Goal: Contribute content: Contribute content

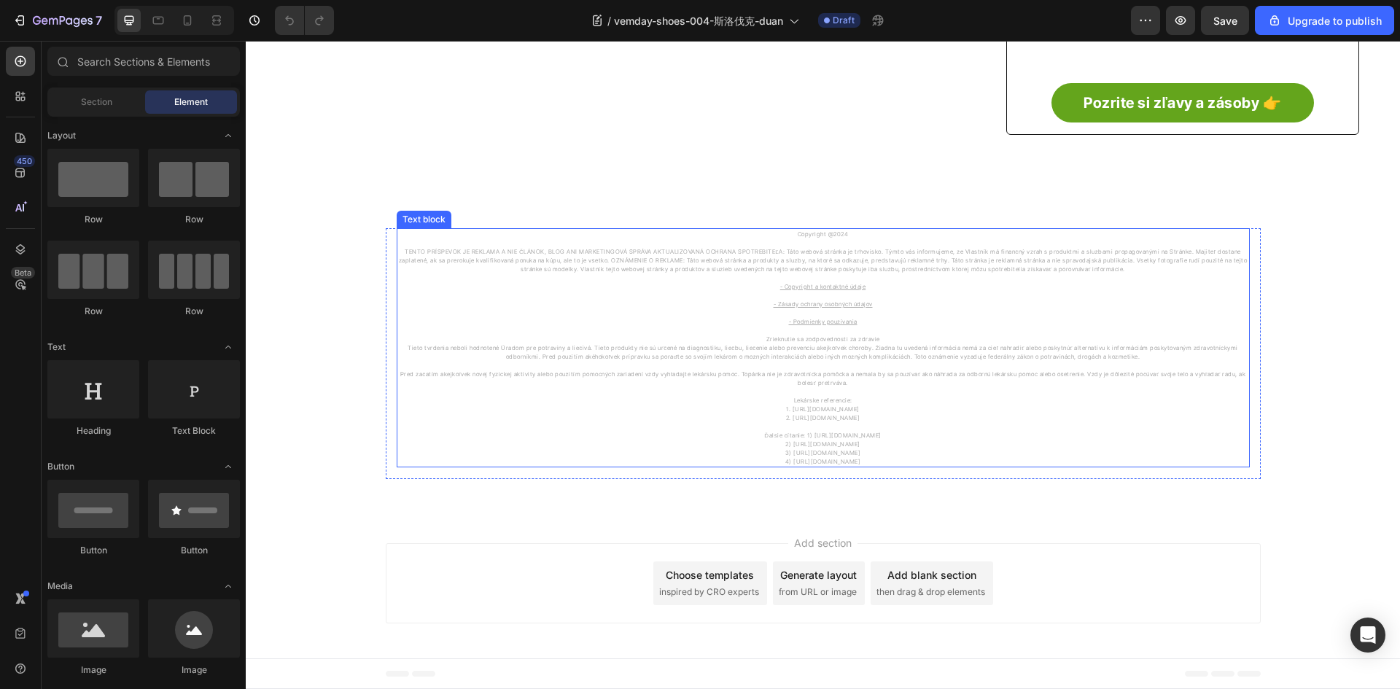
click at [814, 282] on p "- Copyright a kontaktné údaje" at bounding box center [823, 286] width 850 height 9
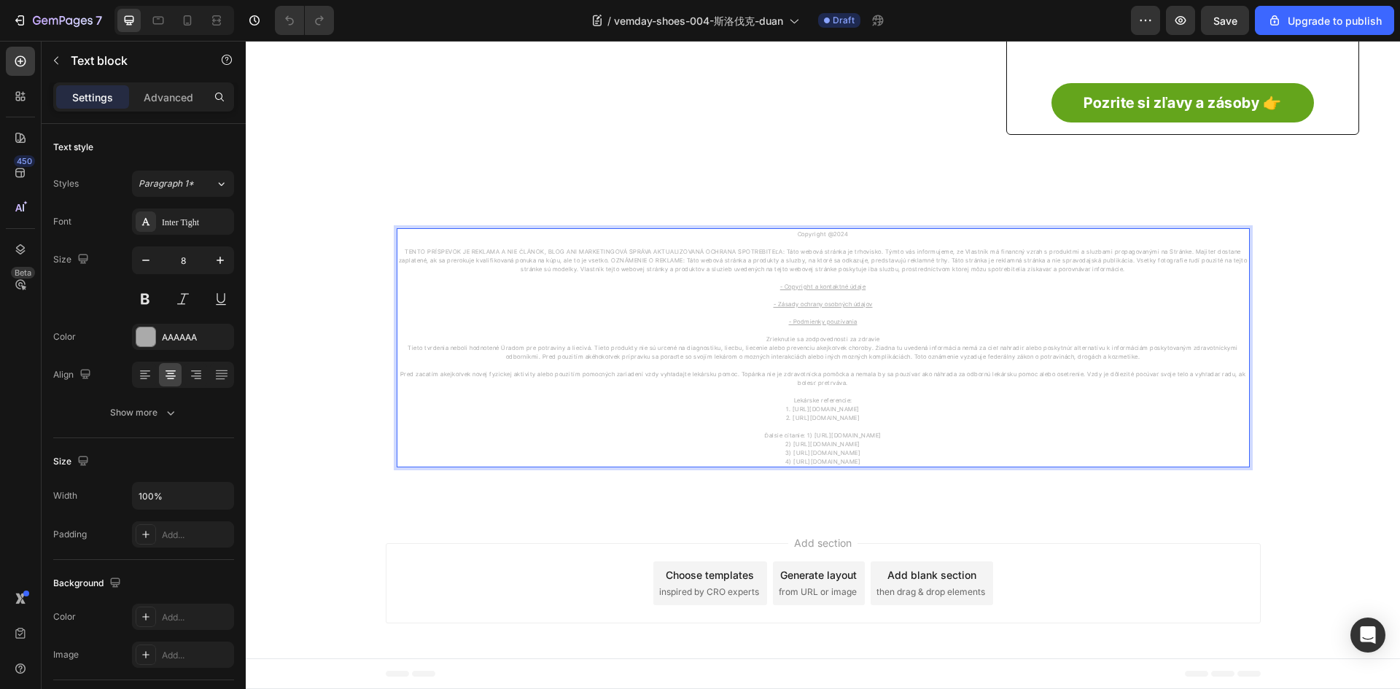
click at [807, 284] on u "- Copyright a kontaktné údaje" at bounding box center [823, 286] width 86 height 7
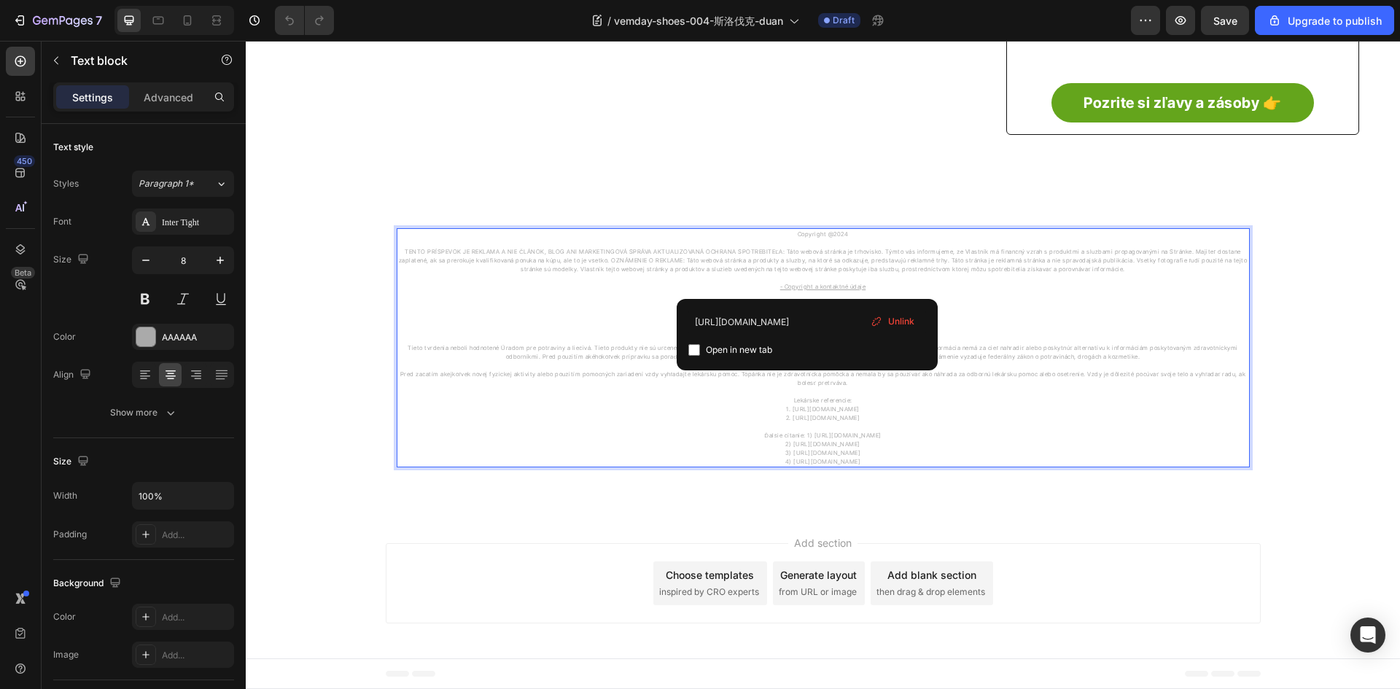
click at [840, 233] on p "Copyright @2024" at bounding box center [823, 234] width 850 height 9
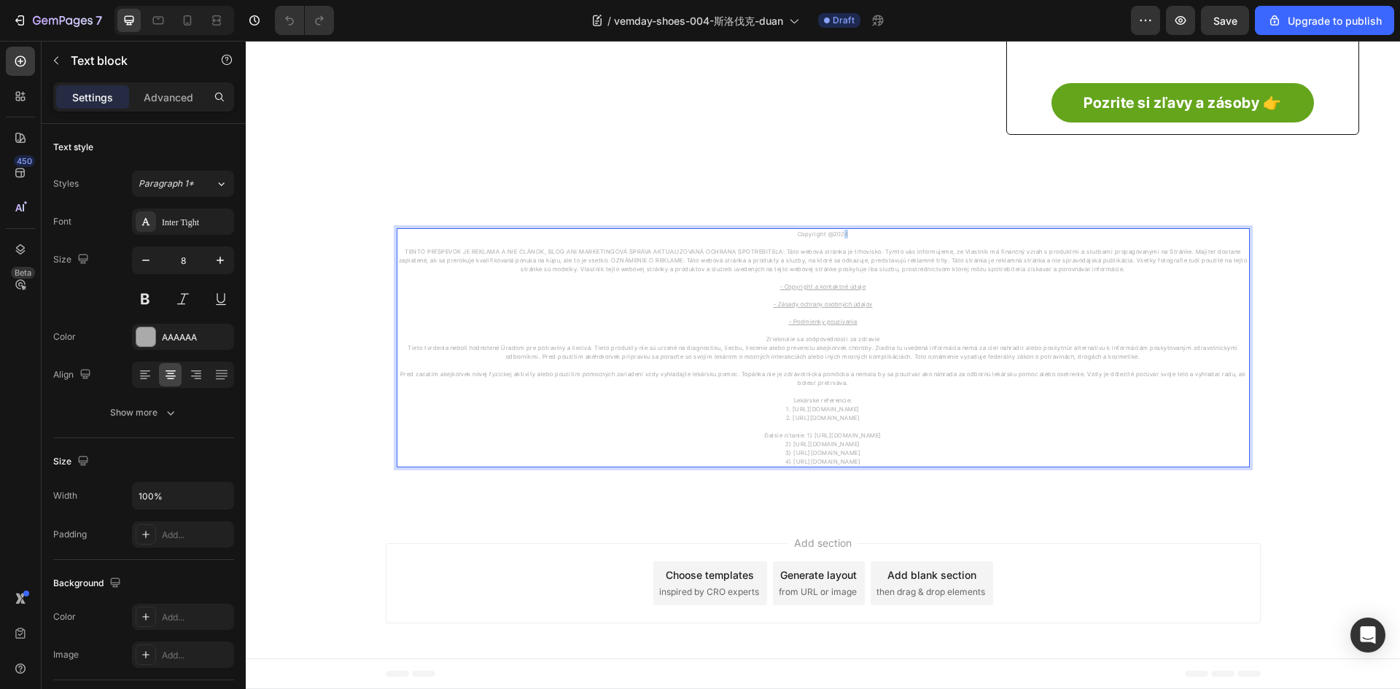
drag, startPoint x: 838, startPoint y: 233, endPoint x: 847, endPoint y: 233, distance: 9.5
click at [847, 233] on p "Copyright @2024" at bounding box center [823, 234] width 850 height 9
click at [660, 370] on p "Pred začatím akejkoľvek novej fyzickej aktivity alebo použitím pomocných zariad…" at bounding box center [823, 378] width 850 height 17
click at [809, 286] on u "- Copyright a kontaktné údaje" at bounding box center [823, 286] width 86 height 7
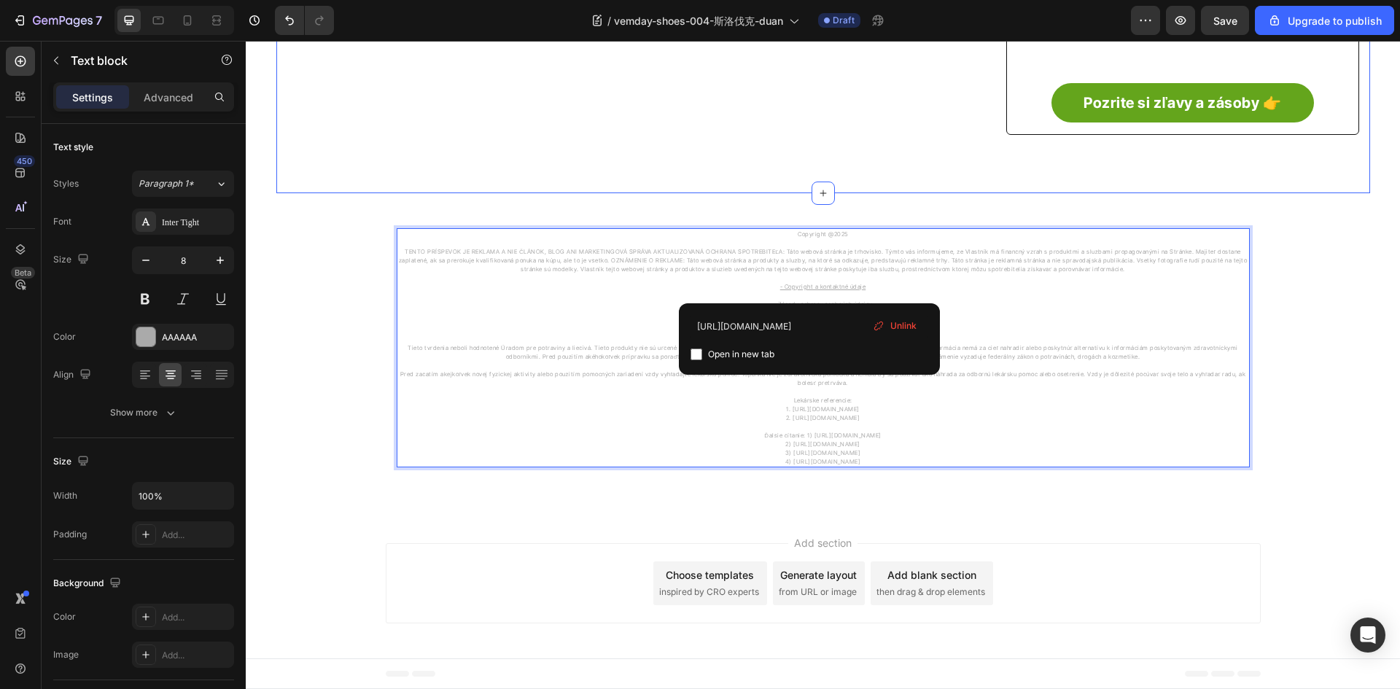
scroll to position [690, 0]
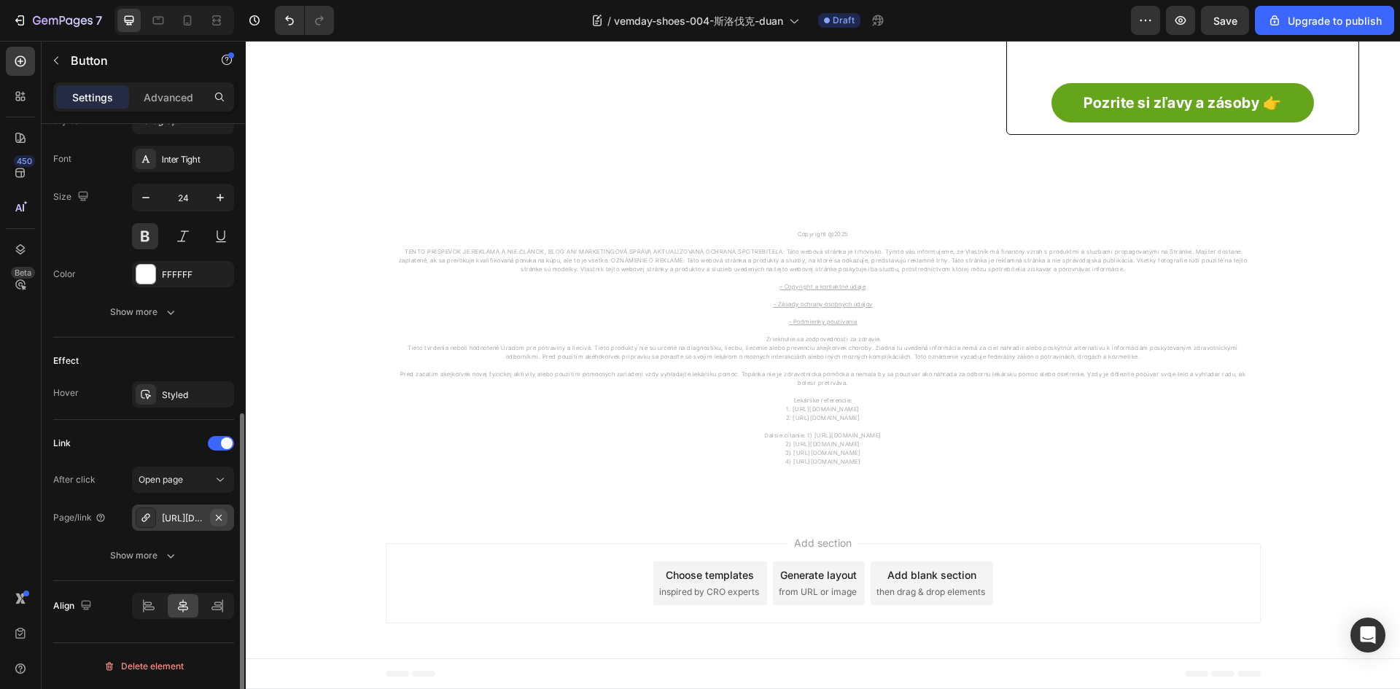
click at [214, 524] on button "button" at bounding box center [218, 517] width 17 height 17
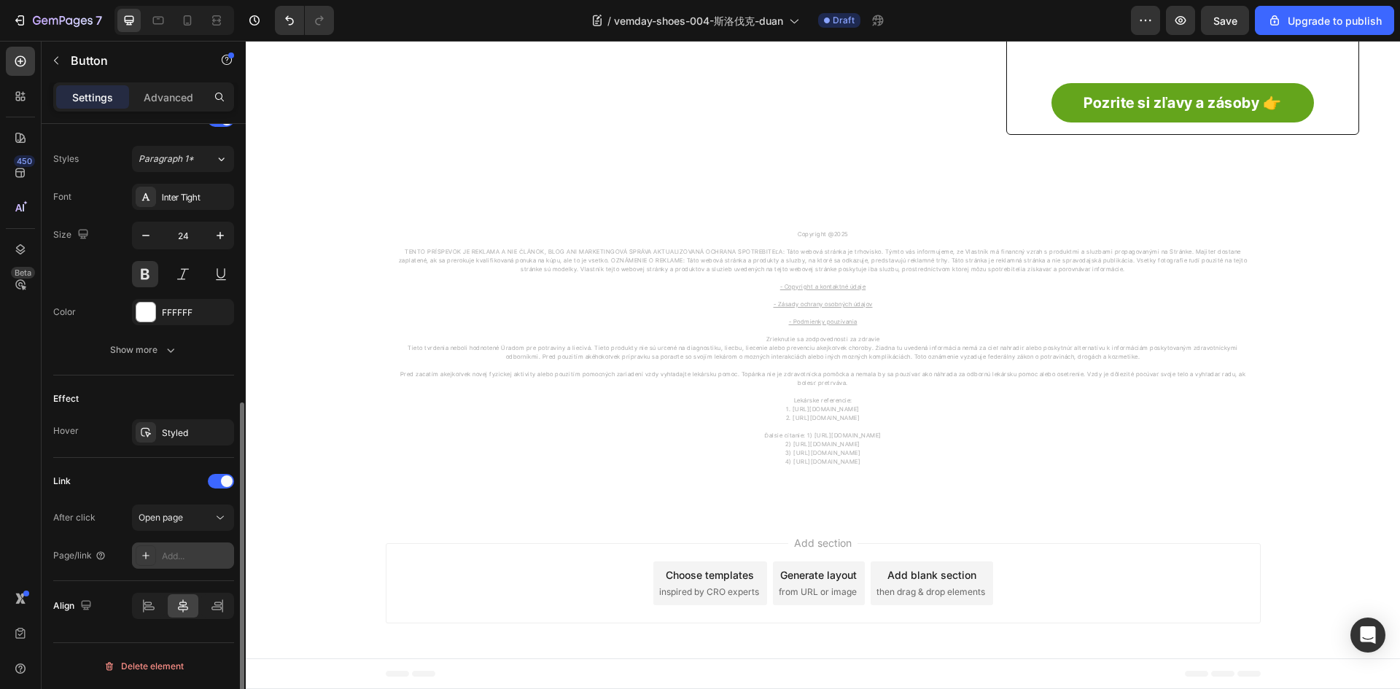
click at [145, 559] on icon at bounding box center [146, 556] width 12 height 12
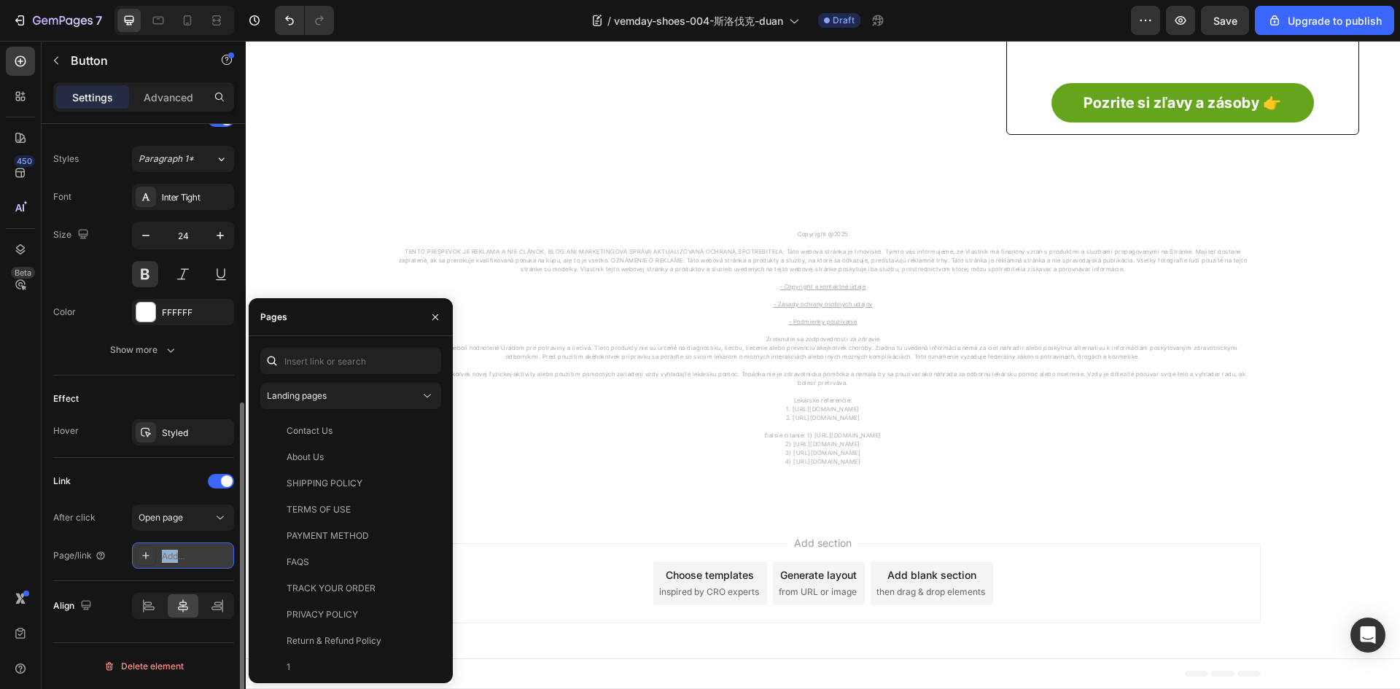
click at [145, 559] on icon at bounding box center [146, 556] width 12 height 12
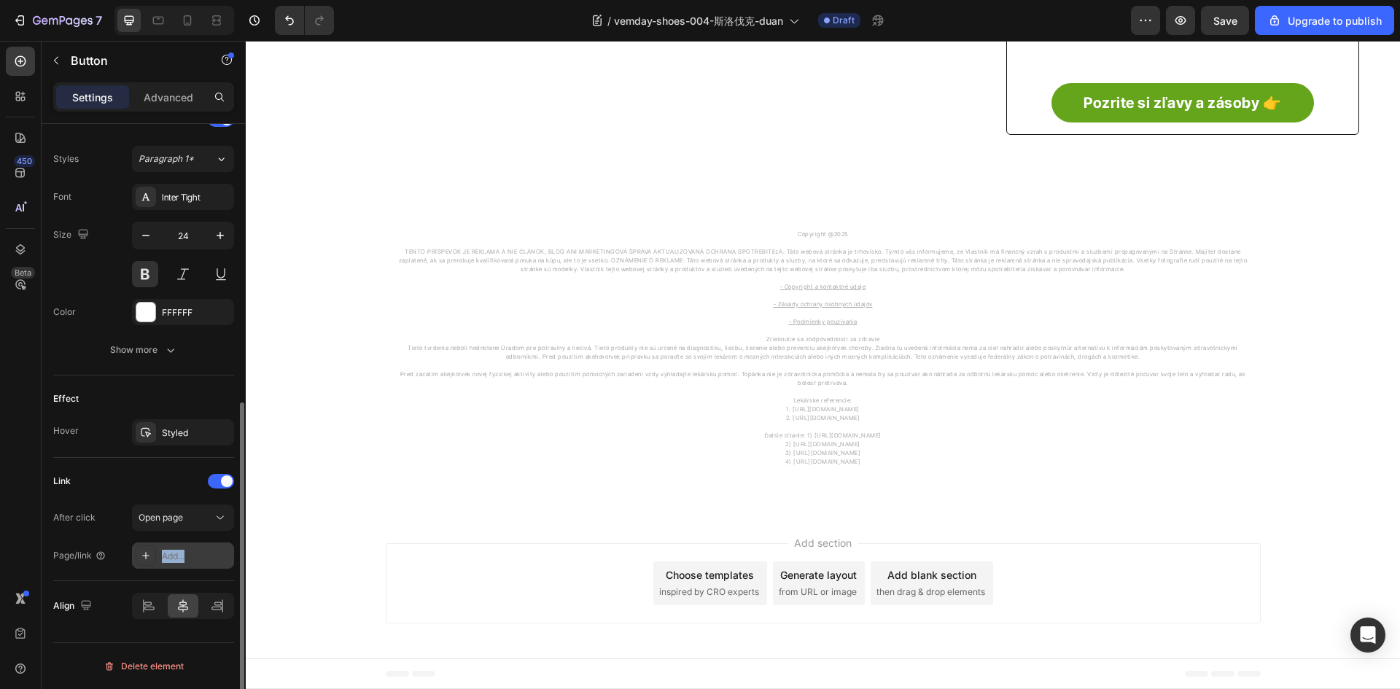
click at [145, 559] on icon at bounding box center [146, 556] width 12 height 12
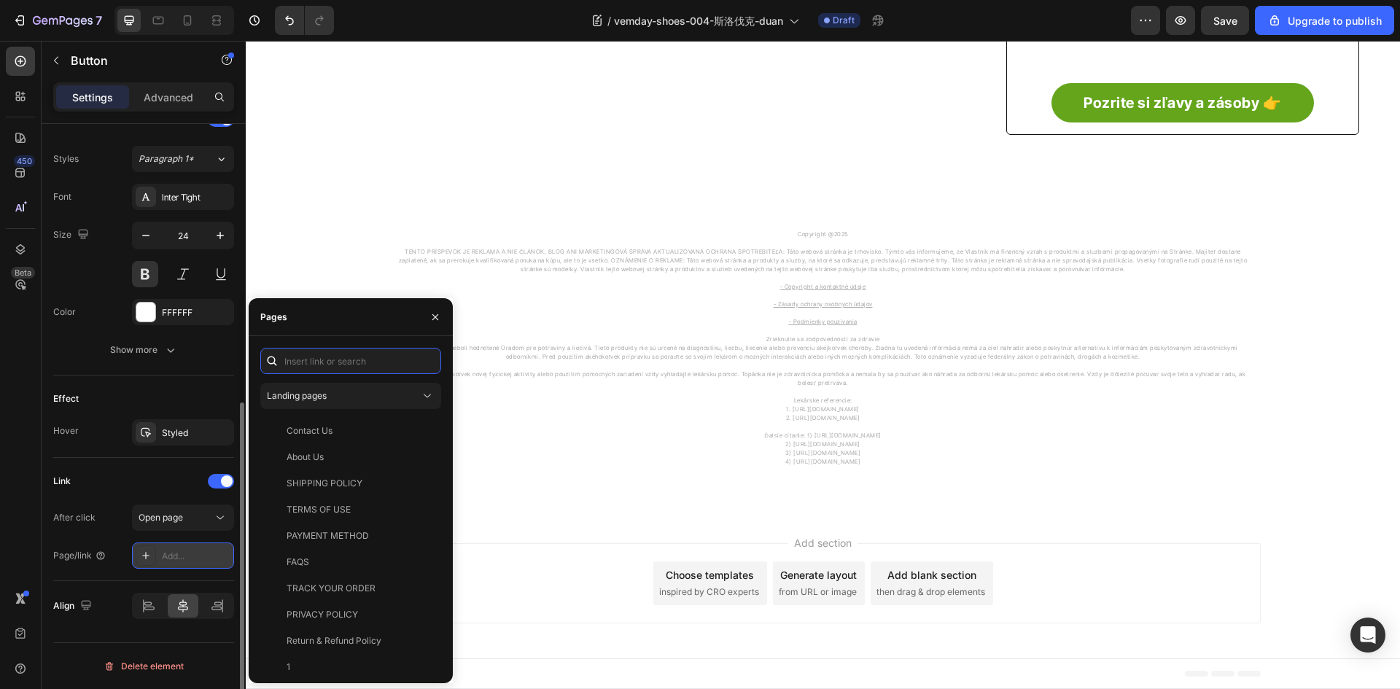
paste input "https://vemday.com/products/priedu%C5%A1n%C3%A9-sie%C5%A5ovan%C3%A9-top%C3%A1nky"
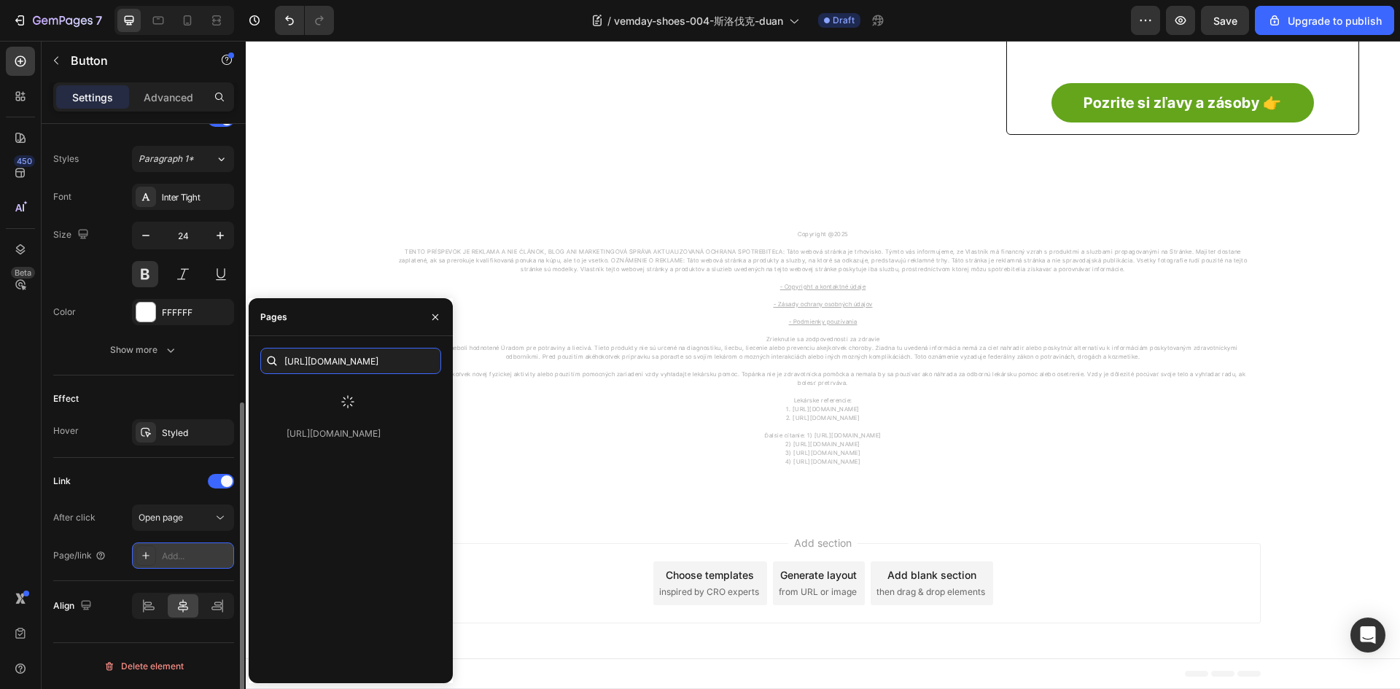
type input "https://vemday.com/products/priedu%C5%A1n%C3%A9-sie%C5%A5ovan%C3%A9-top%C3%A1nky"
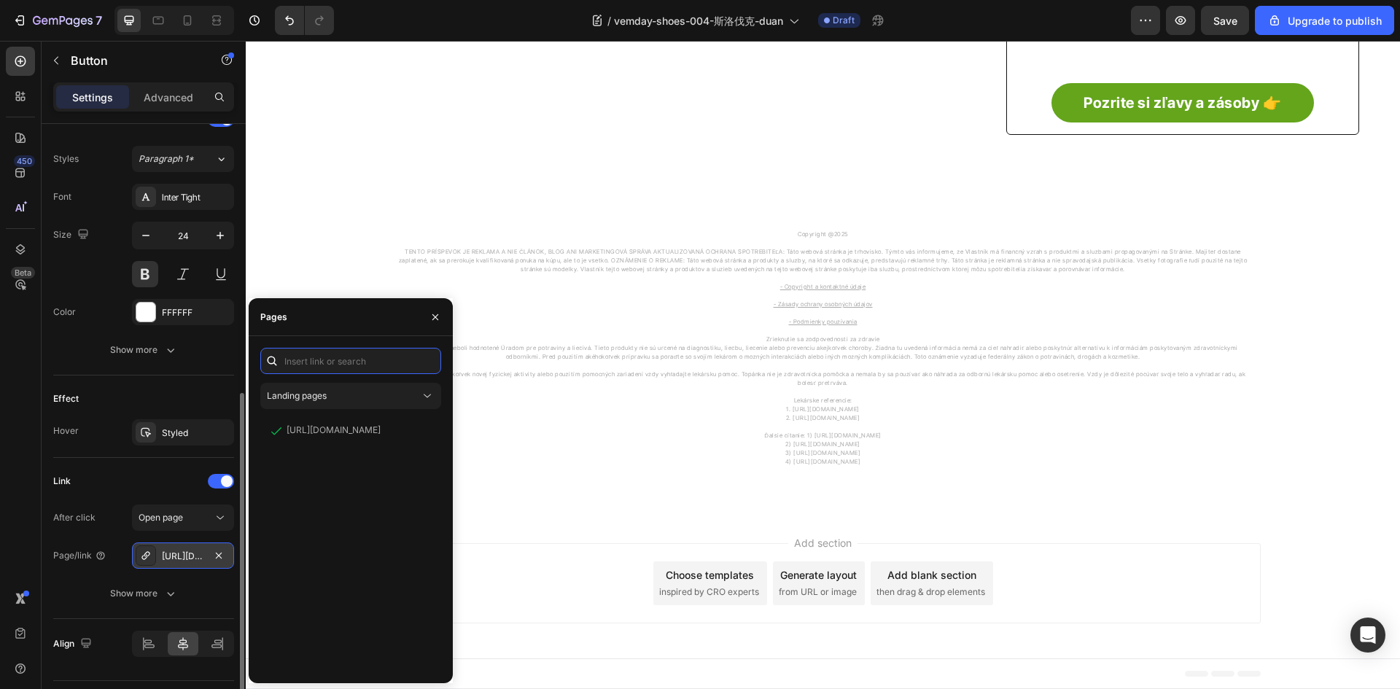
scroll to position [0, 0]
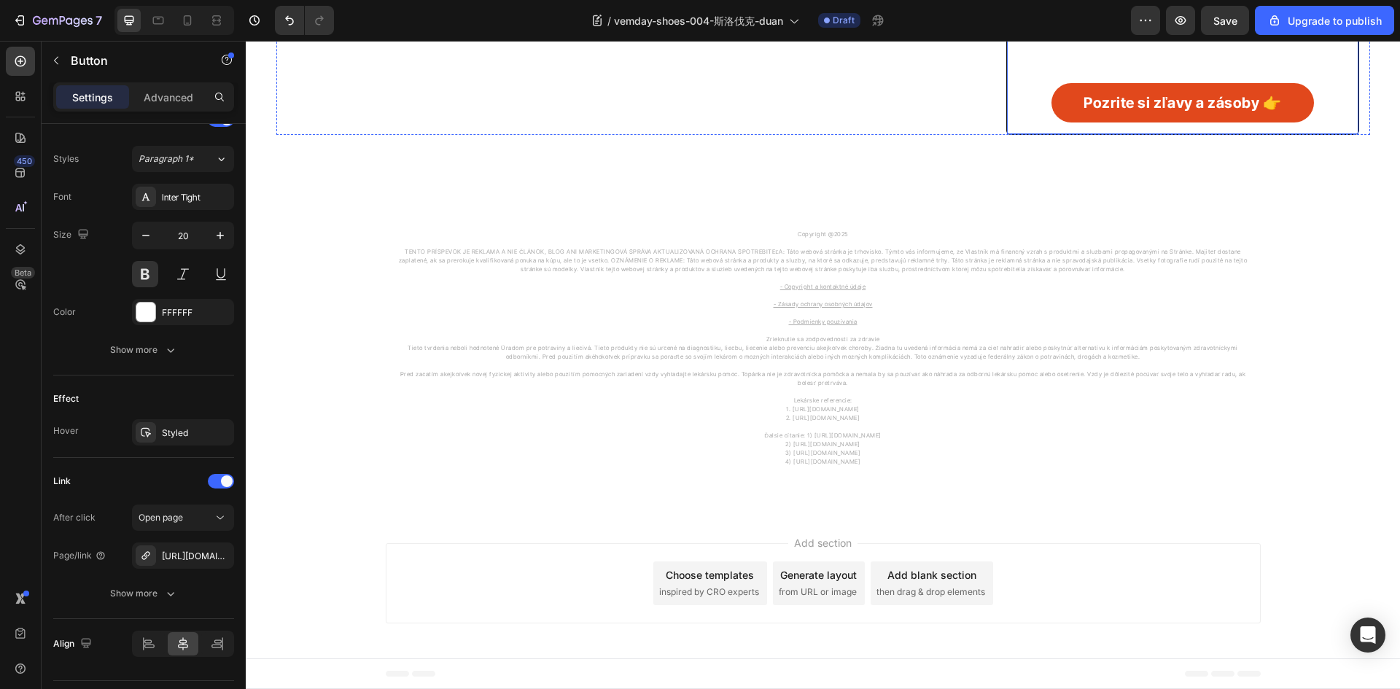
click at [1065, 122] on link "Pozrite si zľavy a zásoby 👉" at bounding box center [1182, 102] width 262 height 39
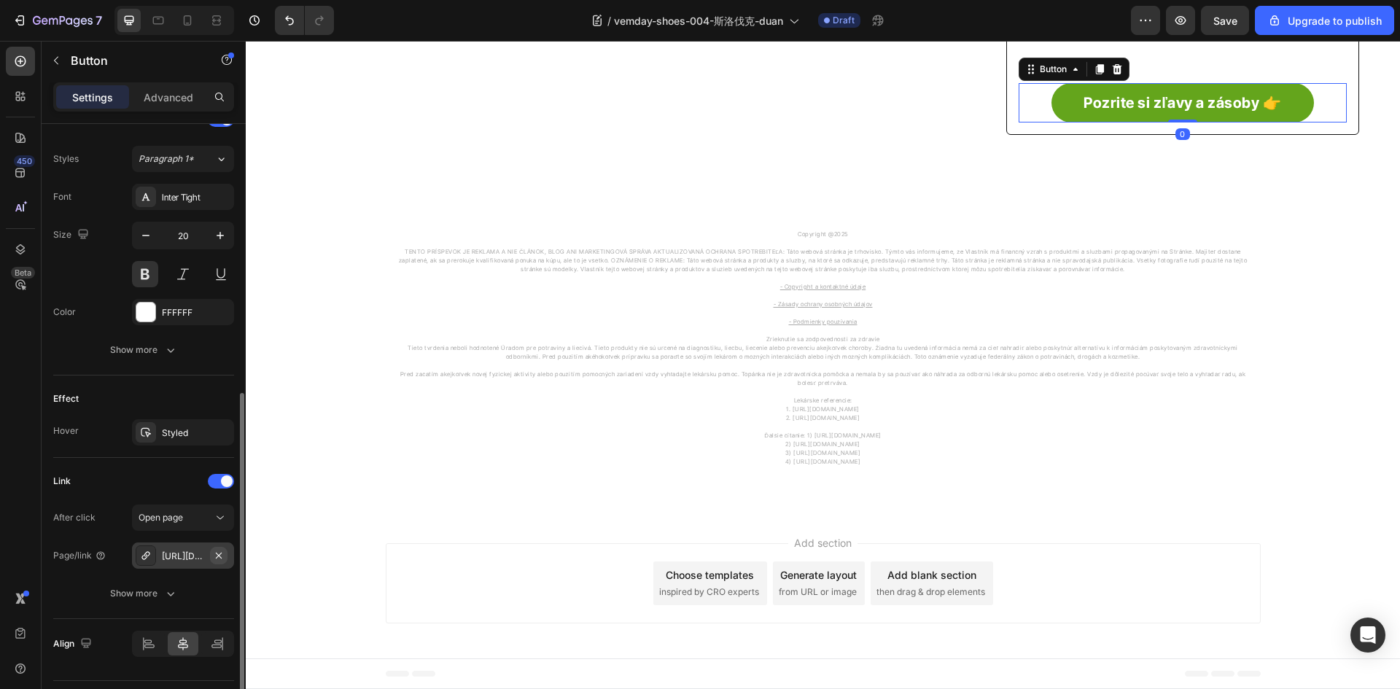
click at [219, 558] on icon "button" at bounding box center [219, 556] width 12 height 12
click at [134, 564] on div "Add..." at bounding box center [183, 555] width 102 height 26
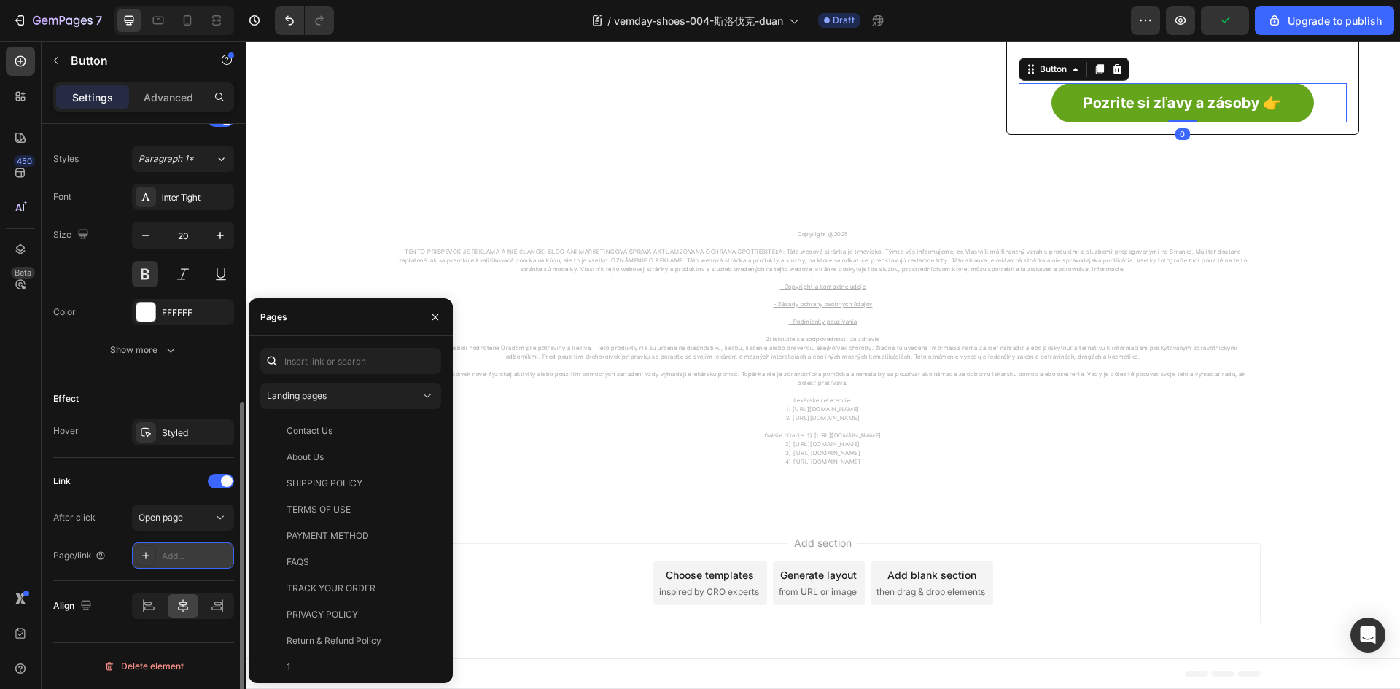
click at [147, 559] on icon at bounding box center [146, 556] width 12 height 12
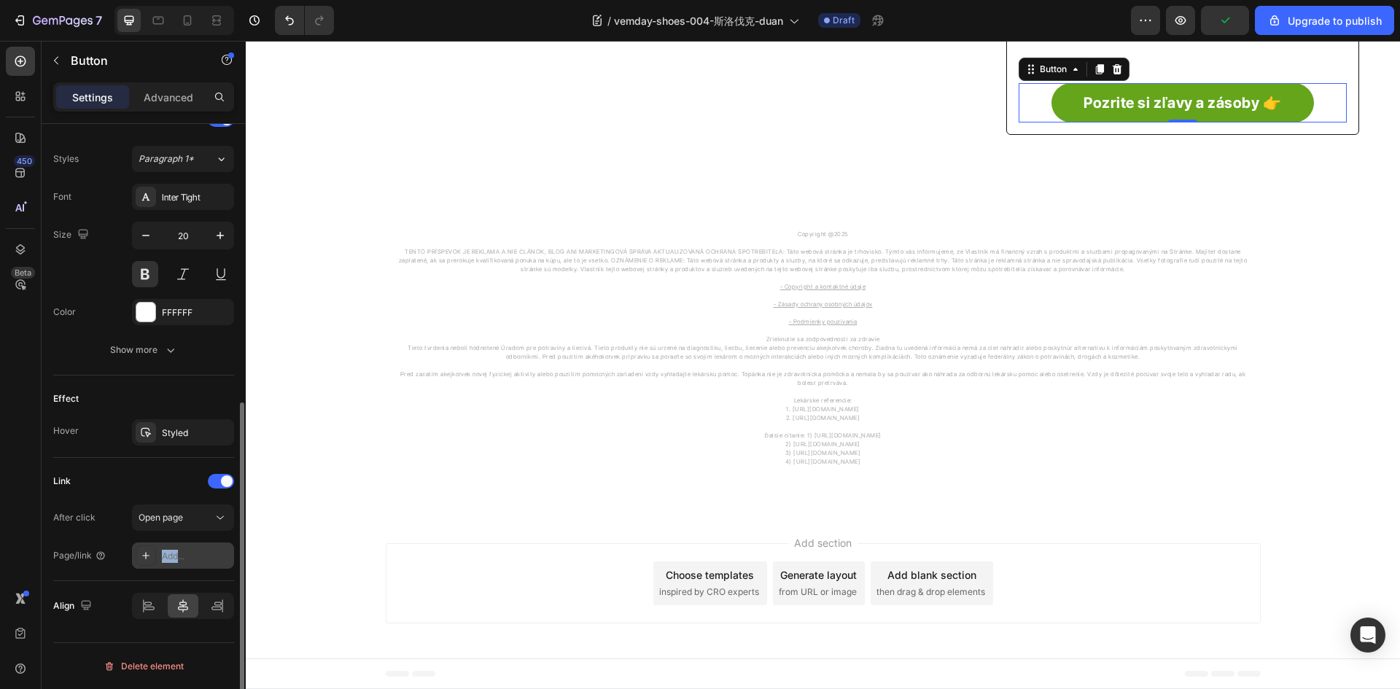
click at [147, 559] on icon at bounding box center [146, 556] width 12 height 12
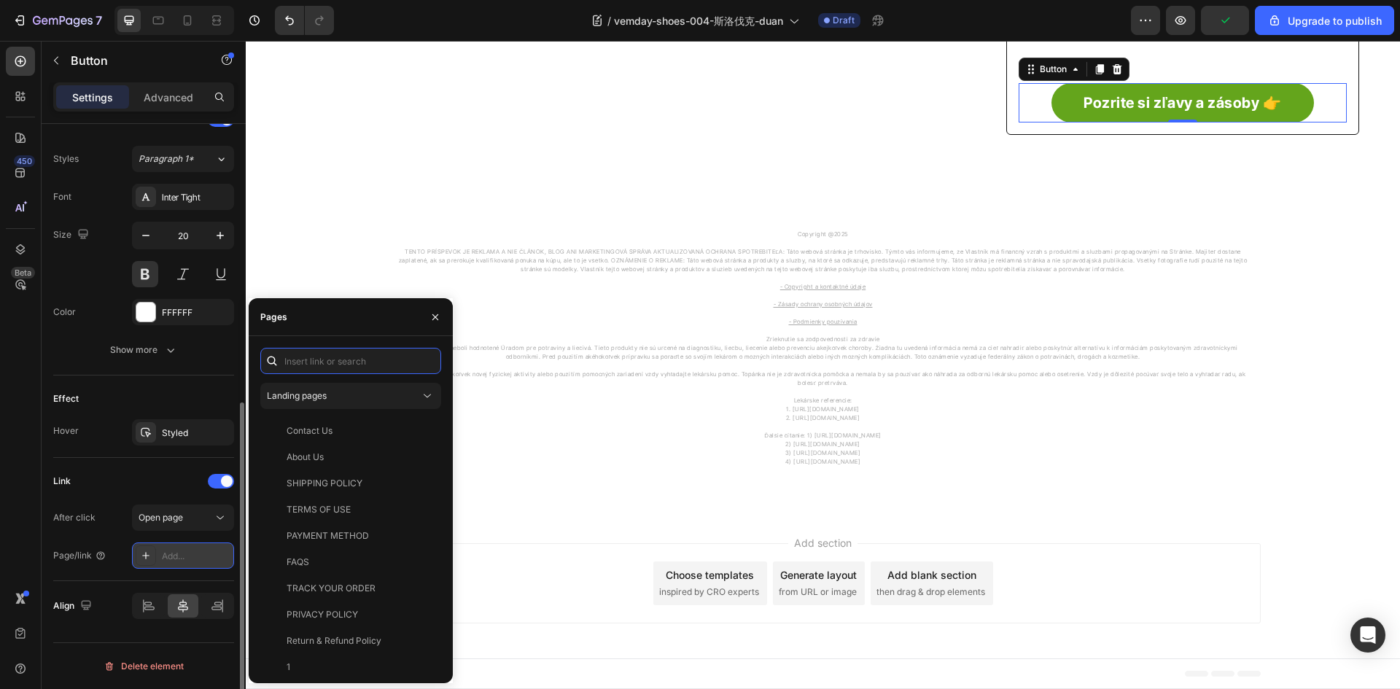
paste input "https://vemday.com/products/priedu%C5%A1n%C3%A9-sie%C5%A5ovan%C3%A9-top%C3%A1nky"
type input "https://vemday.com/products/priedu%C5%A1n%C3%A9-sie%C5%A5ovan%C3%A9-top%C3%A1nky"
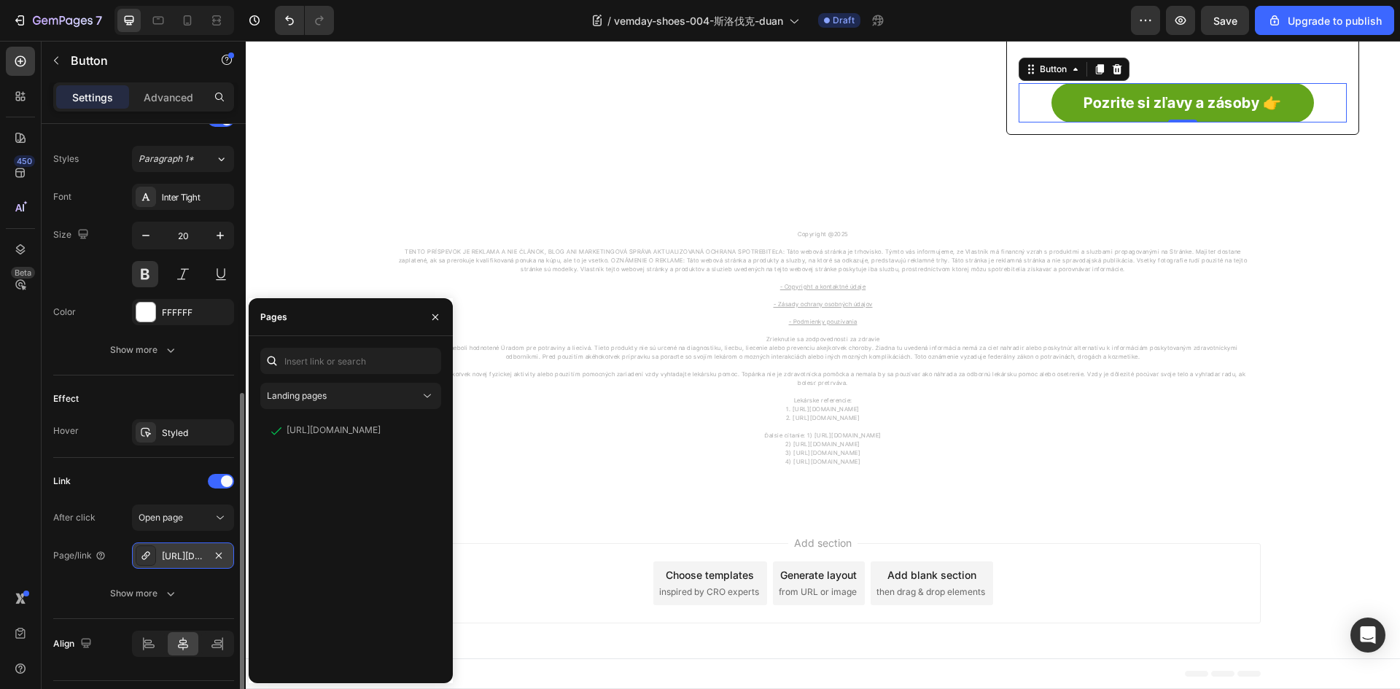
click at [109, 485] on div "Link" at bounding box center [143, 481] width 181 height 23
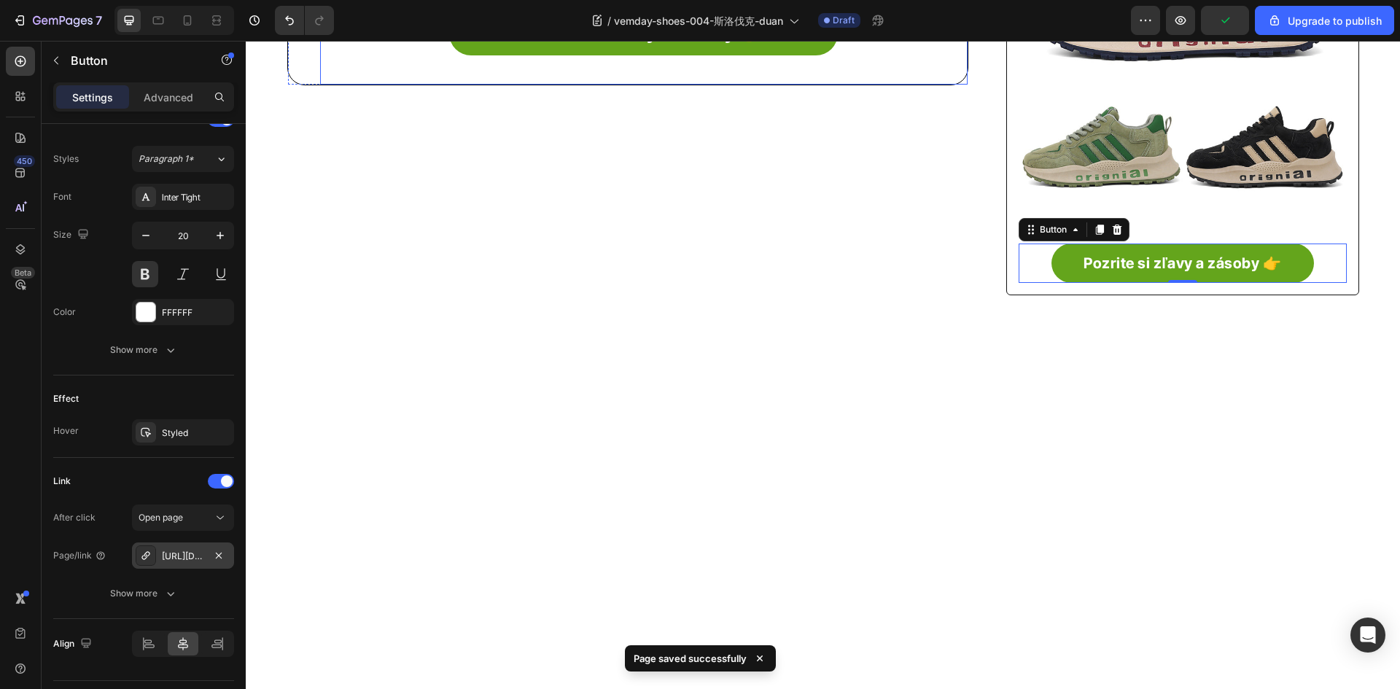
scroll to position [253, 0]
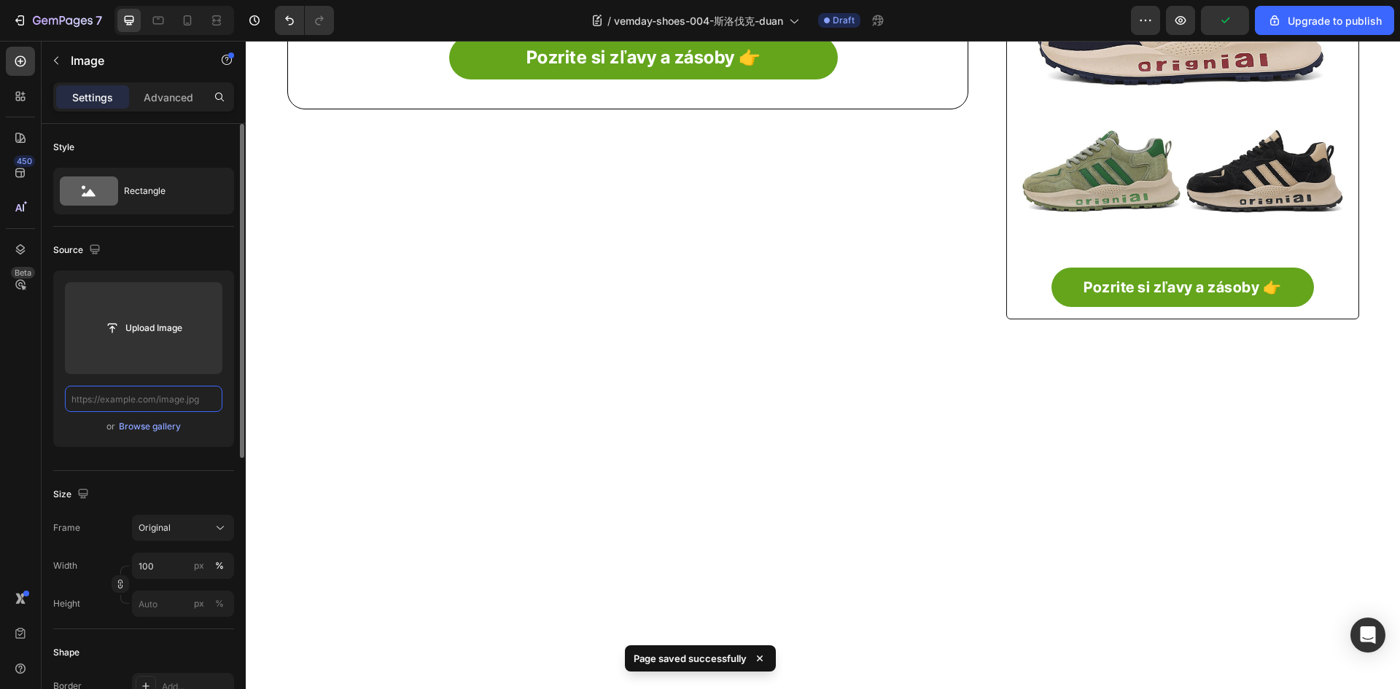
scroll to position [0, 0]
click at [185, 406] on input "text" at bounding box center [143, 399] width 157 height 26
paste input "https://img-va.myshopline.com/image/store/1718335753908/0-(4)_1800x.jpg?w=800&h…"
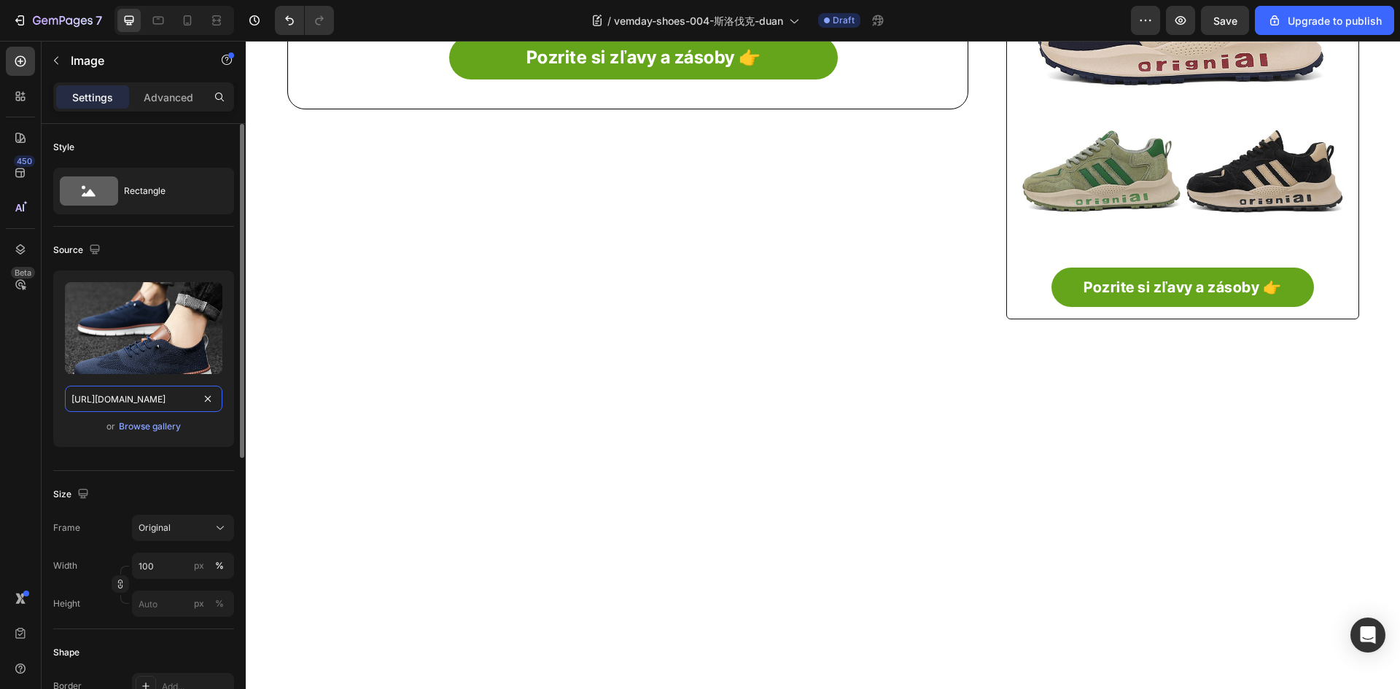
type input "https://img-va.myshopline.com/image/store/1718335753908/0-(4)_1800x.jpg?w=800&h…"
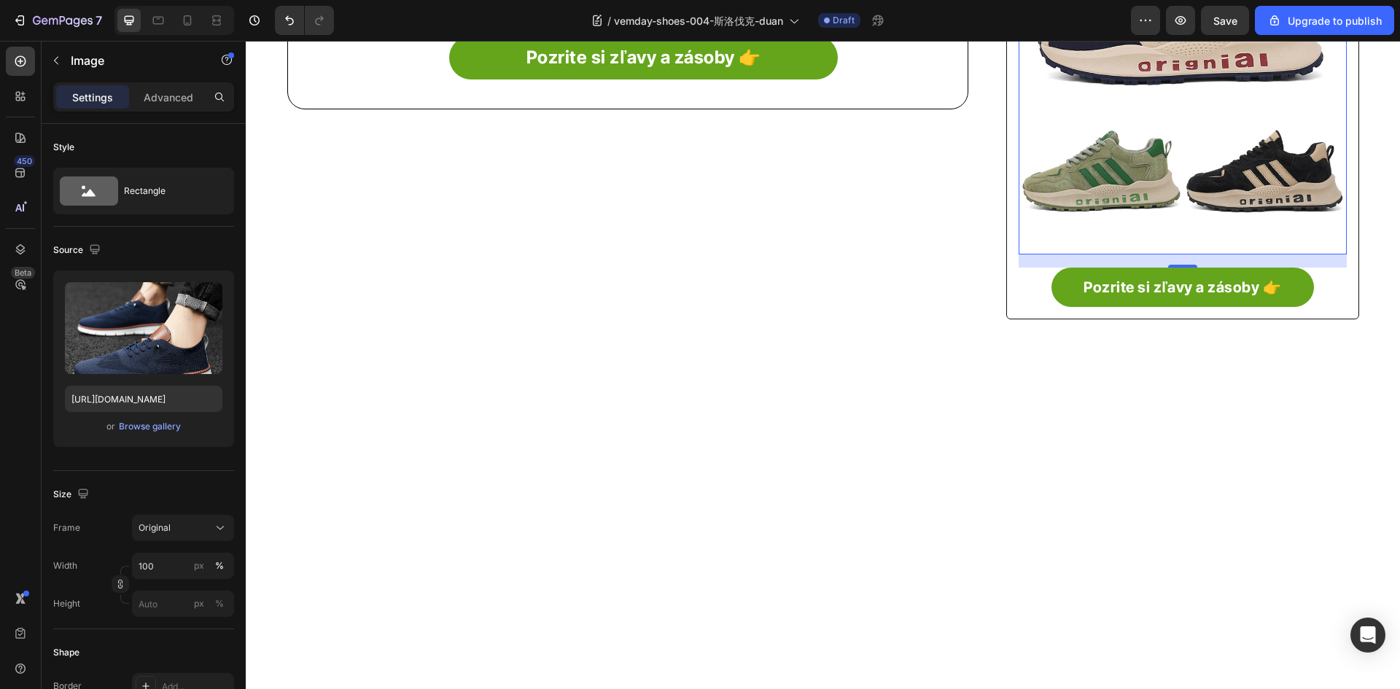
click at [1068, 238] on img at bounding box center [1182, 73] width 327 height 327
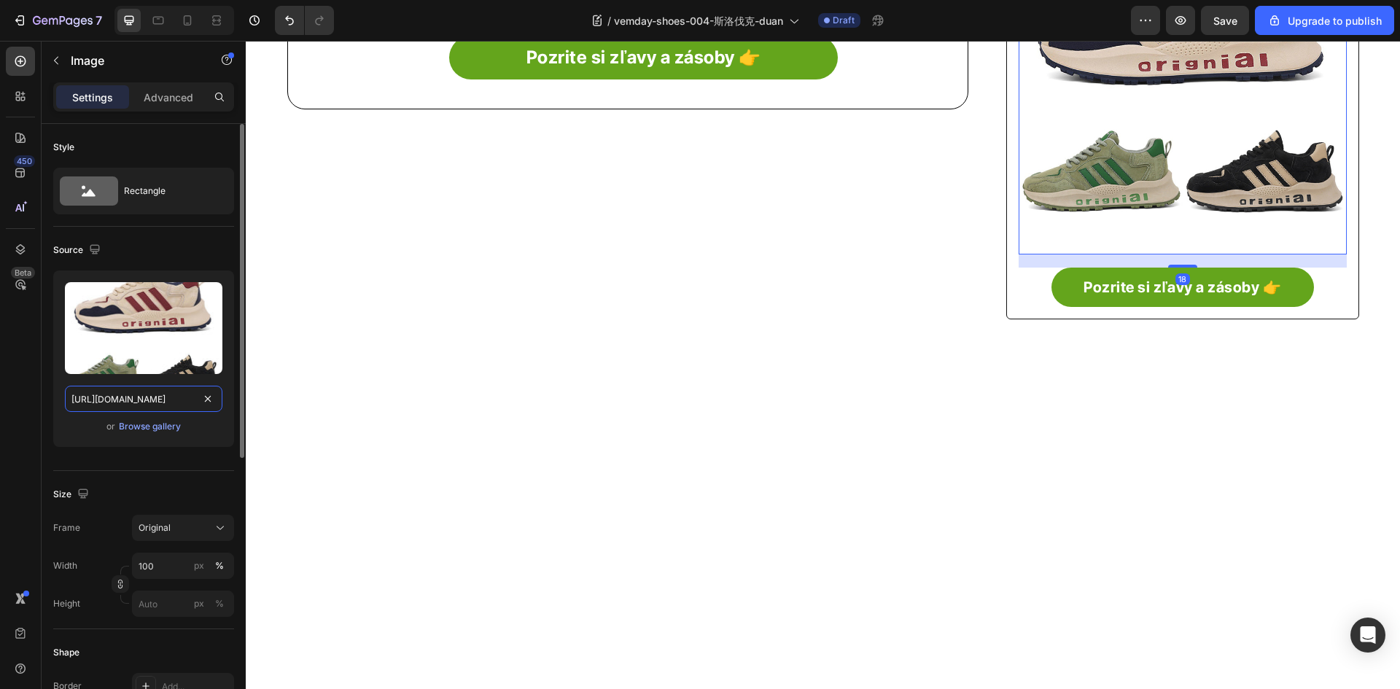
click at [144, 404] on input "https://cdn.shopify.com/s/files/1/0883/2712/7322/files/gempages_518231226549535…" at bounding box center [143, 399] width 157 height 26
paste input "img-va.myshopline.com/image/store/1718335753908/0-(3)-0_1800x.jpg?w=800&h=800&q…"
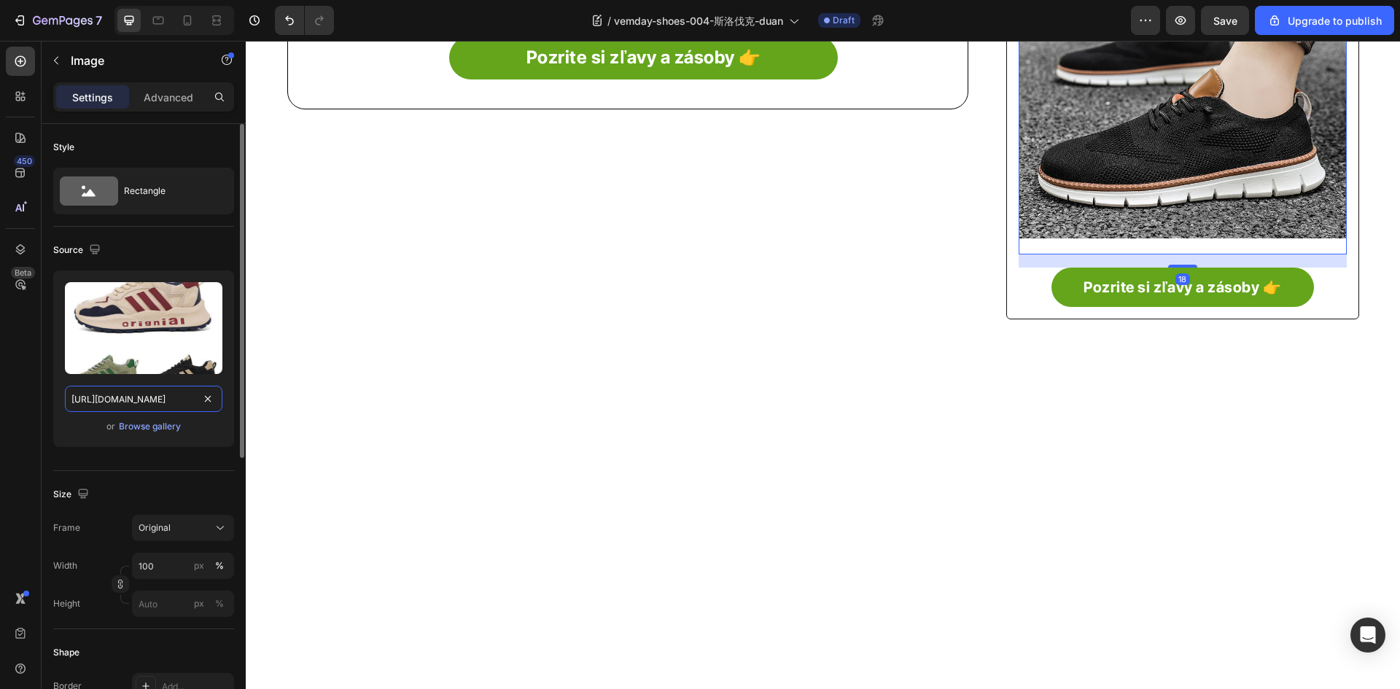
scroll to position [0, 300]
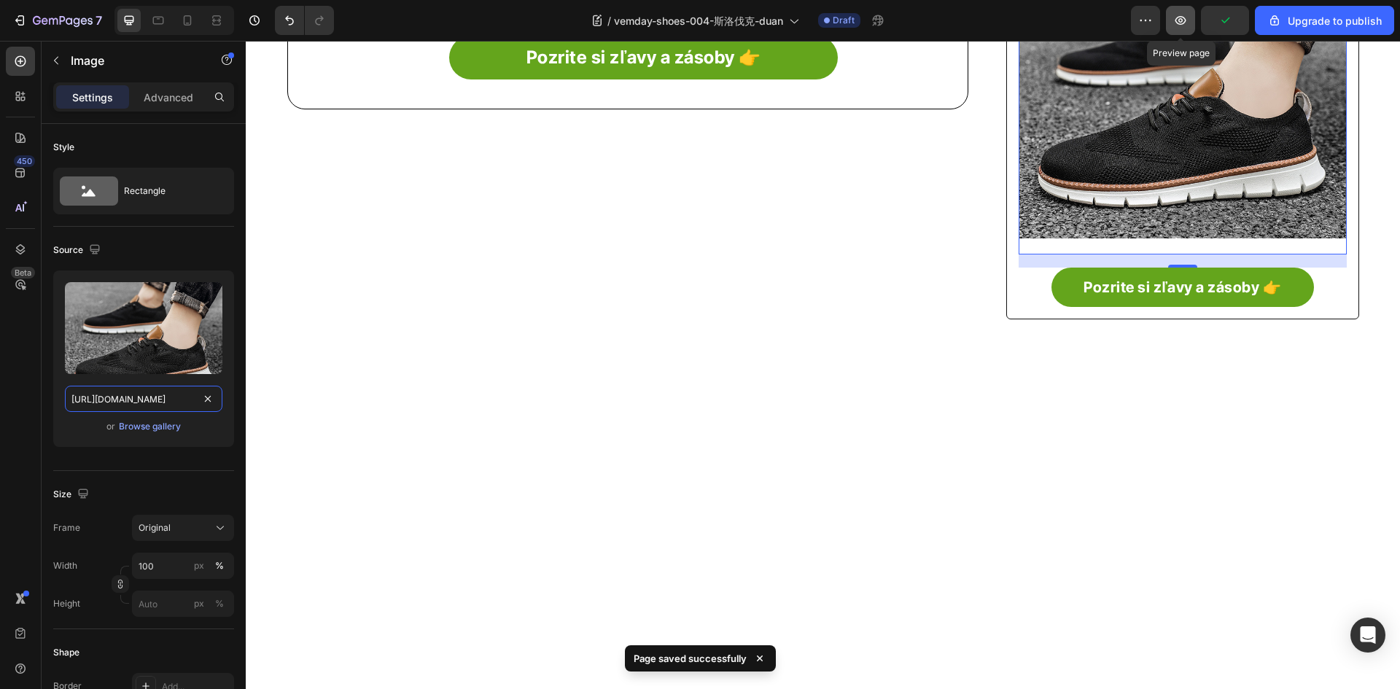
type input "https://img-va.myshopline.com/image/store/1718335753908/0-(3)-0_1800x.jpg?w=800…"
click at [1183, 26] on icon "button" at bounding box center [1180, 20] width 15 height 15
click at [33, 20] on icon "button" at bounding box center [63, 21] width 60 height 12
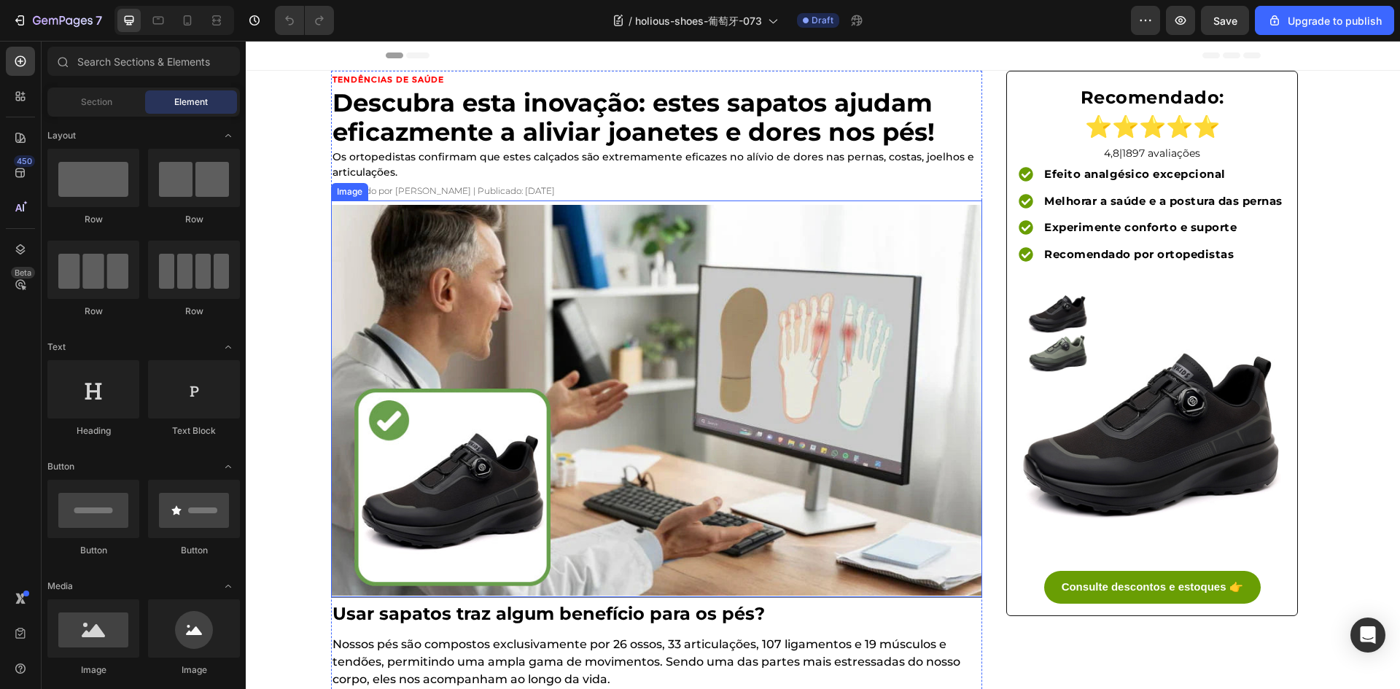
click at [596, 485] on img at bounding box center [656, 400] width 651 height 391
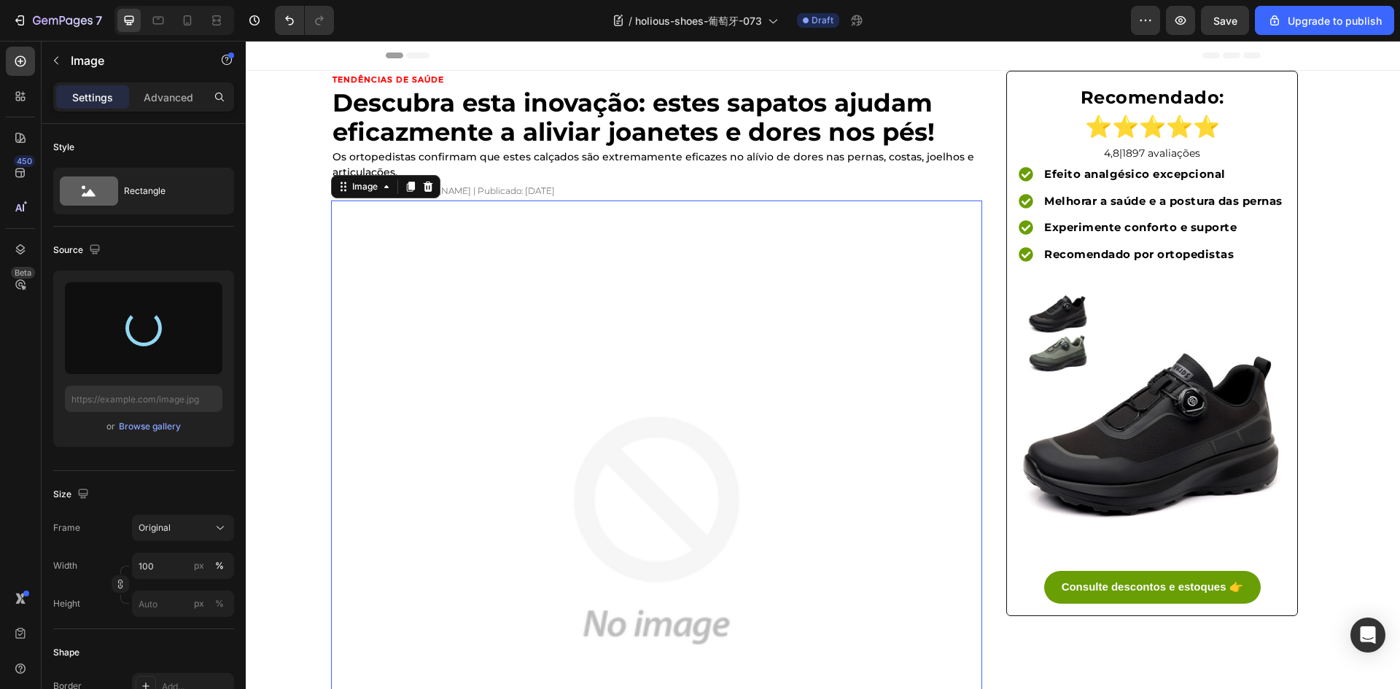
type input "[URL][DOMAIN_NAME]"
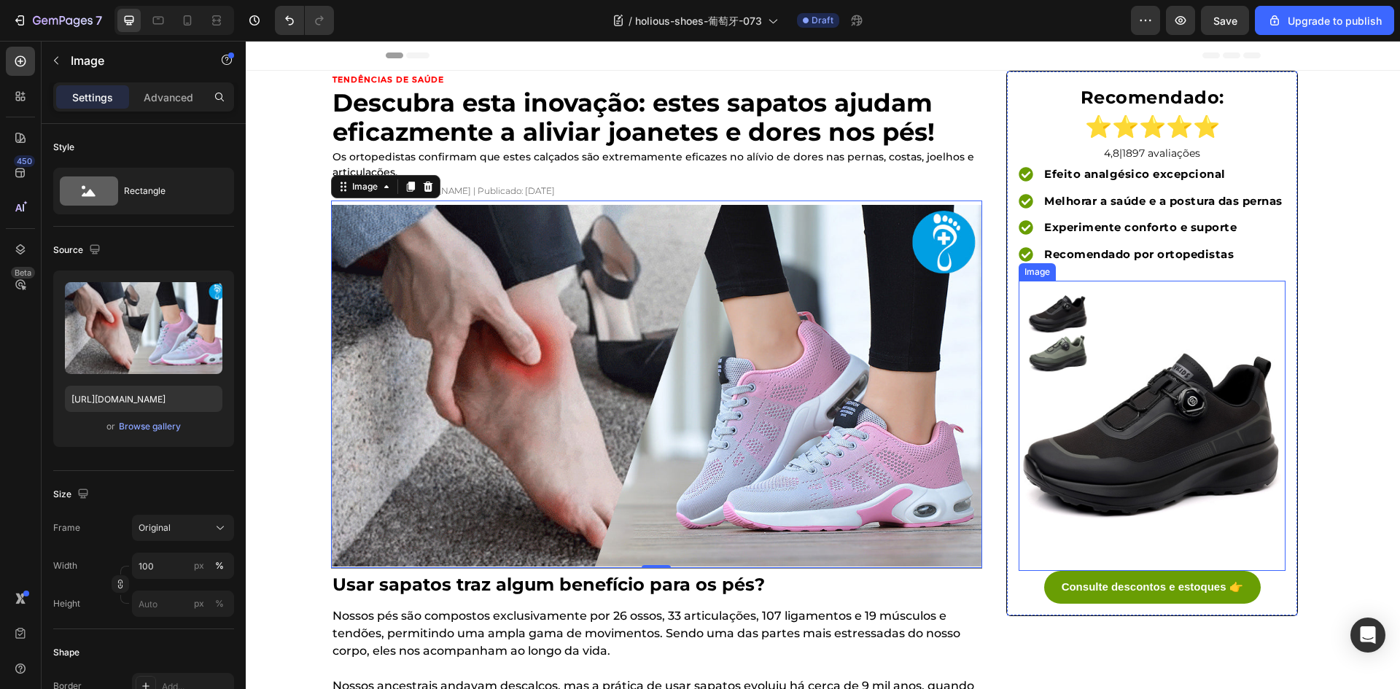
click at [1192, 417] on img at bounding box center [1152, 421] width 267 height 267
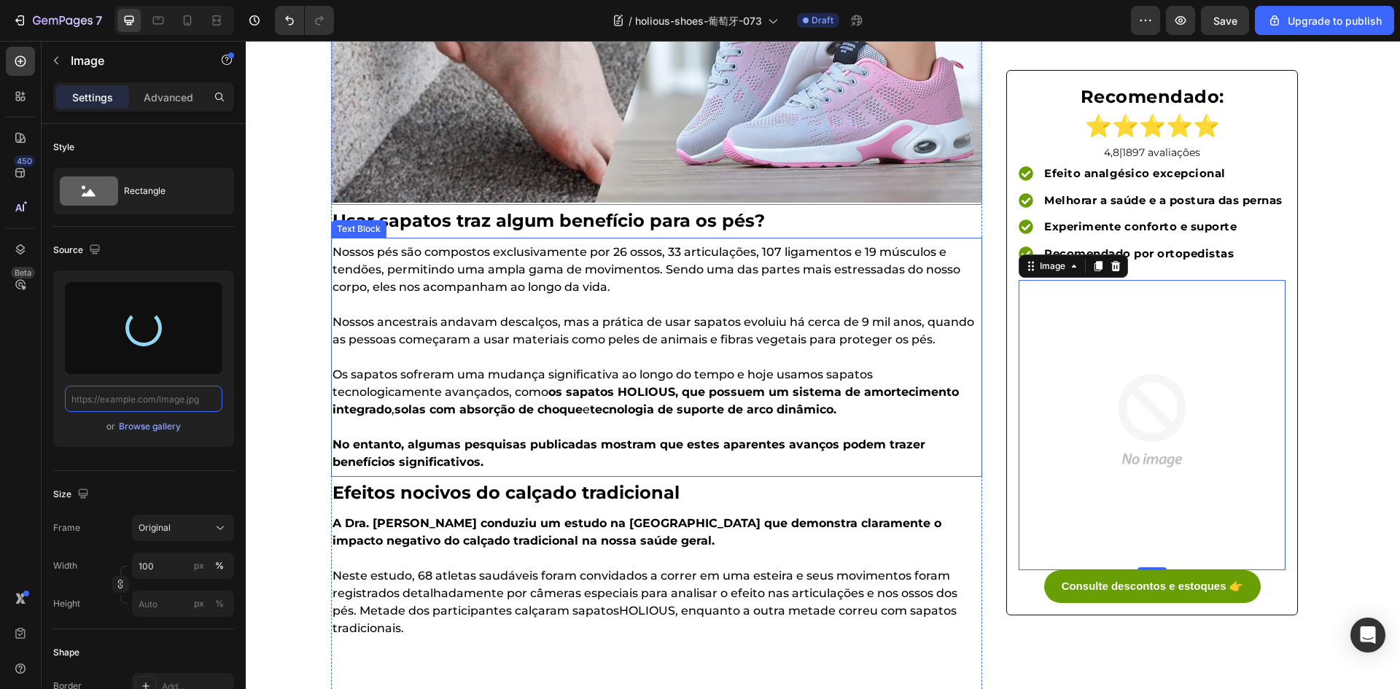
type input "[URL][DOMAIN_NAME]"
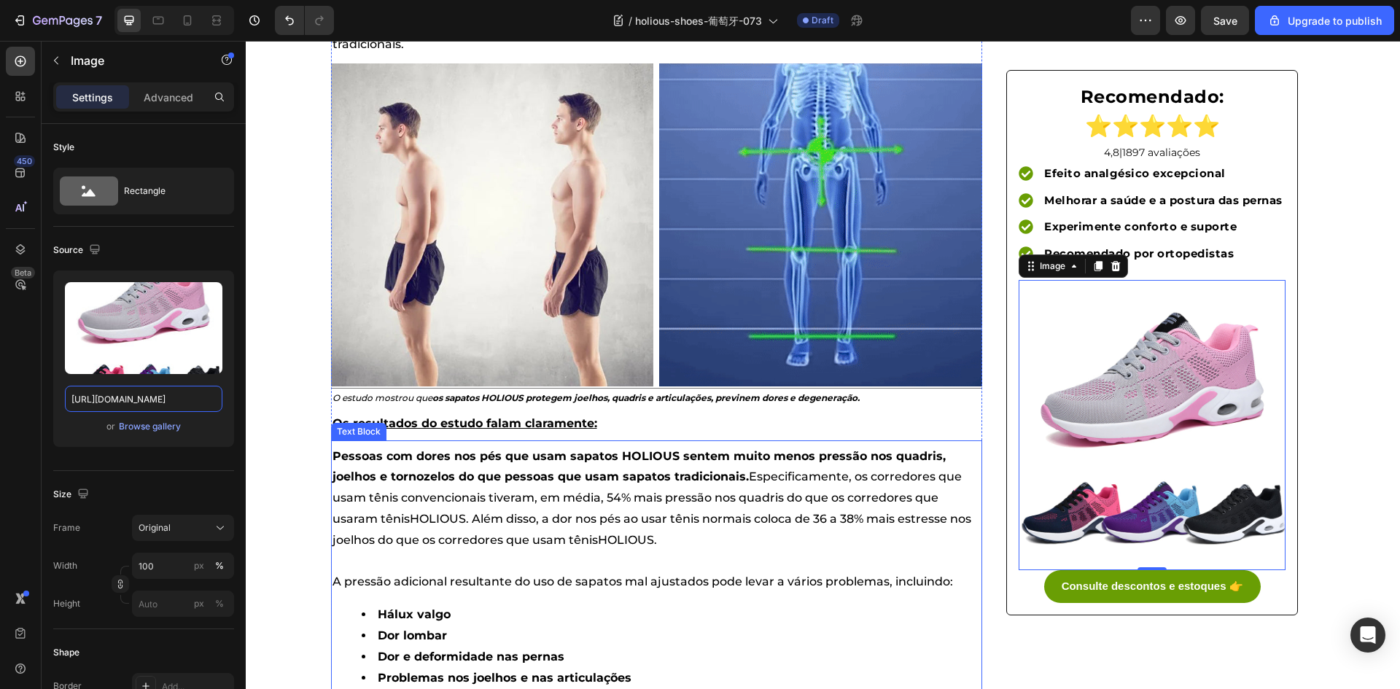
scroll to position [656, 0]
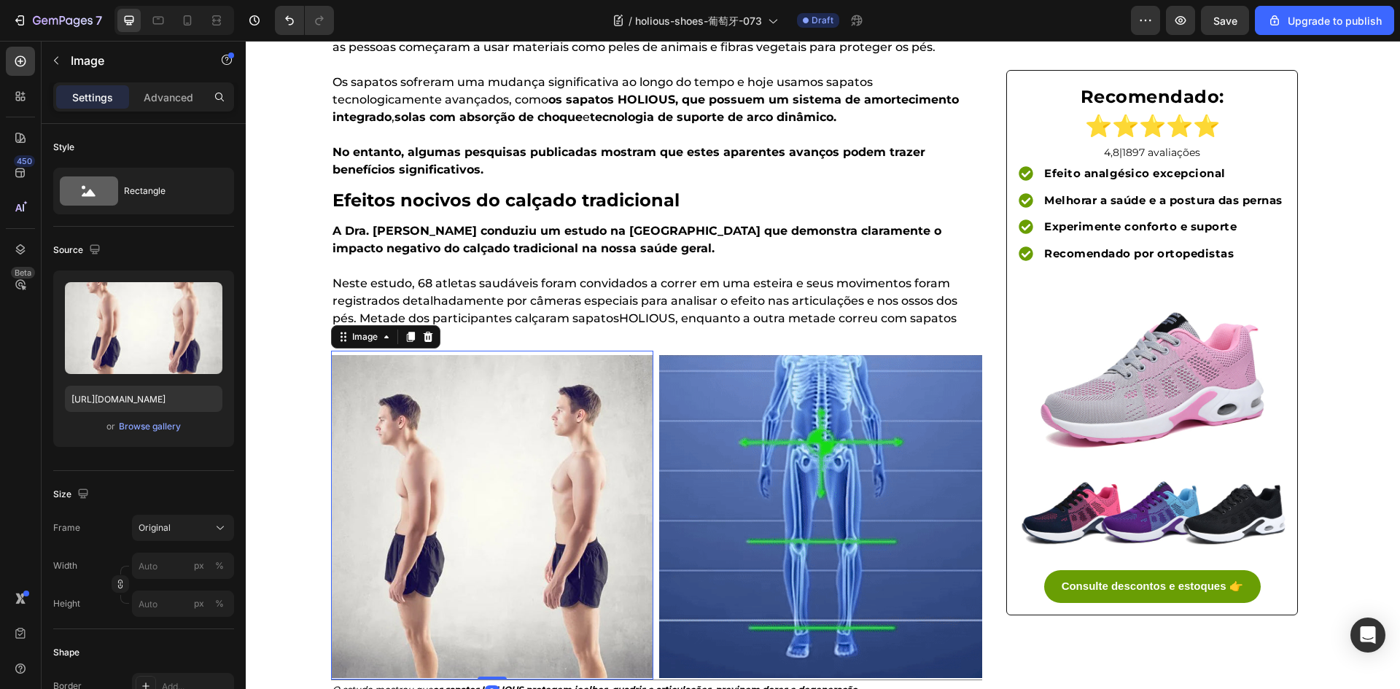
drag, startPoint x: 574, startPoint y: 439, endPoint x: 596, endPoint y: 444, distance: 23.2
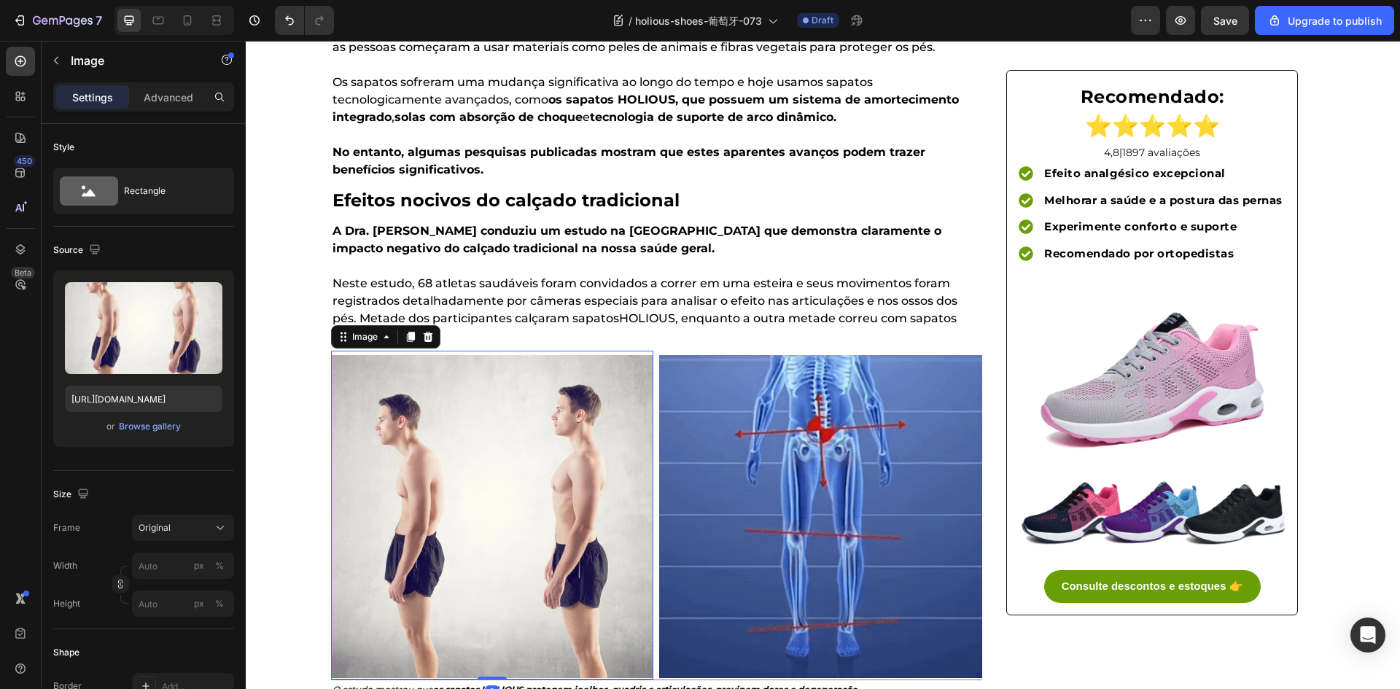
click at [574, 439] on img at bounding box center [492, 516] width 323 height 323
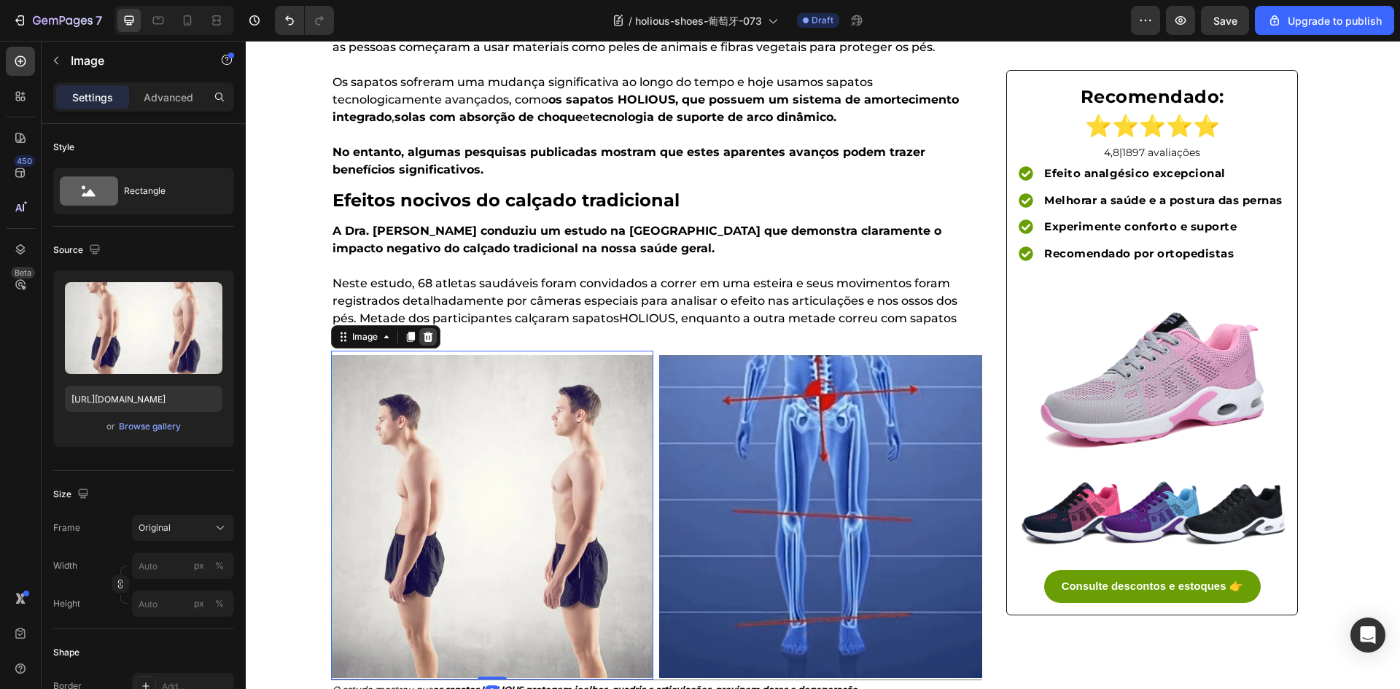
click at [424, 335] on icon at bounding box center [427, 337] width 9 height 10
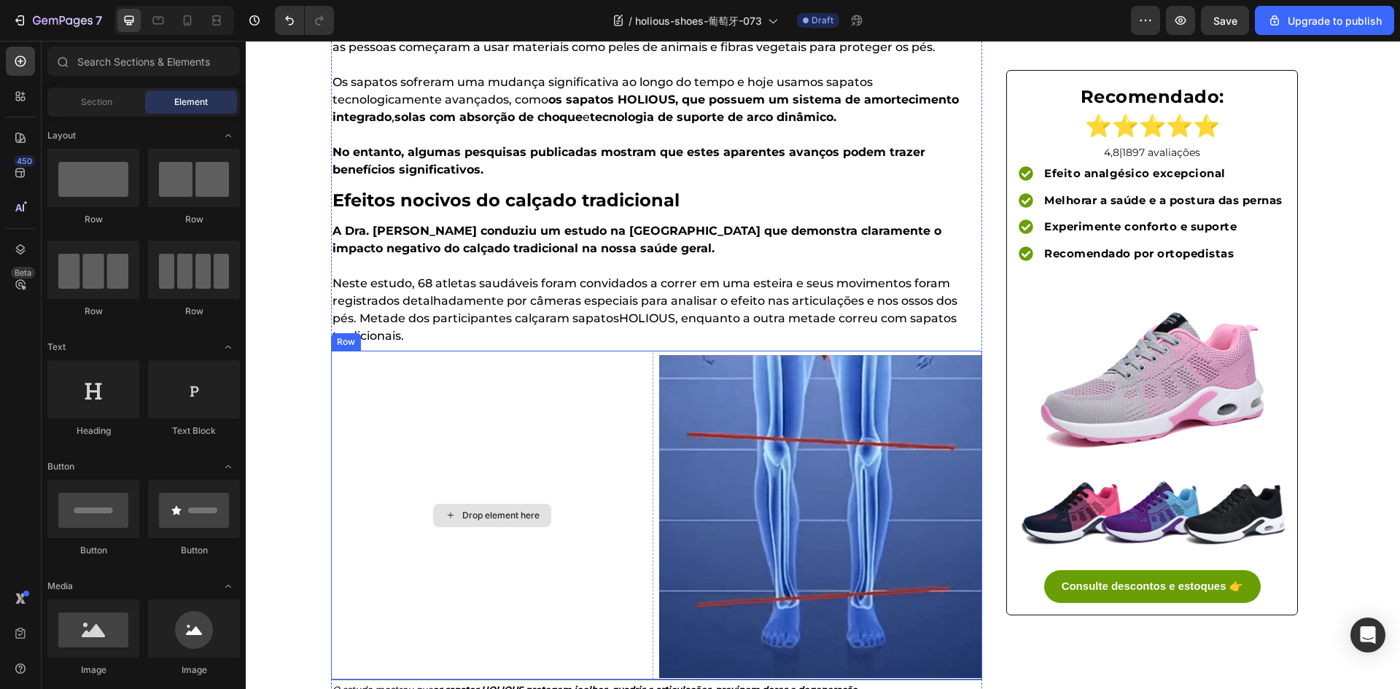
click at [607, 424] on div "Drop element here" at bounding box center [492, 515] width 323 height 329
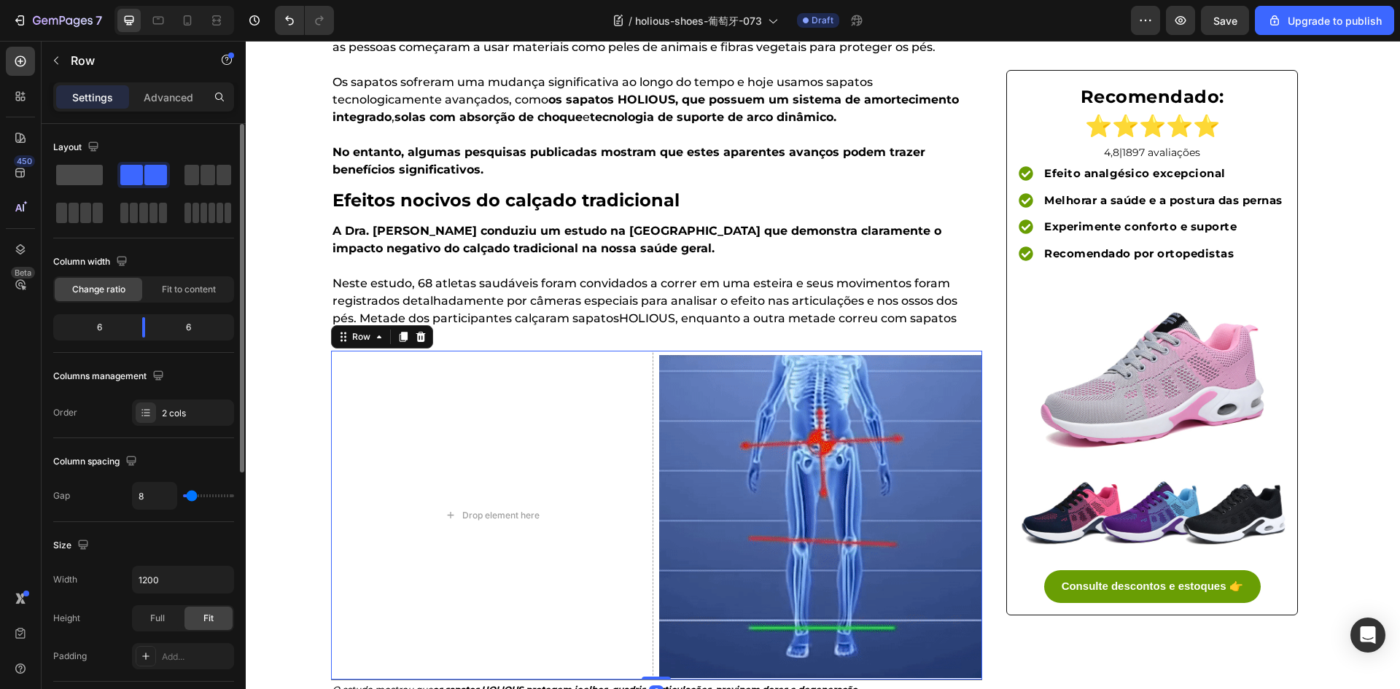
drag, startPoint x: 93, startPoint y: 184, endPoint x: 44, endPoint y: 277, distance: 105.0
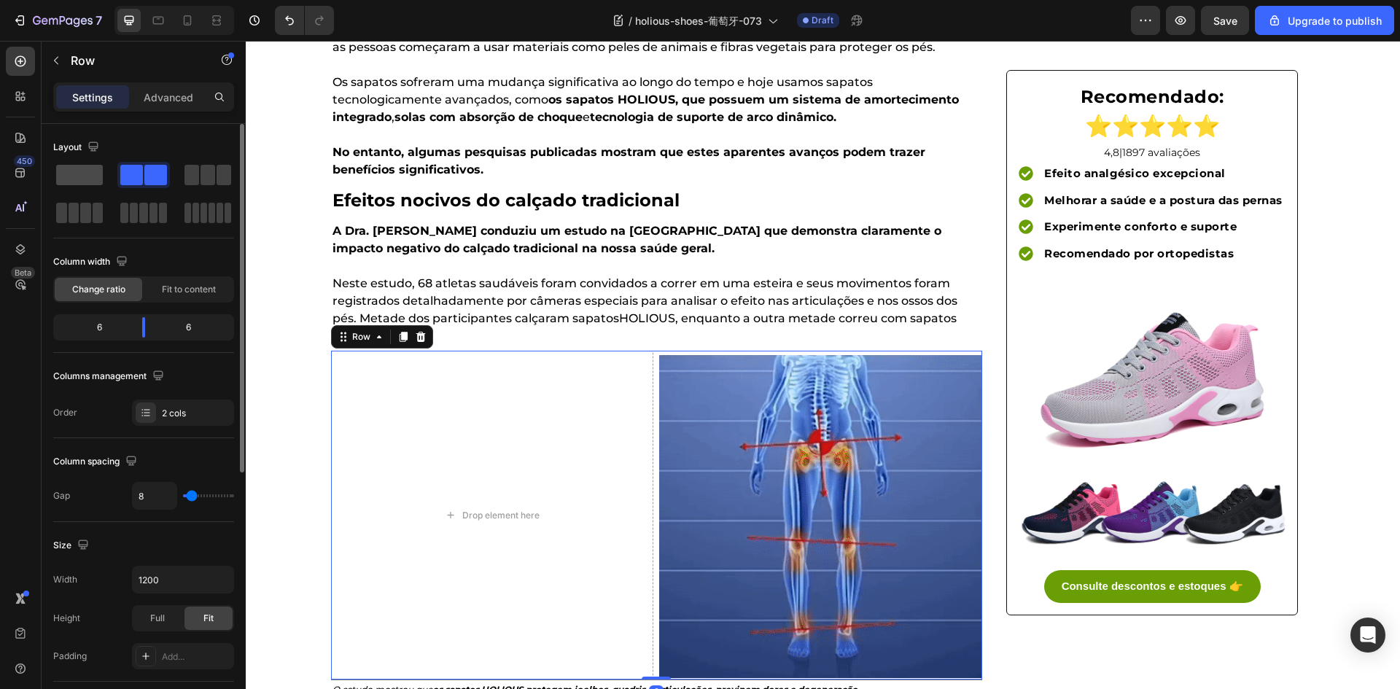
click at [93, 184] on span at bounding box center [79, 175] width 47 height 20
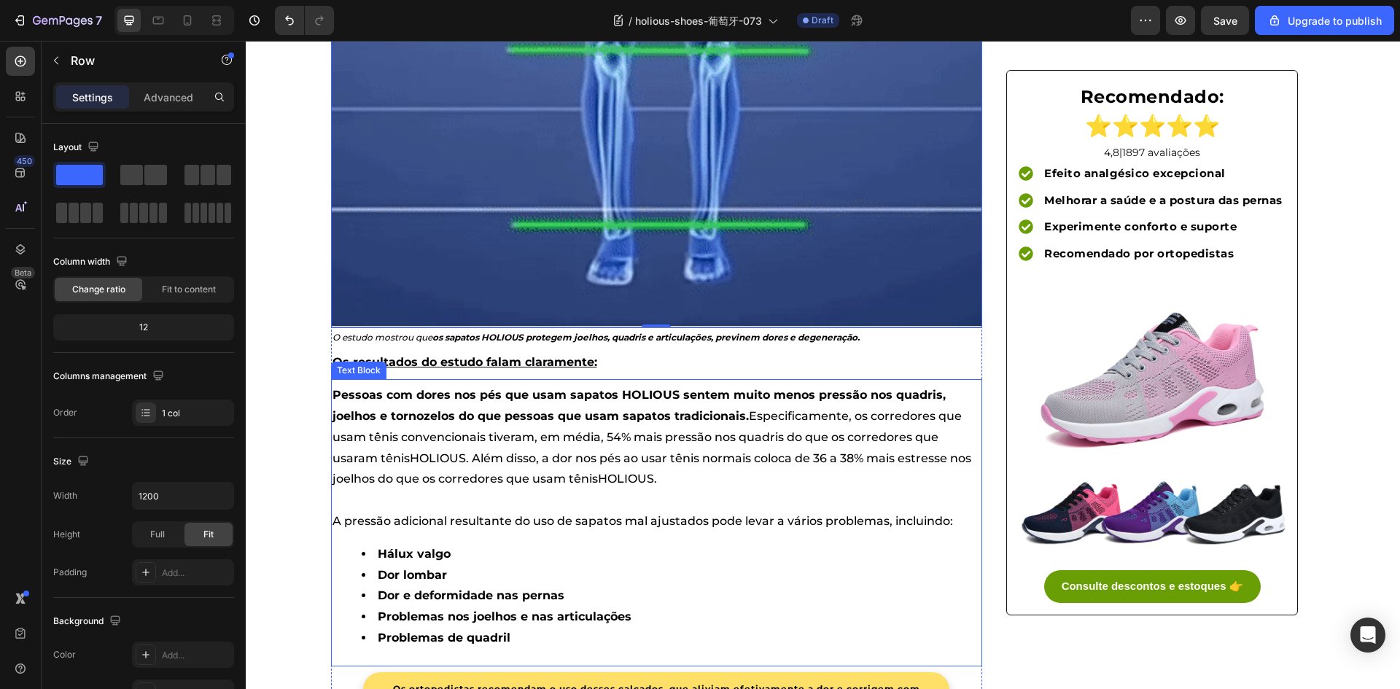
scroll to position [1167, 0]
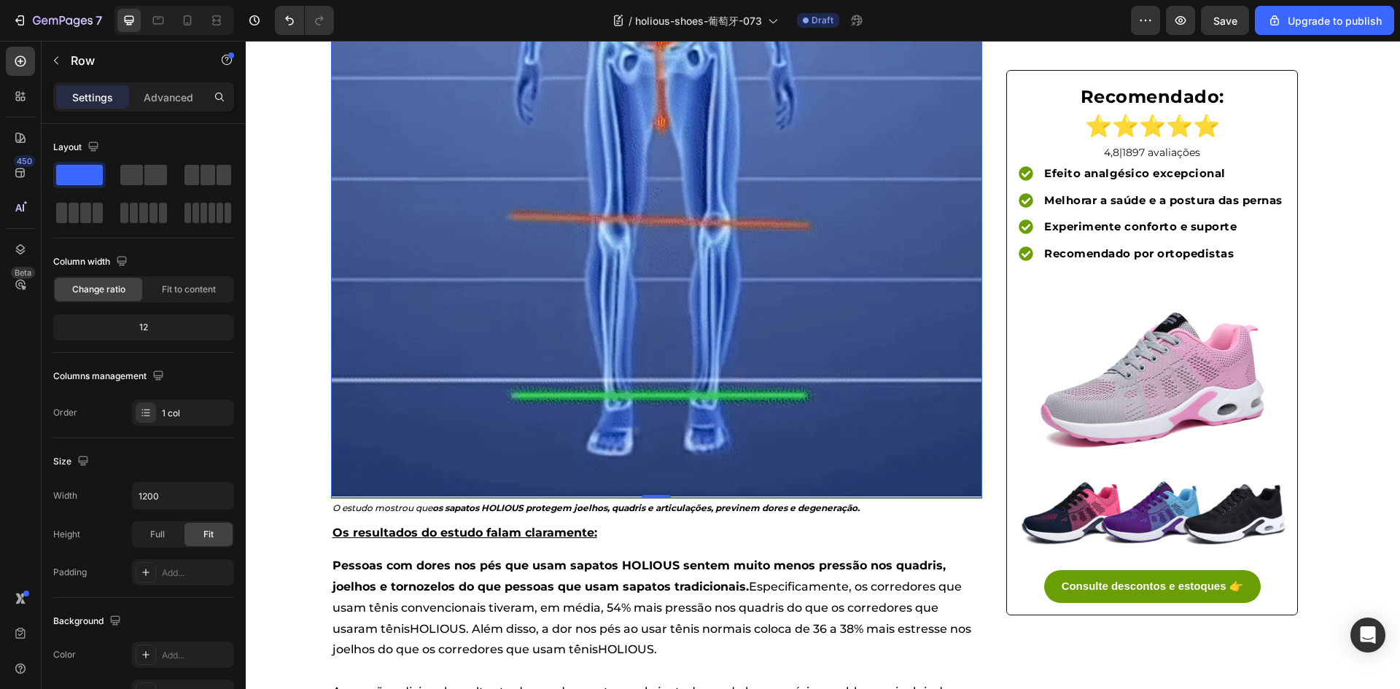
click at [552, 284] on img at bounding box center [656, 170] width 651 height 651
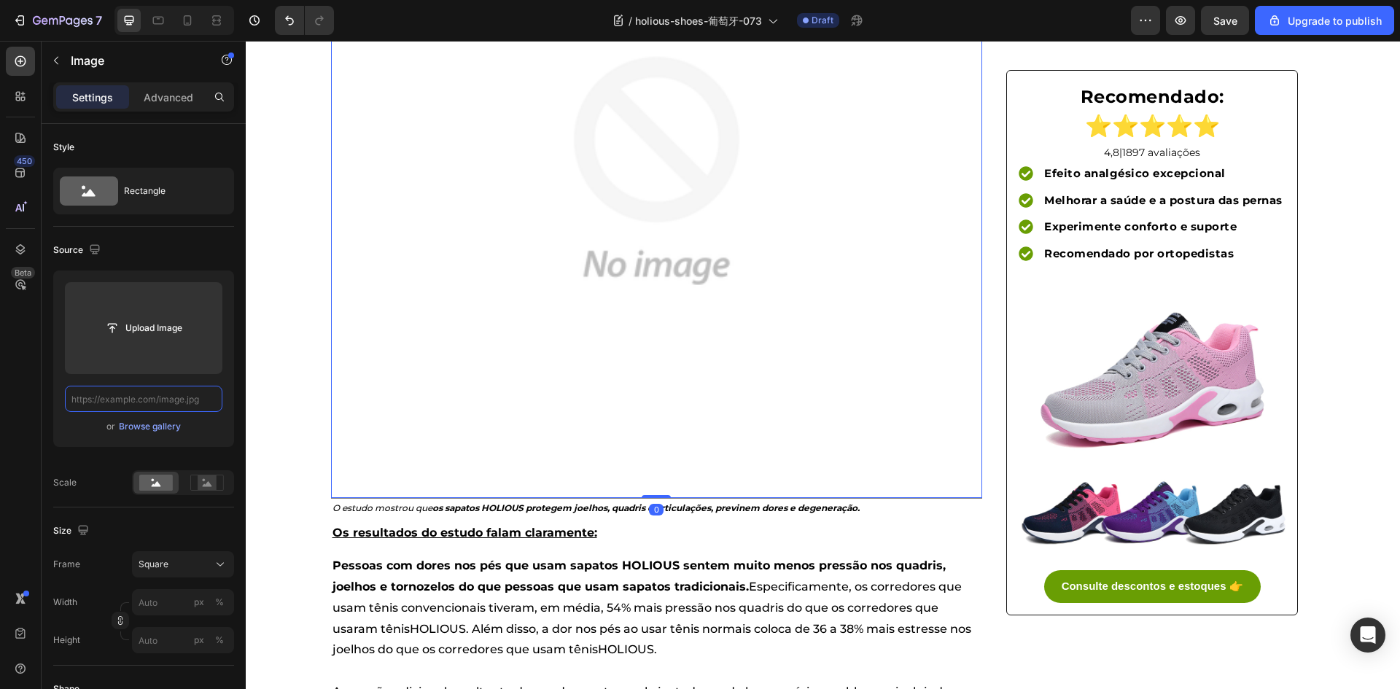
scroll to position [0, 0]
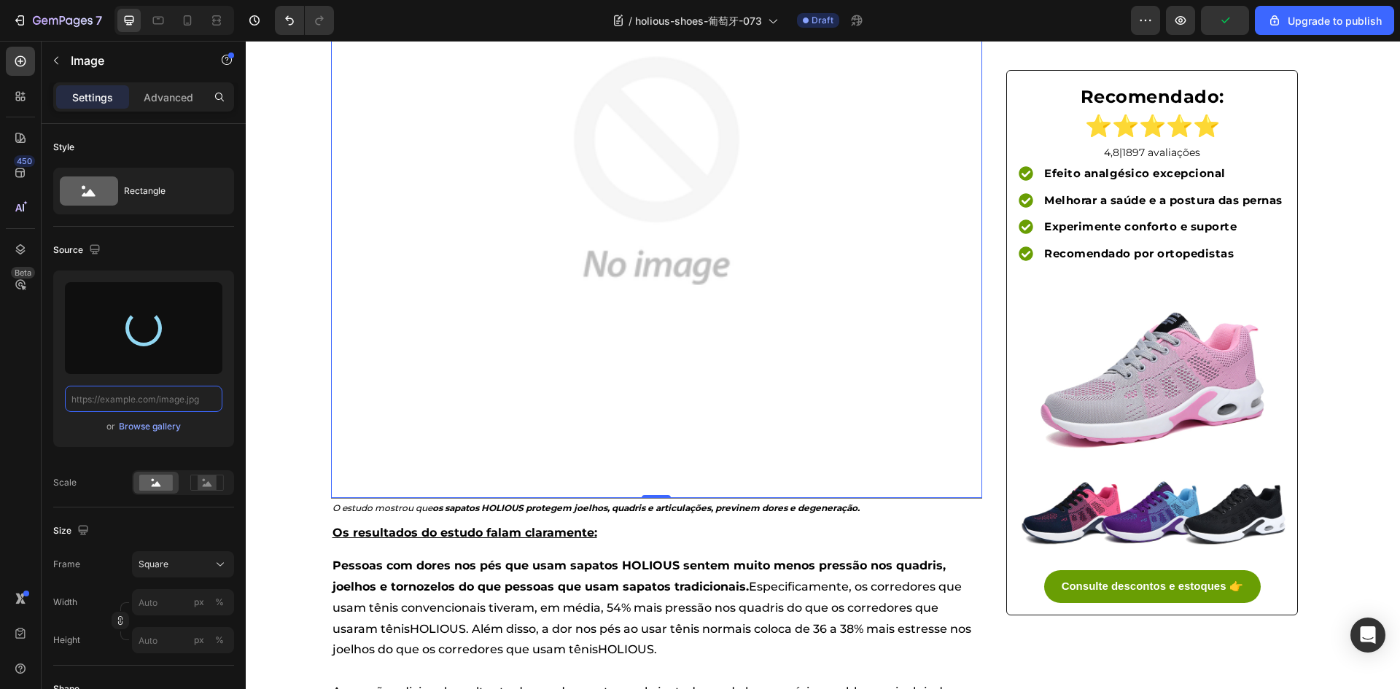
type input "[URL][DOMAIN_NAME]"
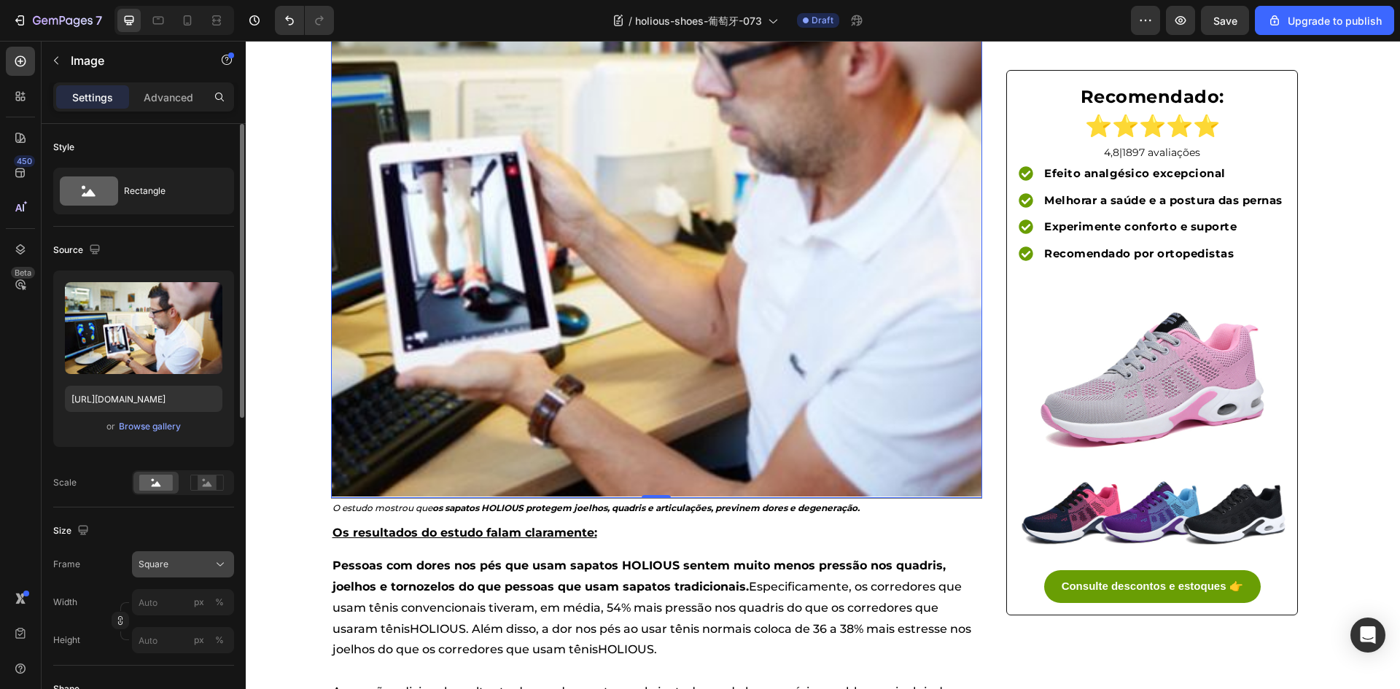
click at [178, 566] on div "Square" at bounding box center [174, 564] width 71 height 13
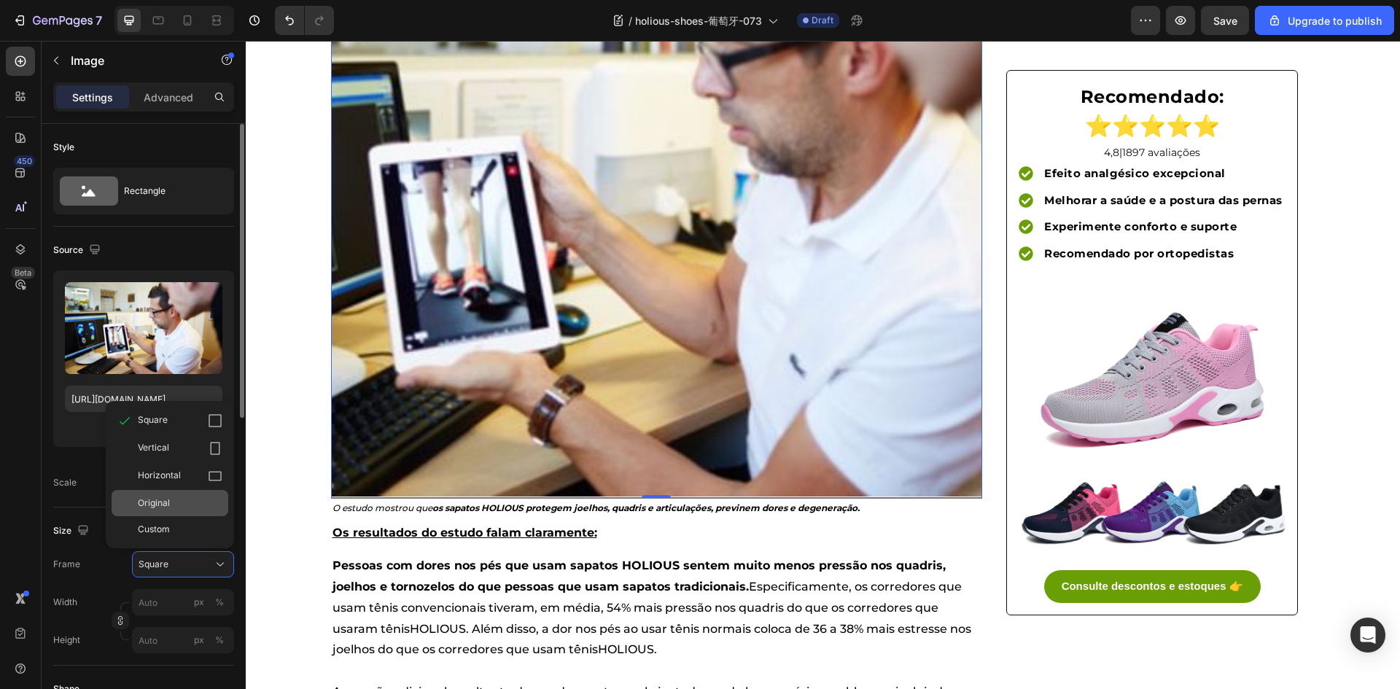
click at [165, 505] on span "Original" at bounding box center [154, 503] width 32 height 13
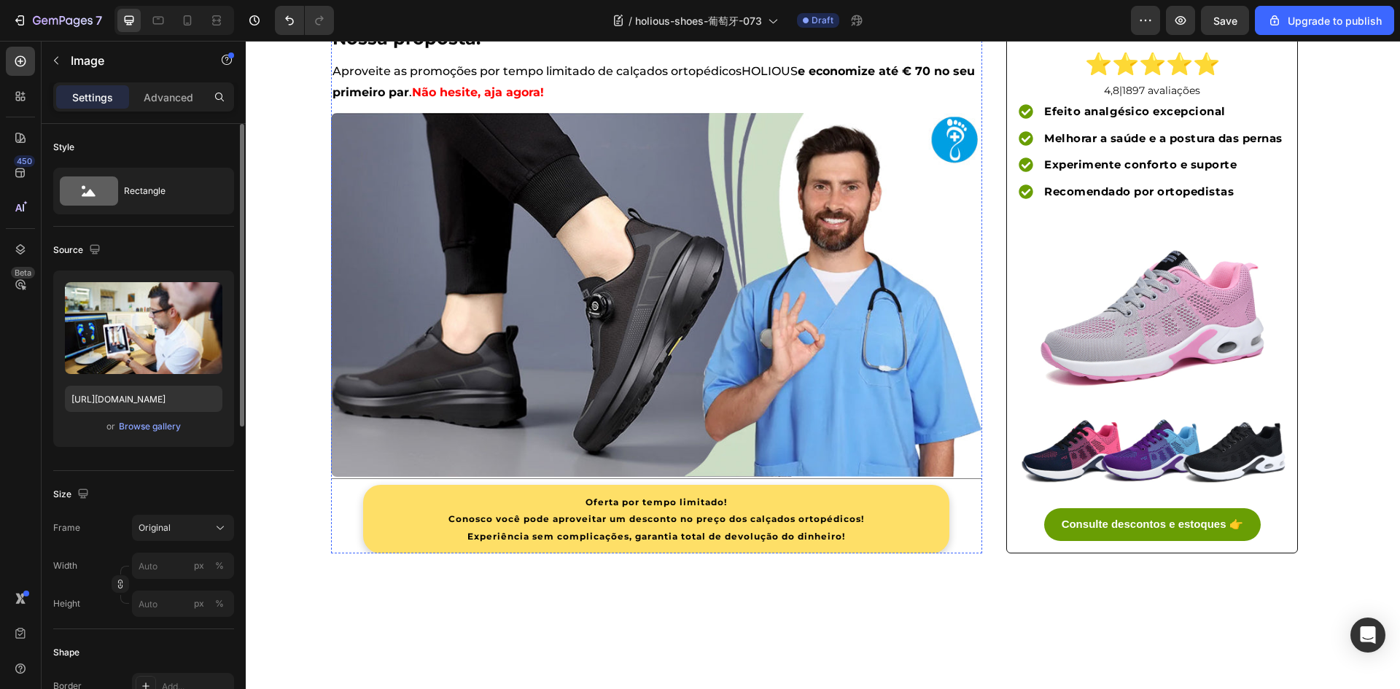
scroll to position [3208, 0]
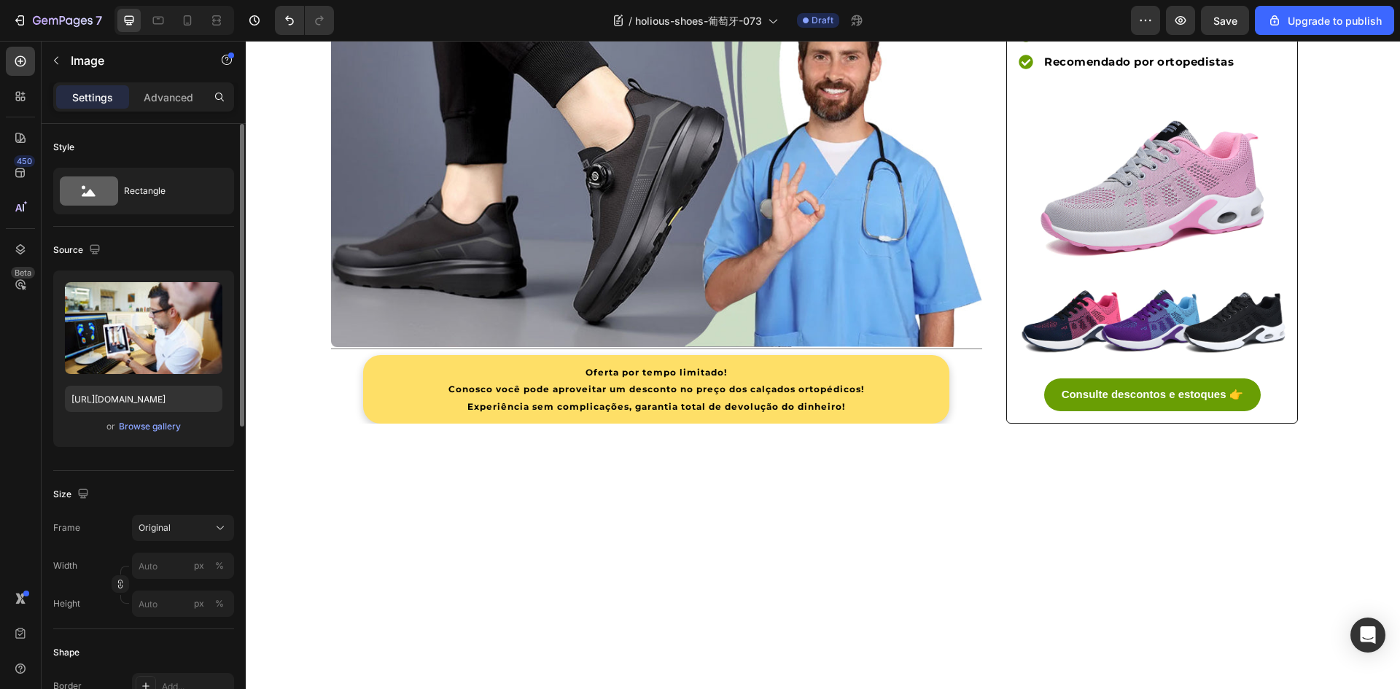
drag, startPoint x: 478, startPoint y: 481, endPoint x: 248, endPoint y: 462, distance: 230.5
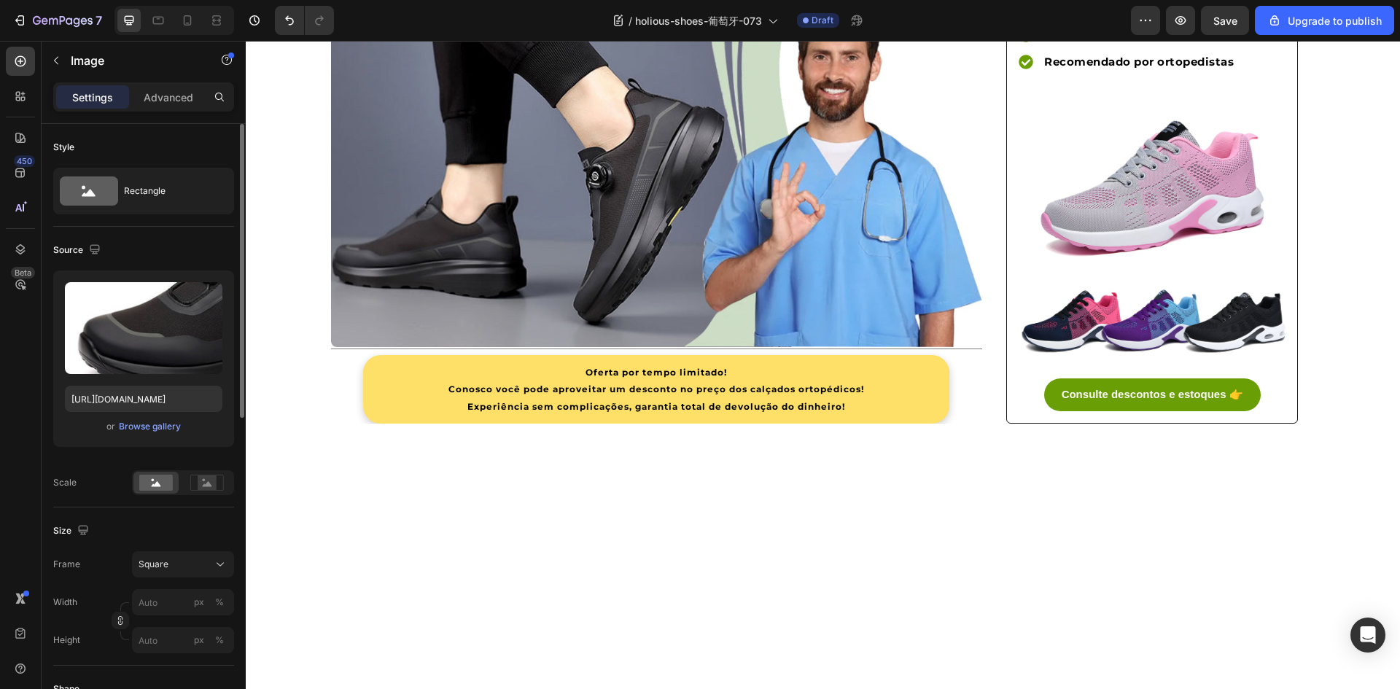
click at [233, 399] on div "Upload Image [URL][DOMAIN_NAME] or Browse gallery" at bounding box center [143, 359] width 181 height 176
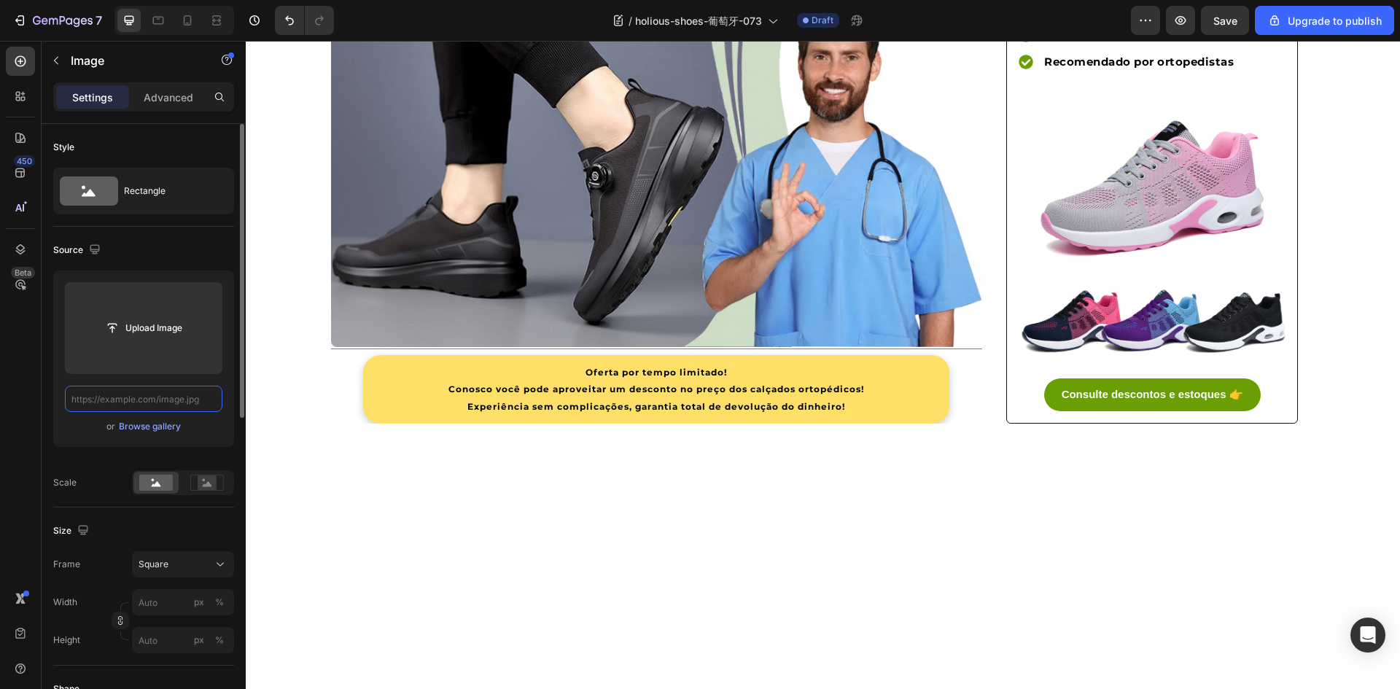
scroll to position [0, 0]
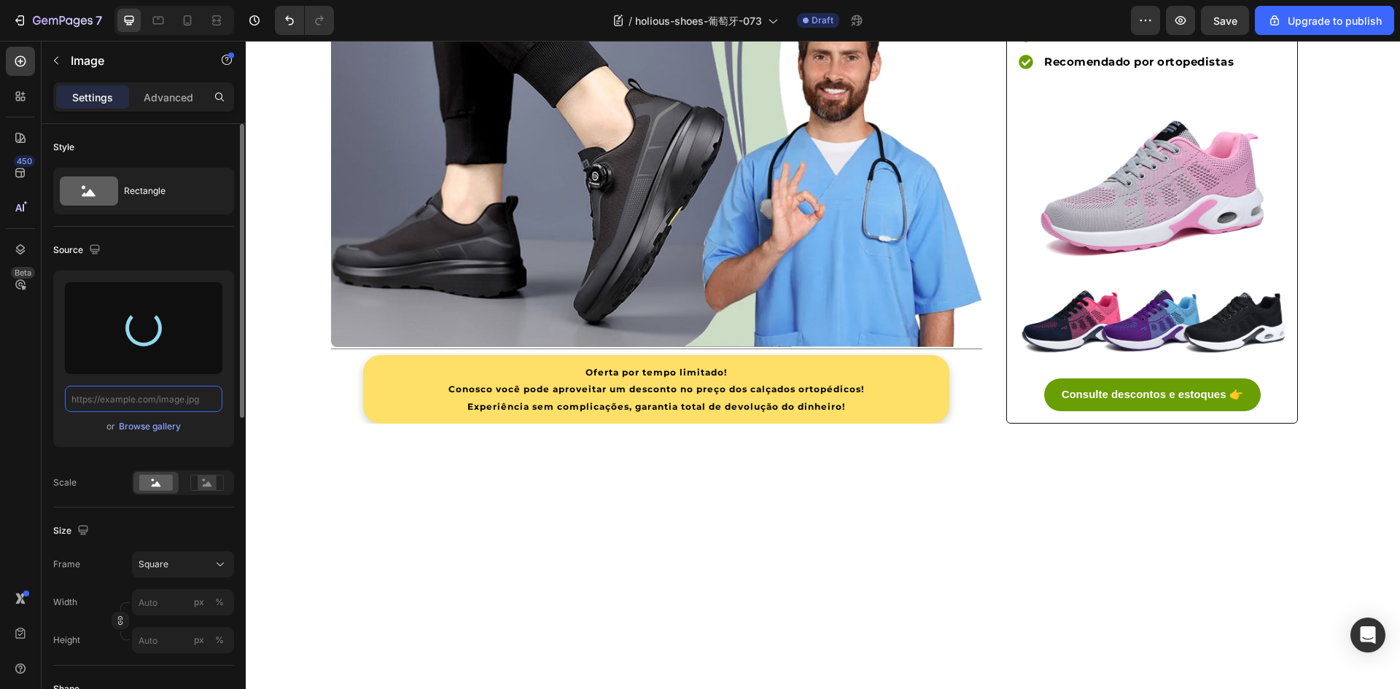
type input "[URL][DOMAIN_NAME]"
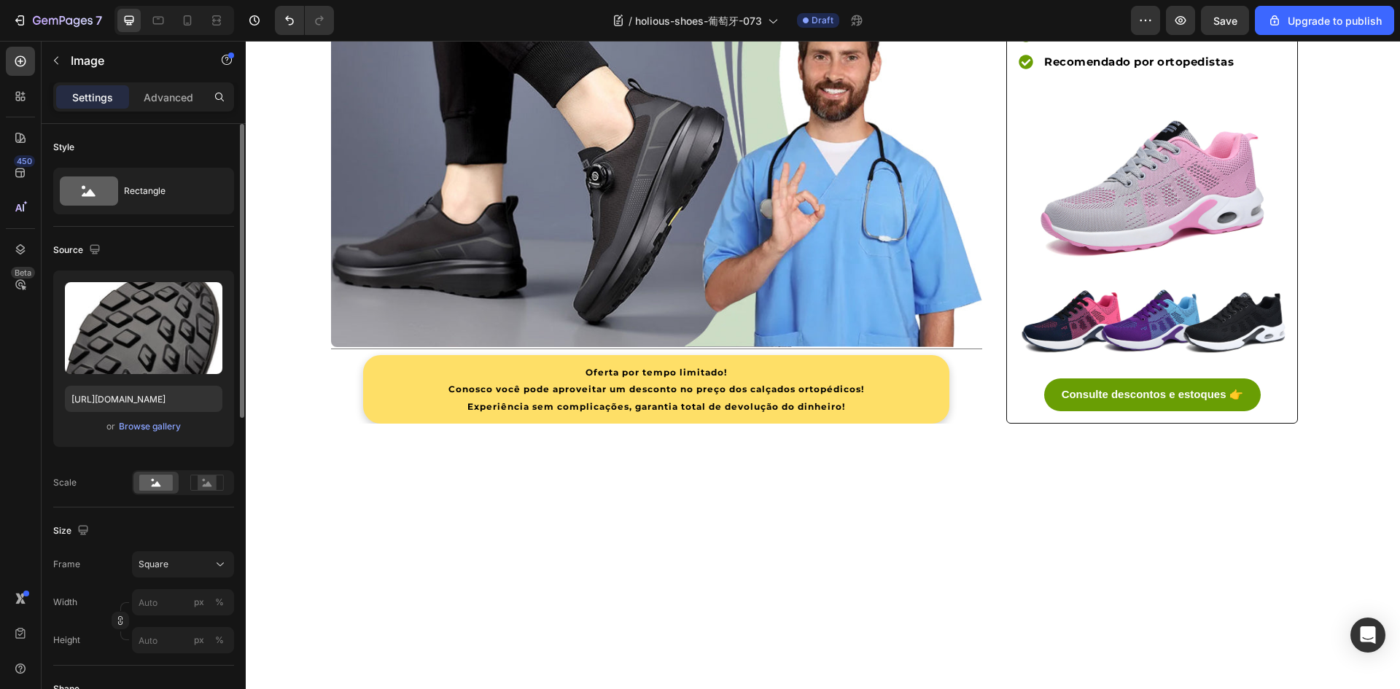
click at [217, 400] on input "[URL][DOMAIN_NAME]" at bounding box center [143, 399] width 157 height 26
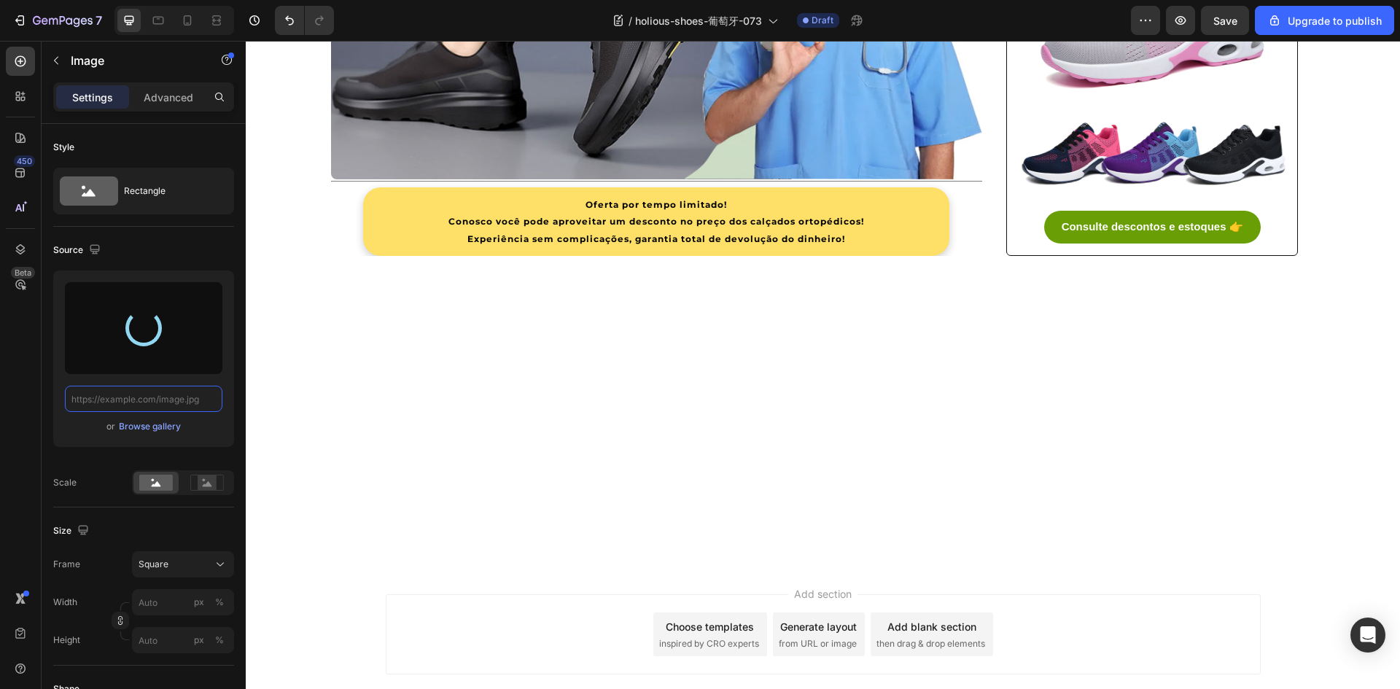
scroll to position [3427, 0]
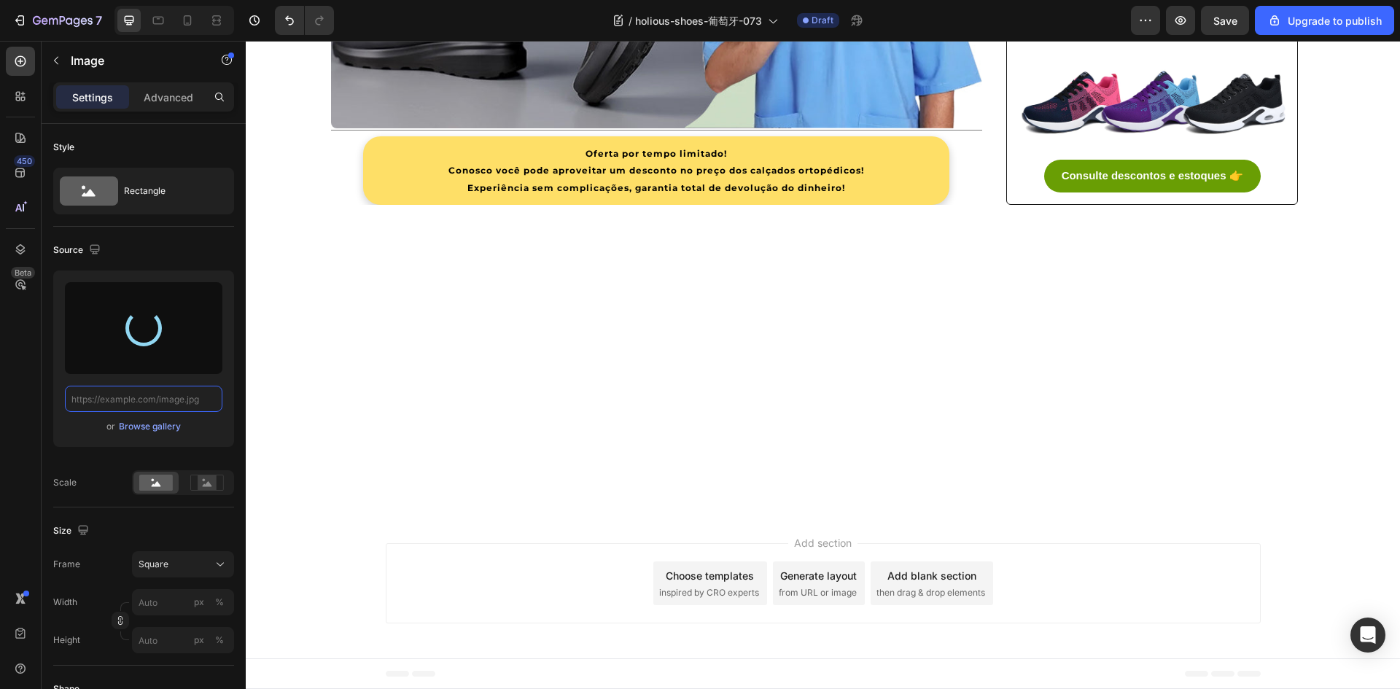
type input "[URL][DOMAIN_NAME]"
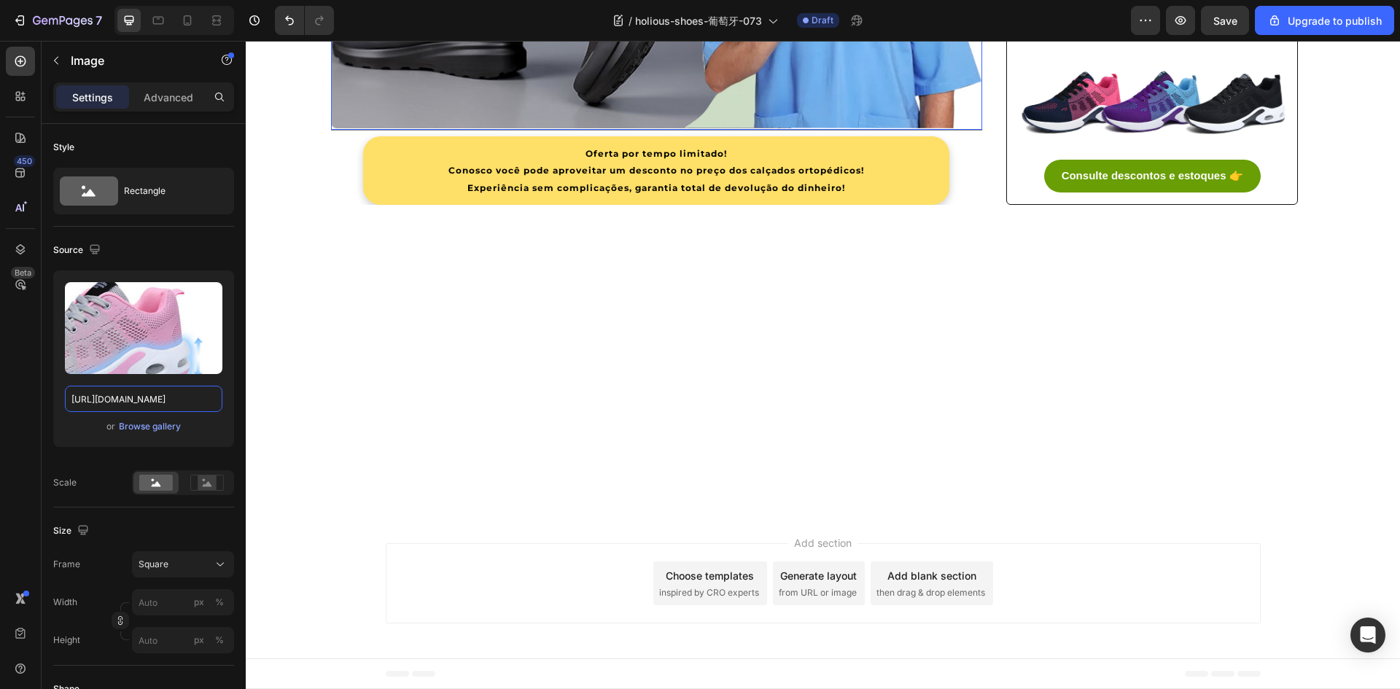
scroll to position [4083, 0]
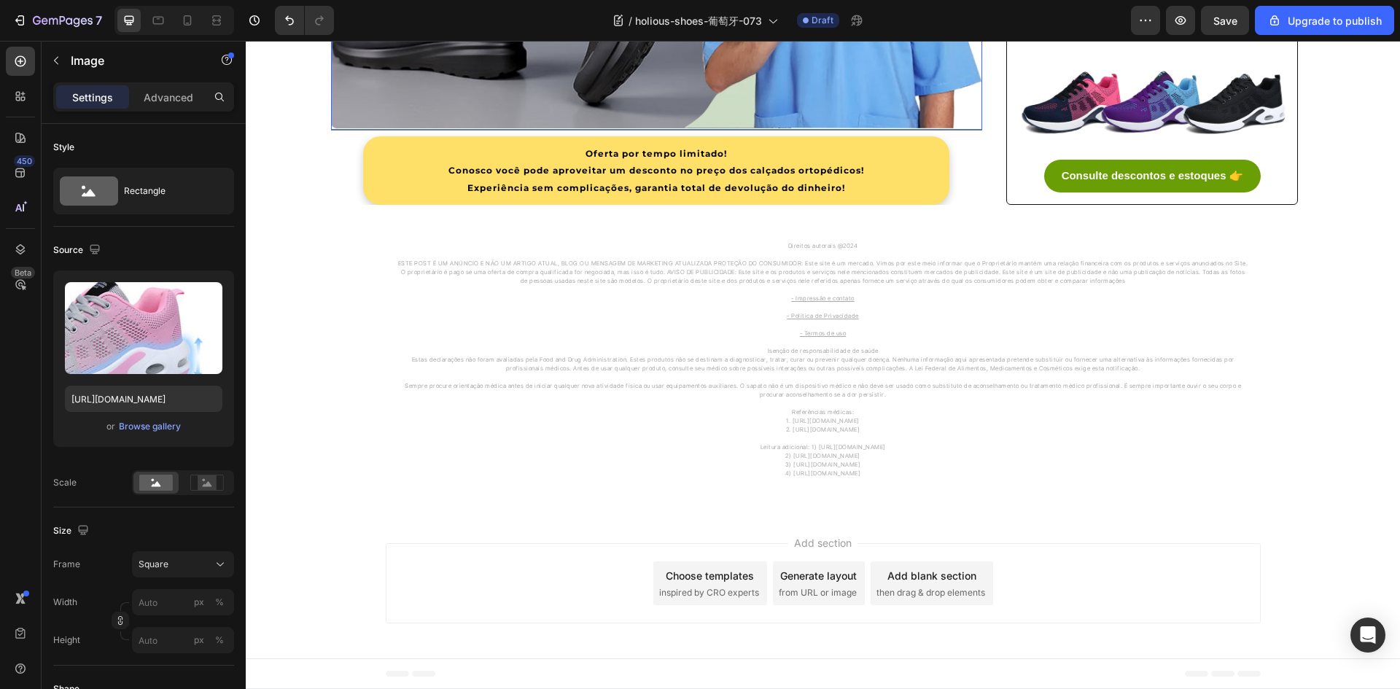
drag, startPoint x: 445, startPoint y: 357, endPoint x: 407, endPoint y: 368, distance: 40.2
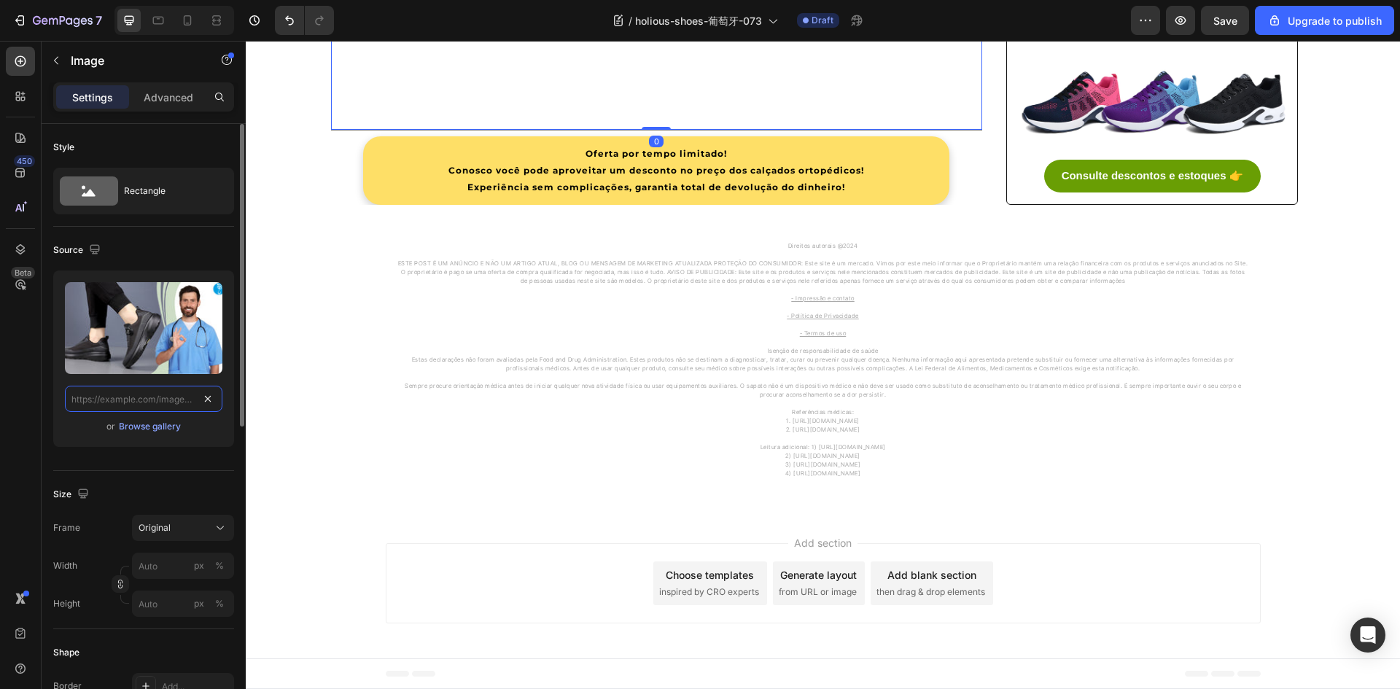
scroll to position [0, 0]
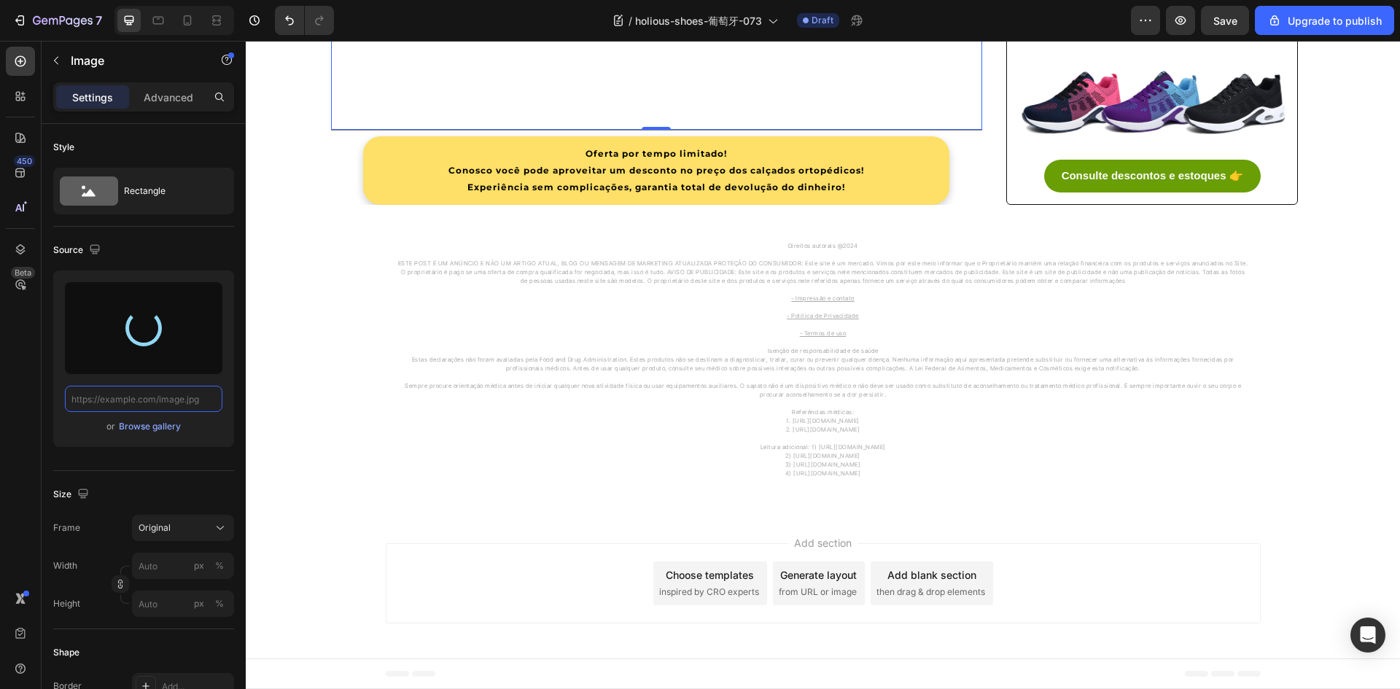
type input "[URL][DOMAIN_NAME]"
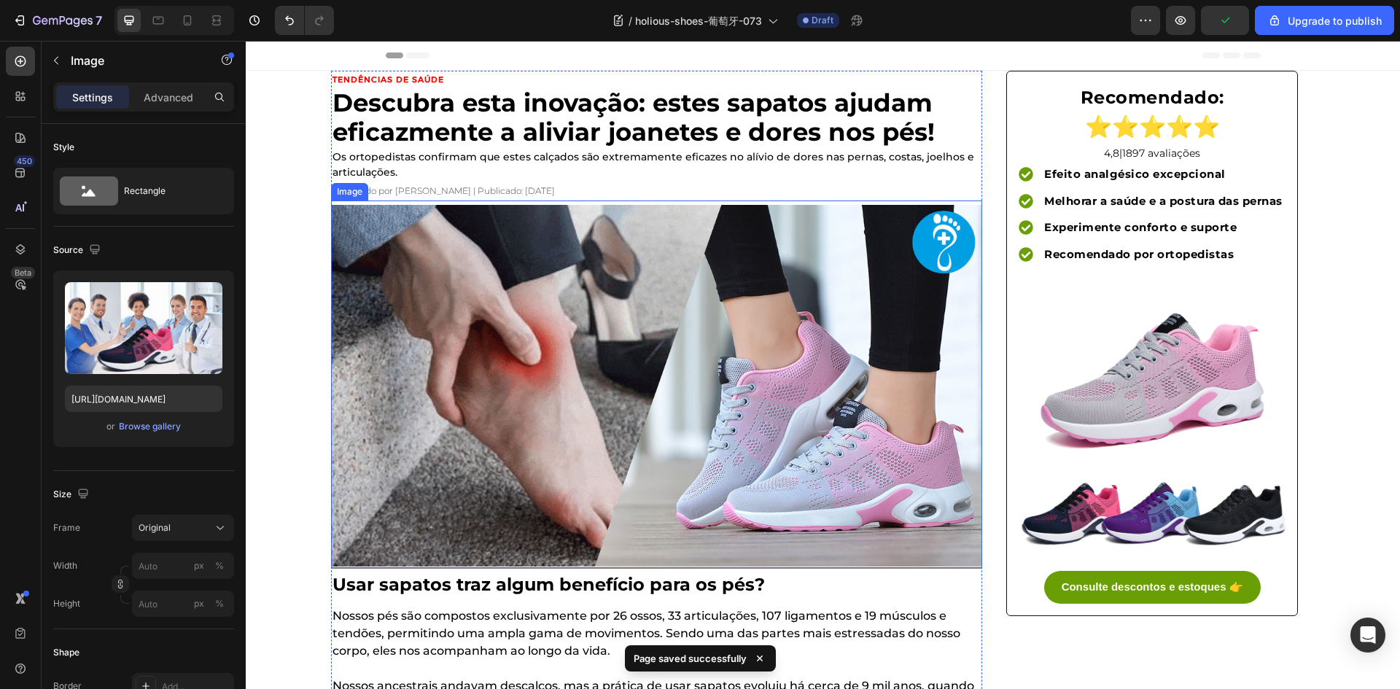
click at [510, 182] on div "Publicado por [PERSON_NAME] | Publicado: [DATE]" at bounding box center [656, 191] width 651 height 19
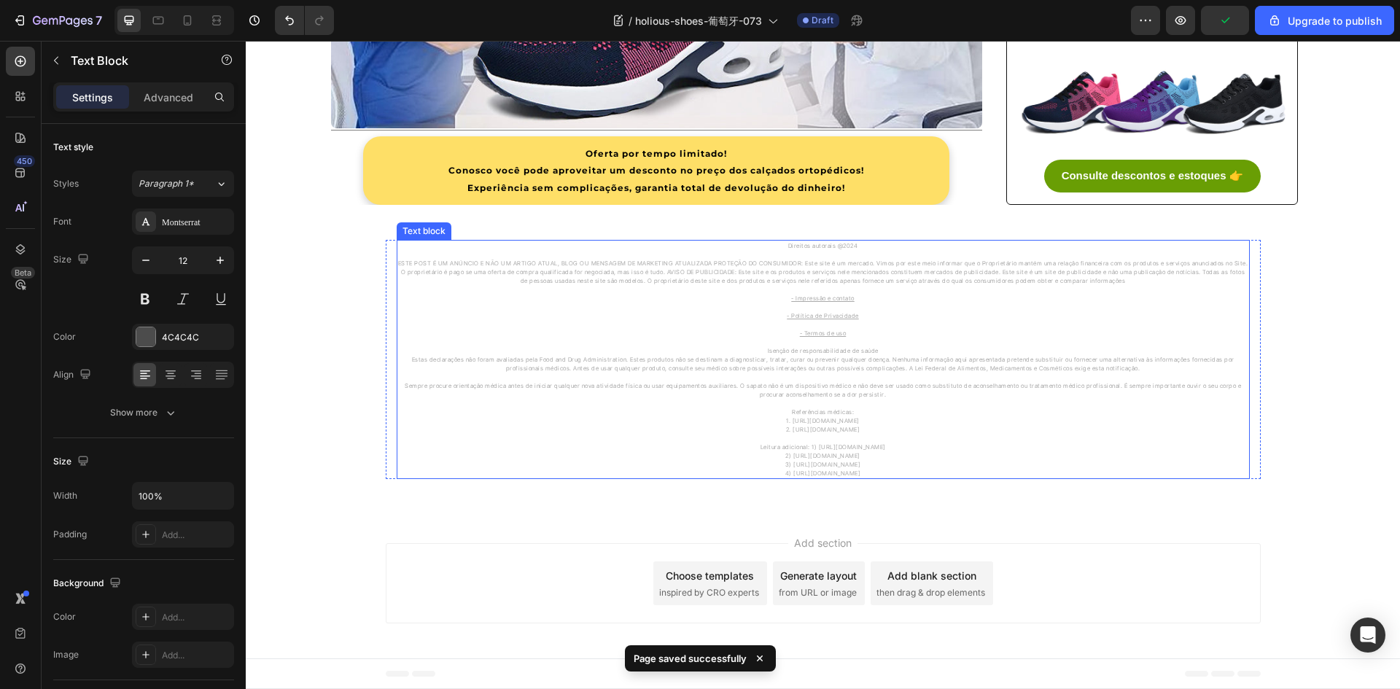
scroll to position [4435, 0]
click at [859, 248] on p "Direitos autorais @2024" at bounding box center [823, 245] width 850 height 9
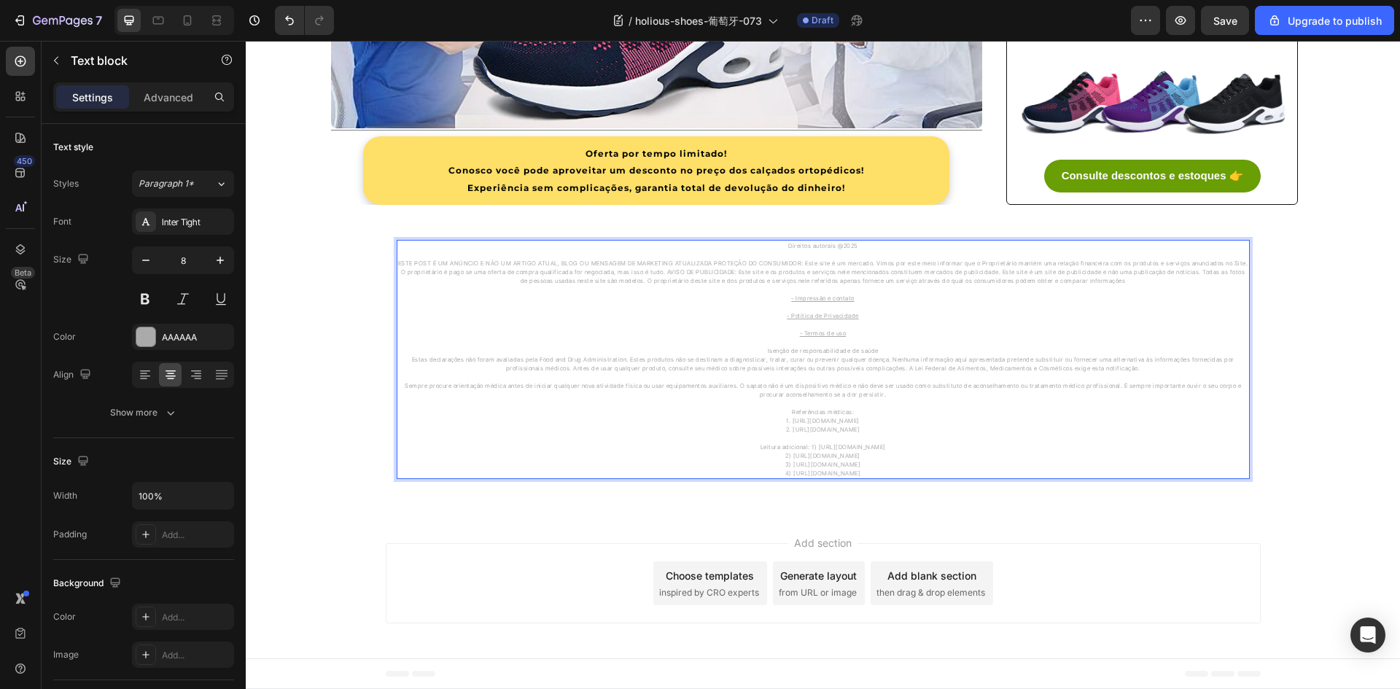
click at [829, 277] on p "ESTE POST É UM ANÚNCIO E NÃO UM ARTIGO ATUAL, BLOG OU MENSAGEM DE MARKETING ATU…" at bounding box center [823, 272] width 850 height 26
click at [1021, 154] on div "Image" at bounding box center [1152, 14] width 267 height 290
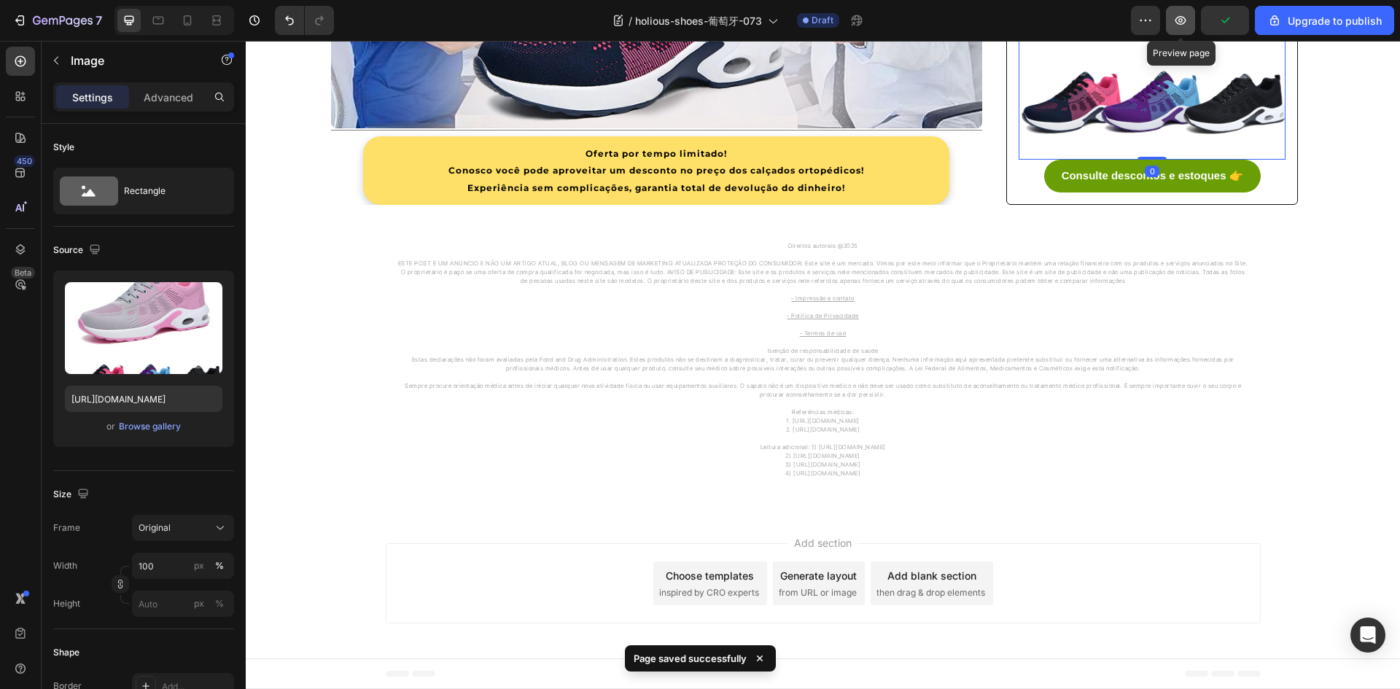
click at [1186, 12] on button "button" at bounding box center [1180, 20] width 29 height 29
click at [33, 11] on button "7" at bounding box center [57, 20] width 103 height 29
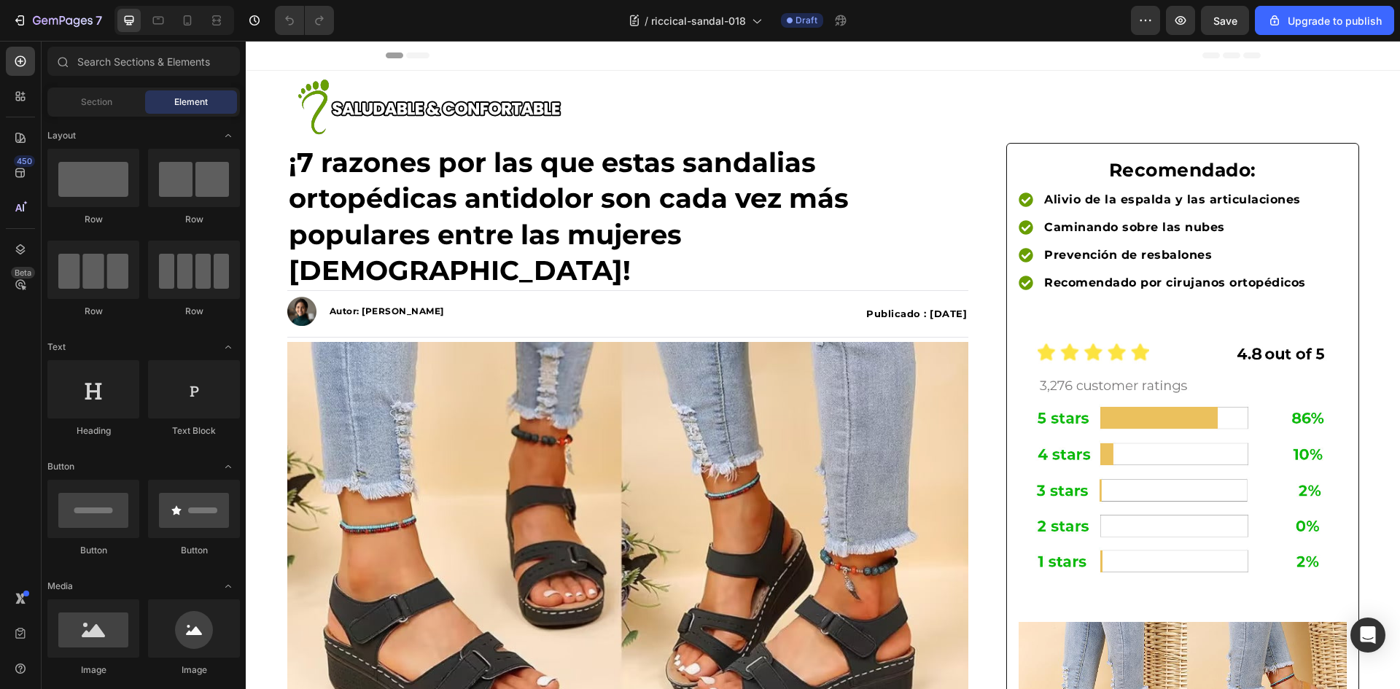
drag, startPoint x: 246, startPoint y: 41, endPoint x: 908, endPoint y: 279, distance: 704.3
click at [908, 308] on strong "Publicado : 19/08/2025" at bounding box center [916, 314] width 101 height 12
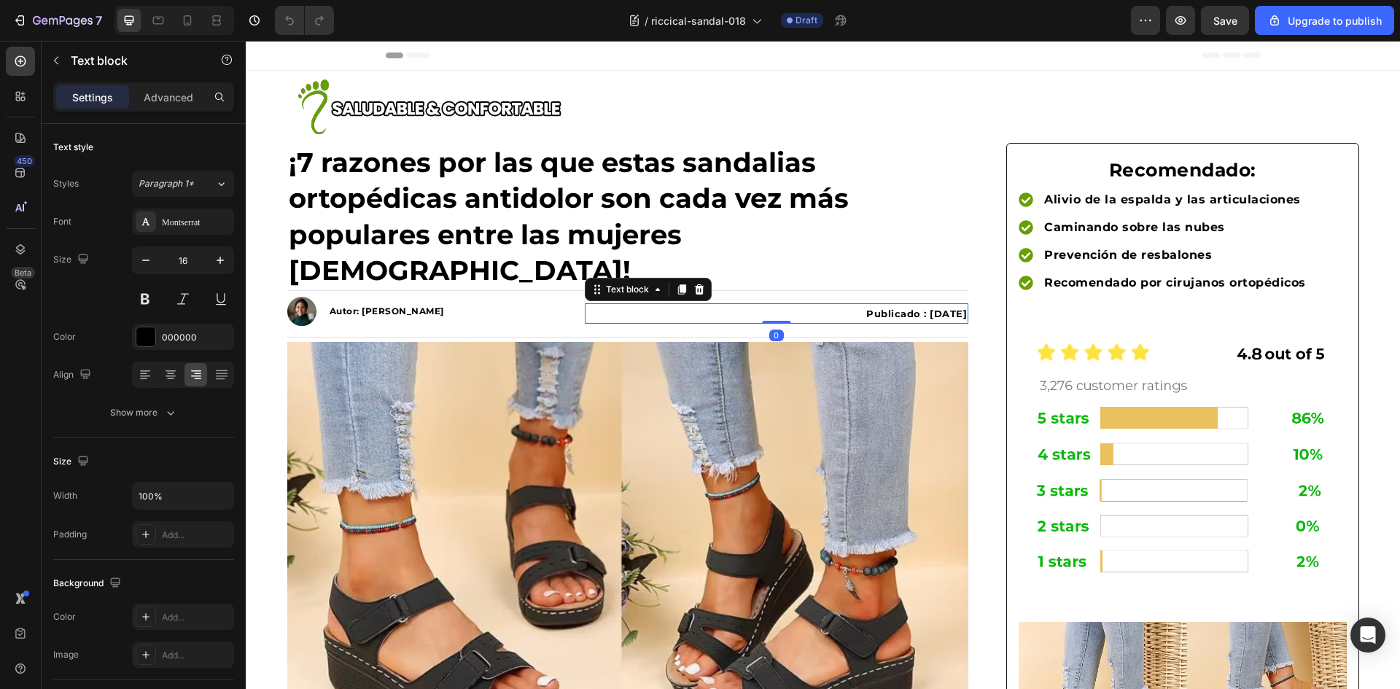
click at [902, 308] on strong "Publicado : 19/08/2025" at bounding box center [916, 314] width 101 height 12
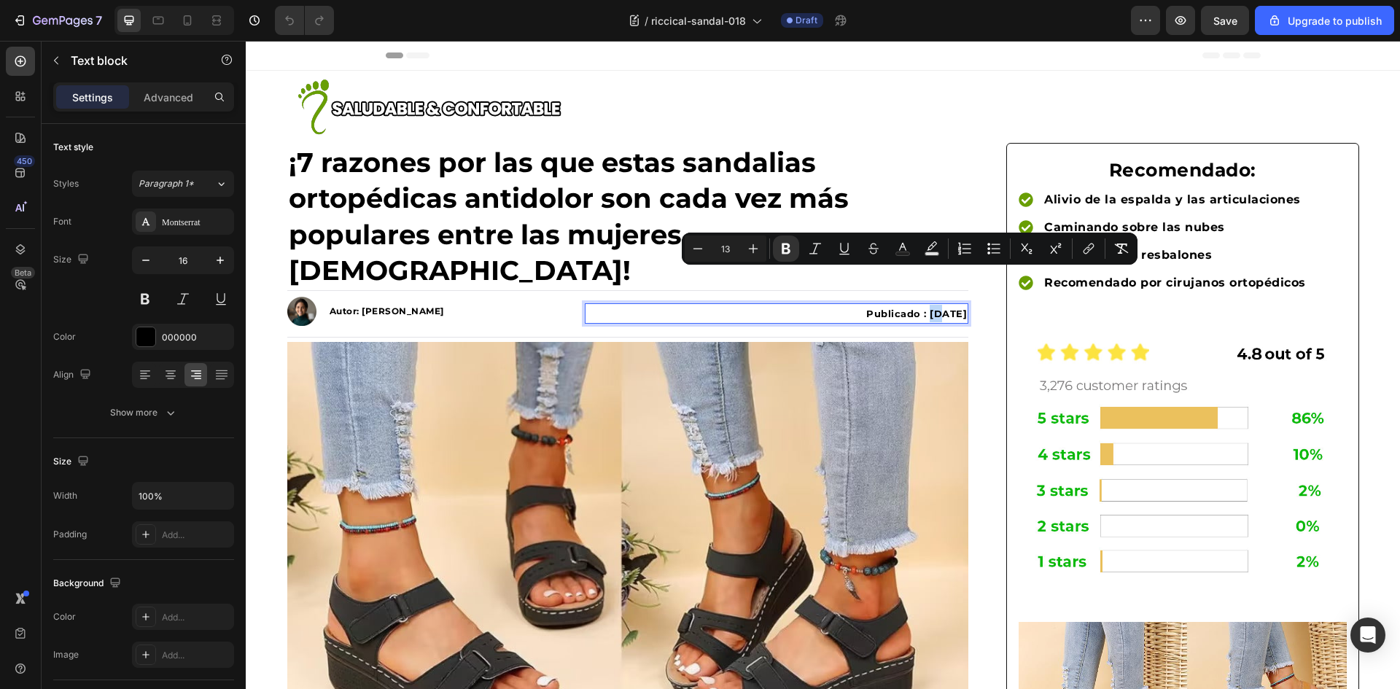
drag, startPoint x: 904, startPoint y: 277, endPoint x: 913, endPoint y: 279, distance: 8.9
click at [913, 308] on strong "Publicado : 19/08/2025" at bounding box center [916, 314] width 101 height 12
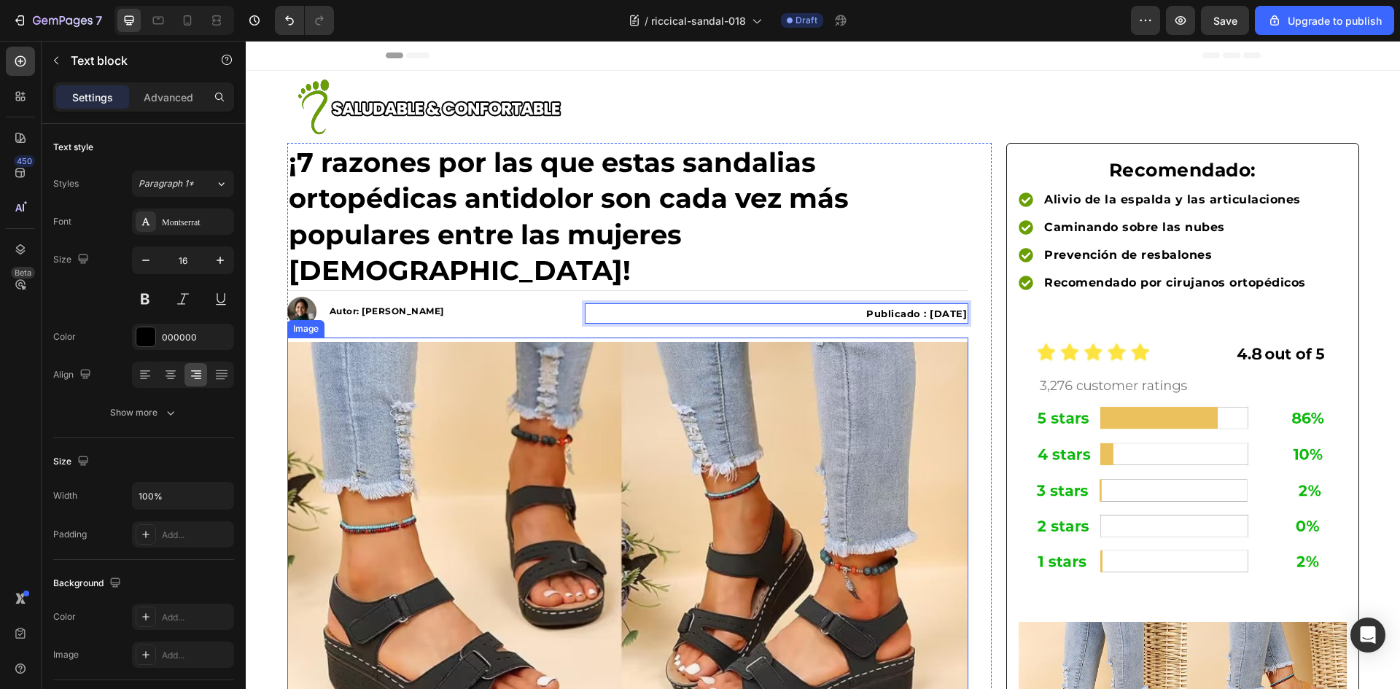
click at [473, 387] on img at bounding box center [628, 546] width 682 height 409
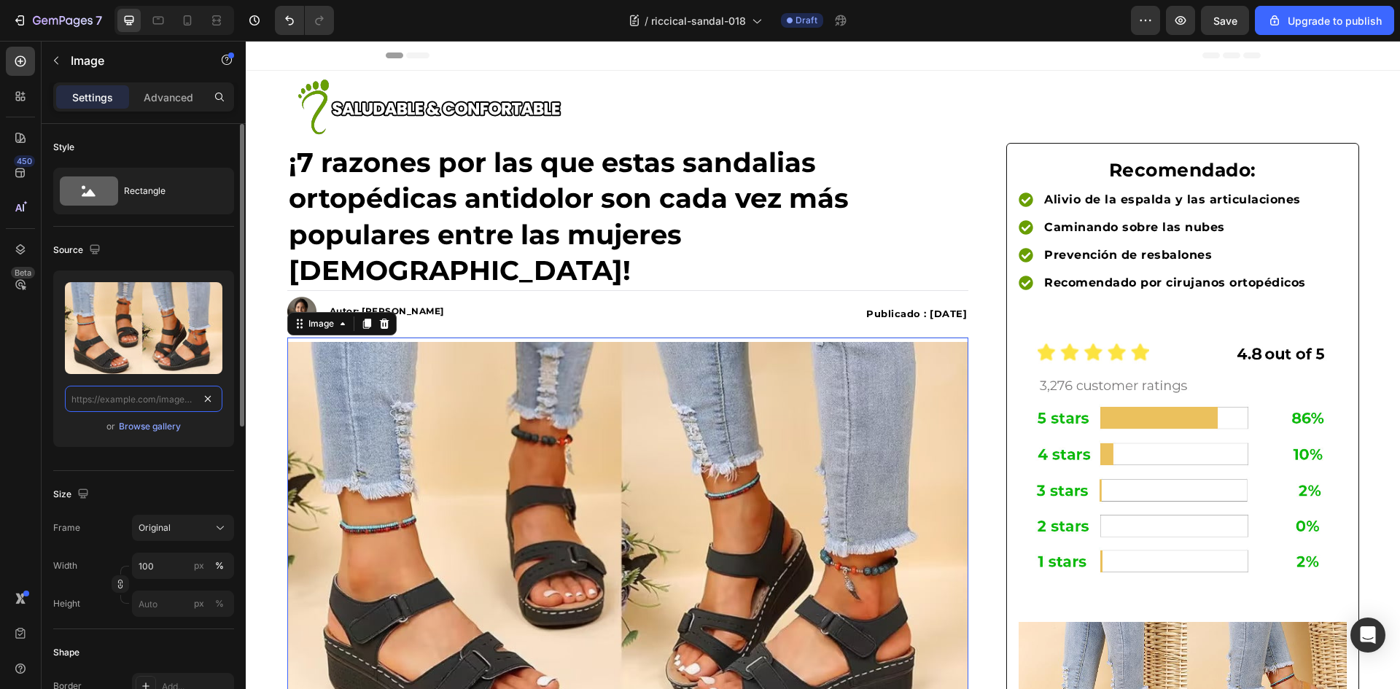
drag, startPoint x: 203, startPoint y: 401, endPoint x: 66, endPoint y: 455, distance: 147.3
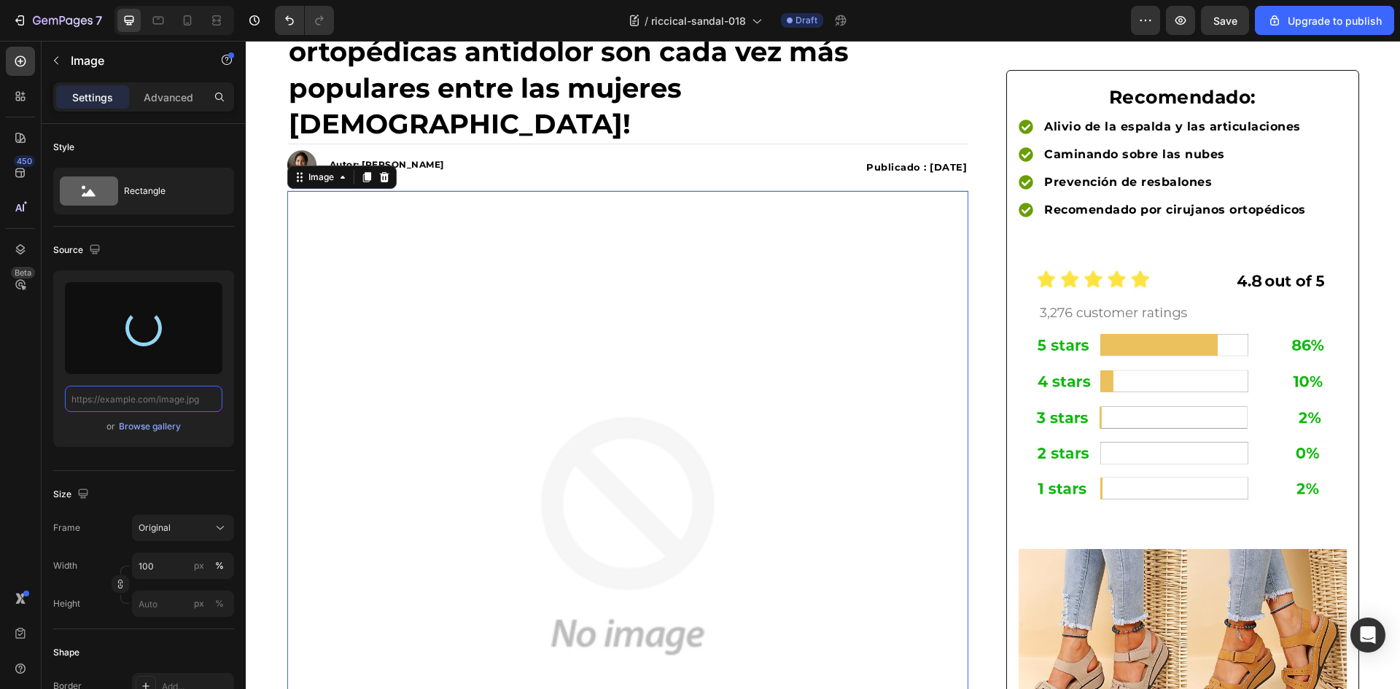
type input "https://cdn.shopify.com/s/files/1/0883/2712/7322/files/gempages_518231226549535…"
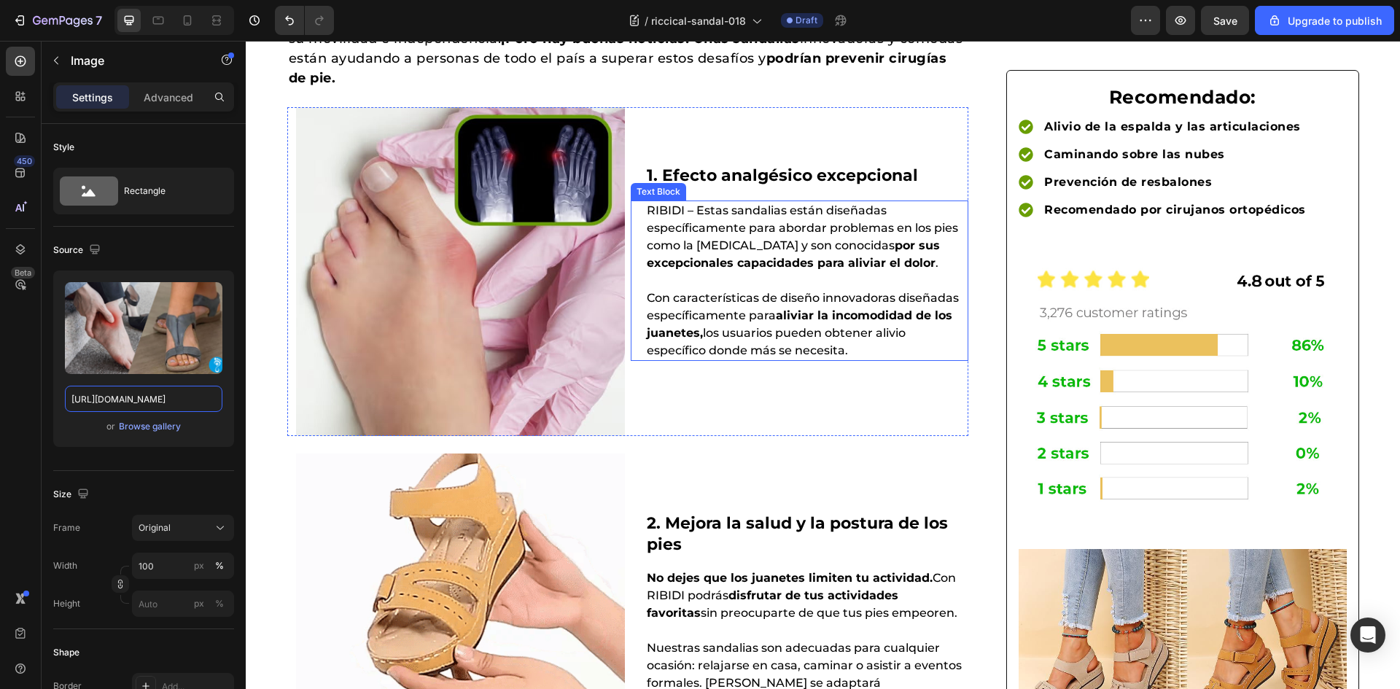
scroll to position [875, 0]
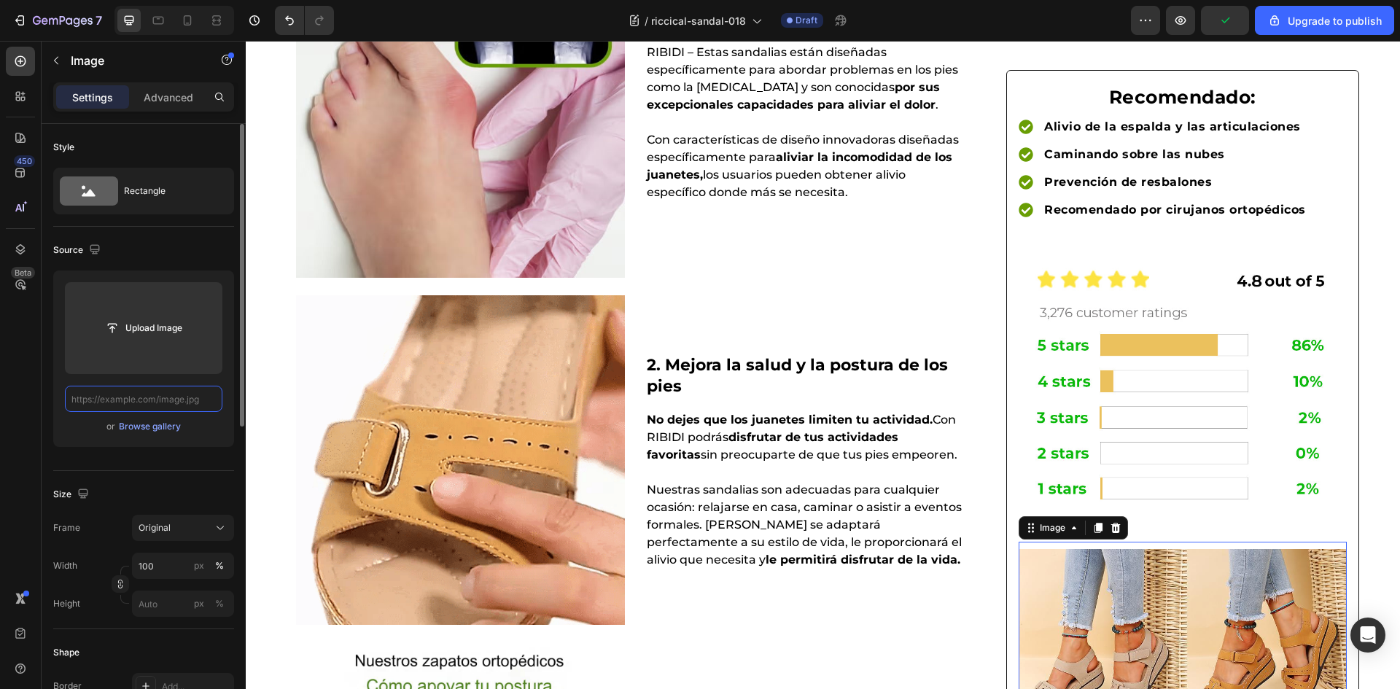
scroll to position [0, 0]
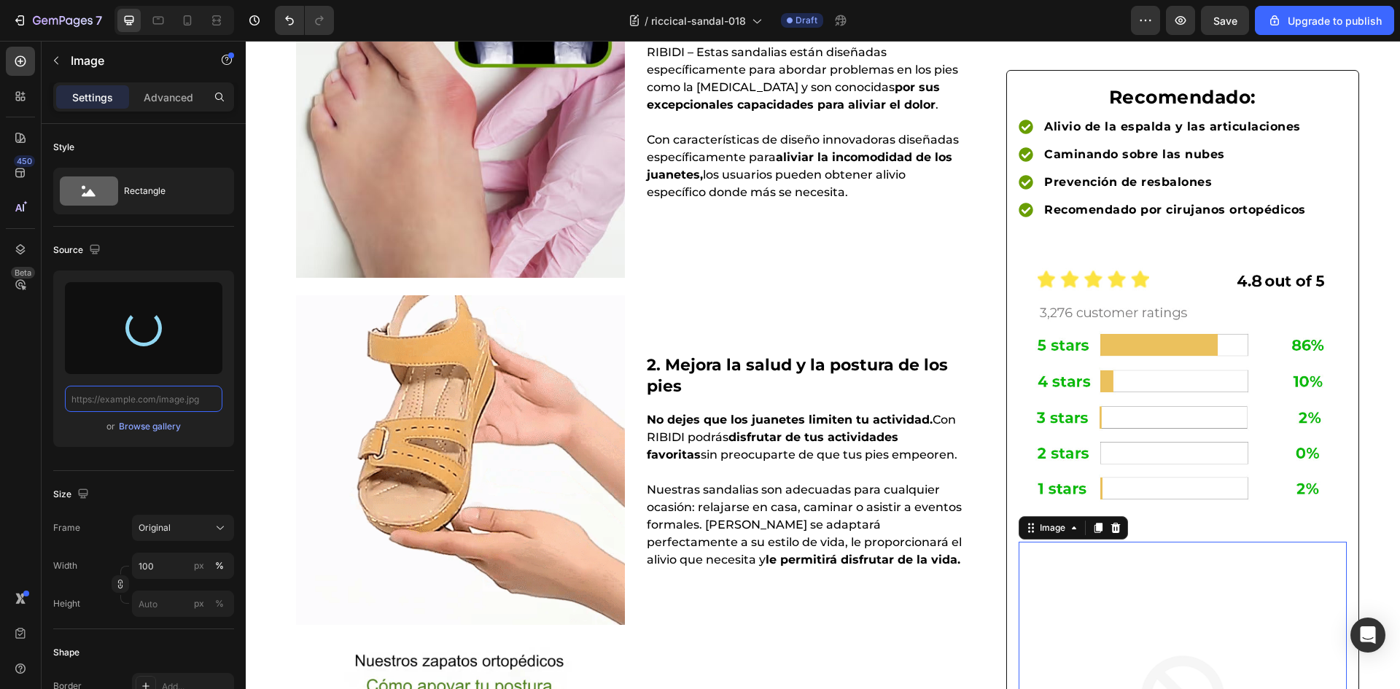
type input "https://cdn.shopify.com/s/files/1/0883/2712/7322/files/gempages_518231226549535…"
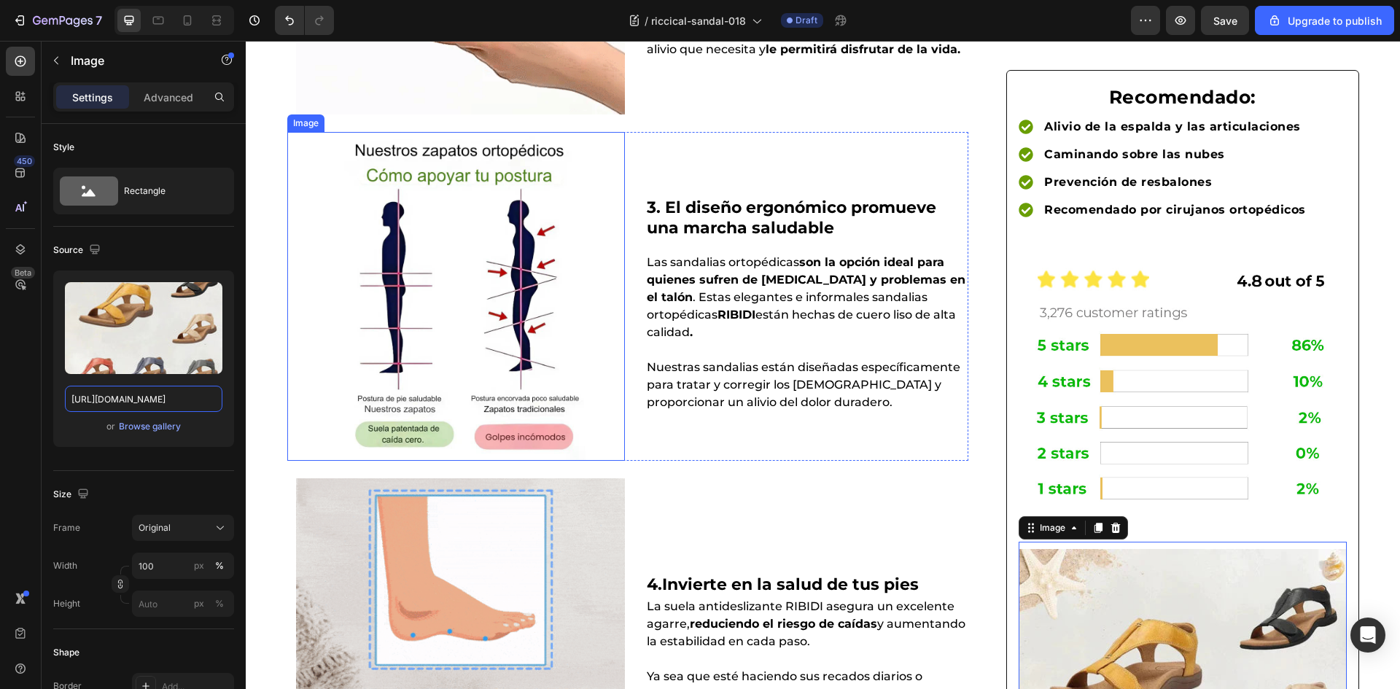
scroll to position [948, 0]
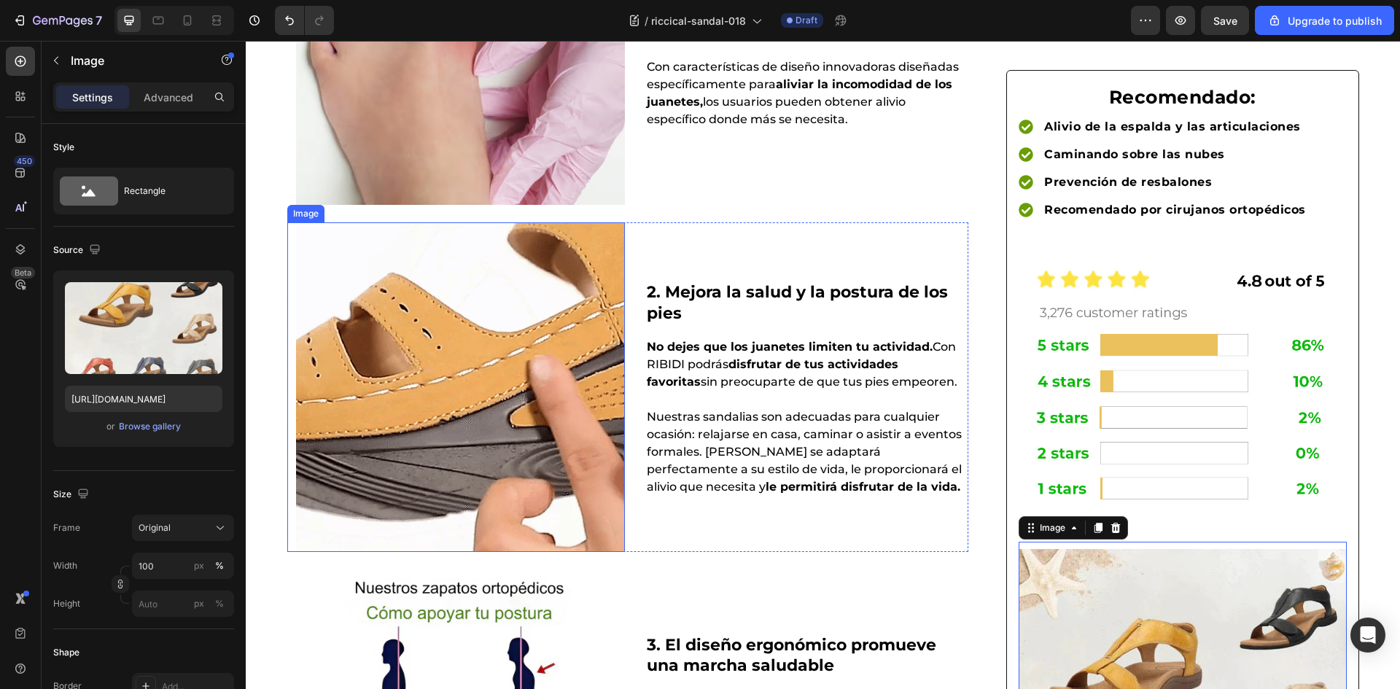
drag, startPoint x: 427, startPoint y: 260, endPoint x: 397, endPoint y: 279, distance: 35.2
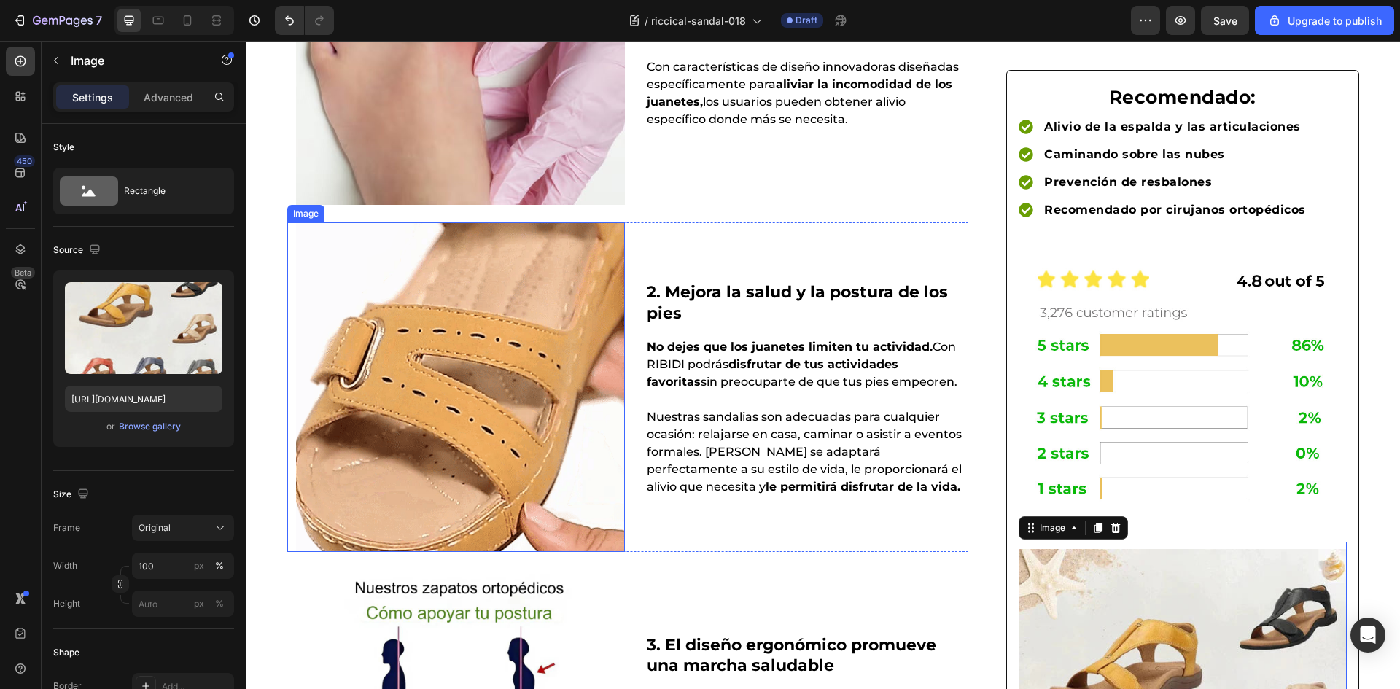
click at [427, 260] on img at bounding box center [460, 386] width 329 height 329
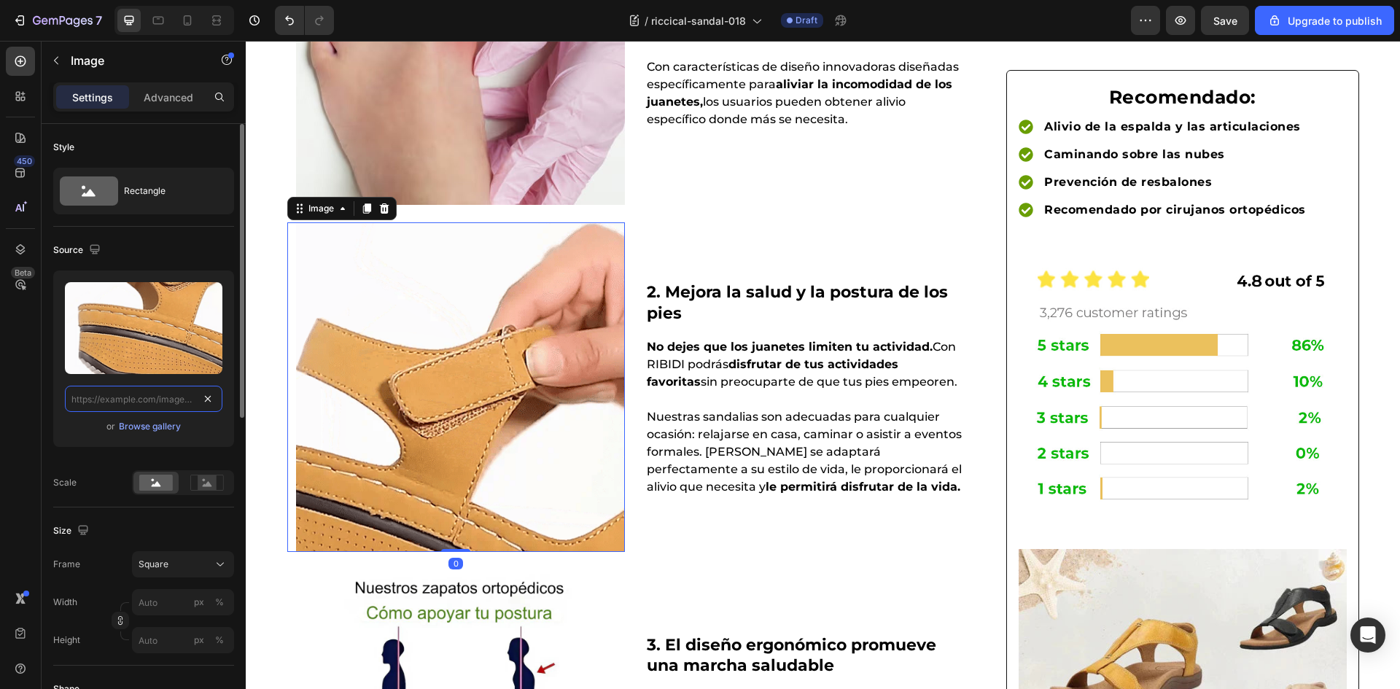
scroll to position [0, 0]
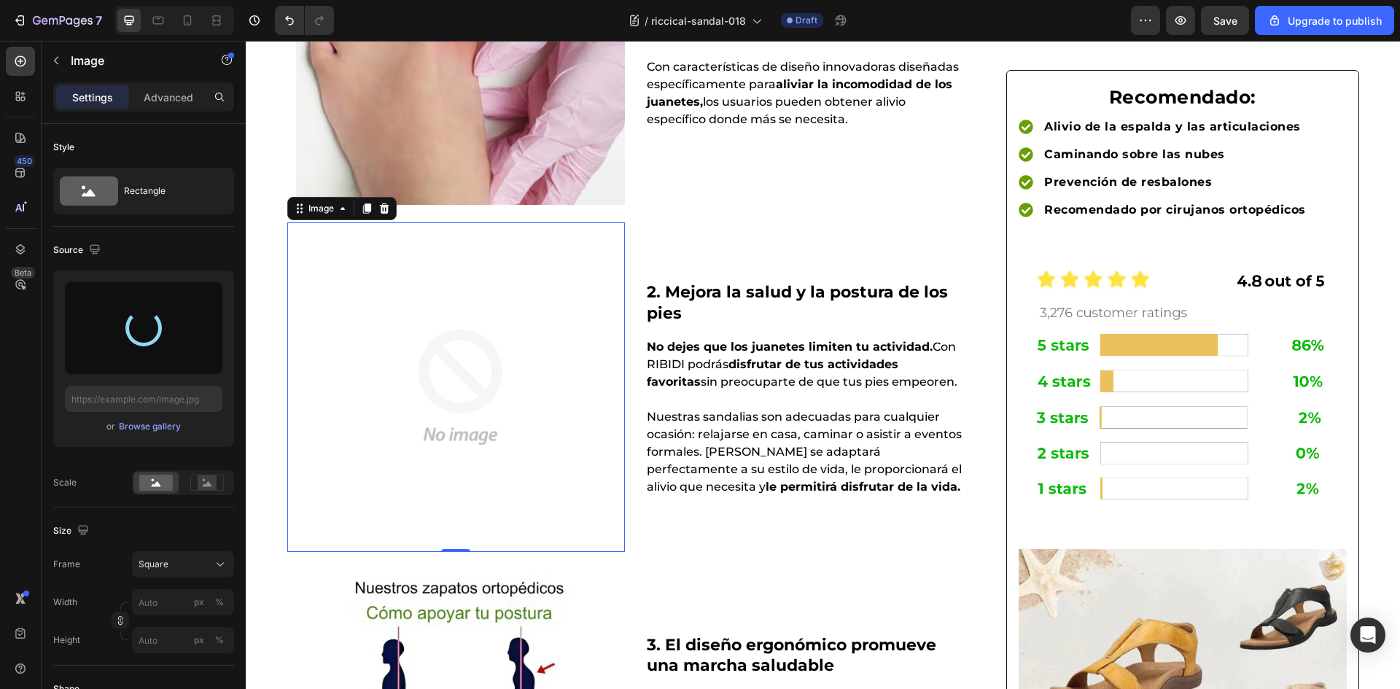
type input "https://cdn.shopify.com/s/files/1/0883/2712/7322/files/gempages_518231226549535…"
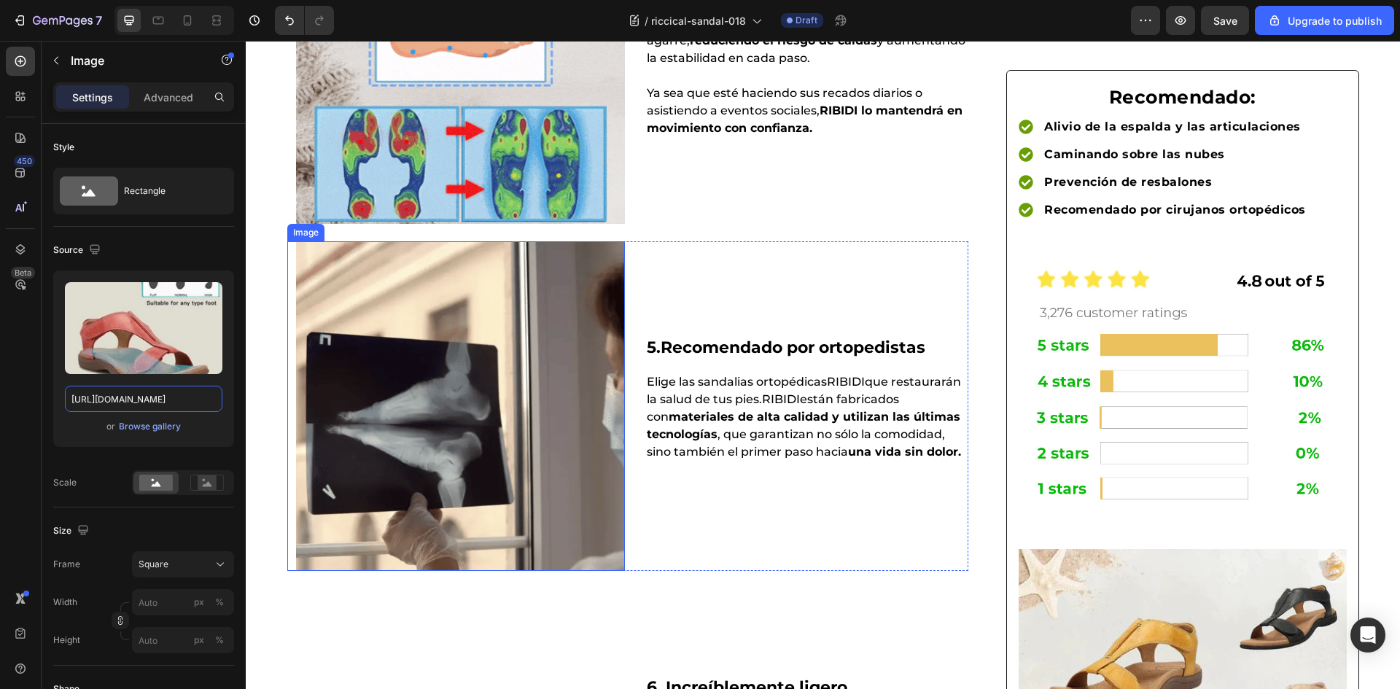
scroll to position [2406, 0]
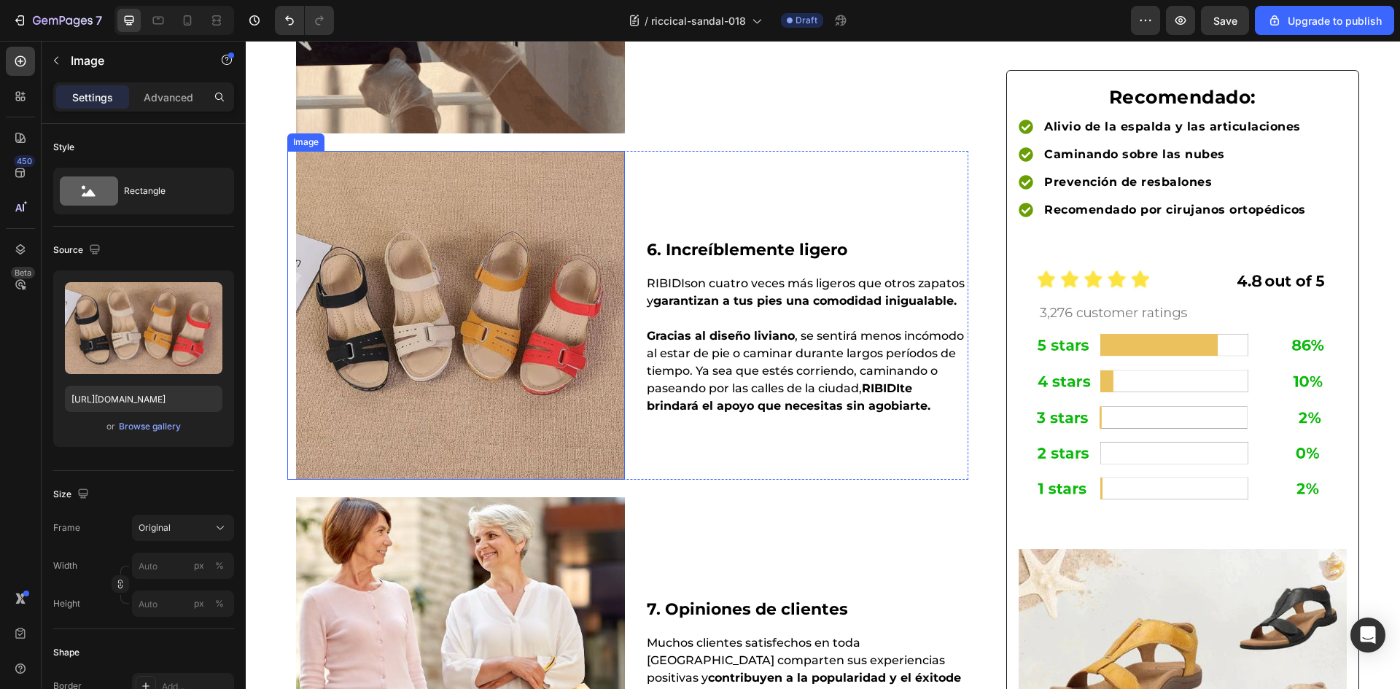
click at [485, 362] on img at bounding box center [460, 315] width 329 height 329
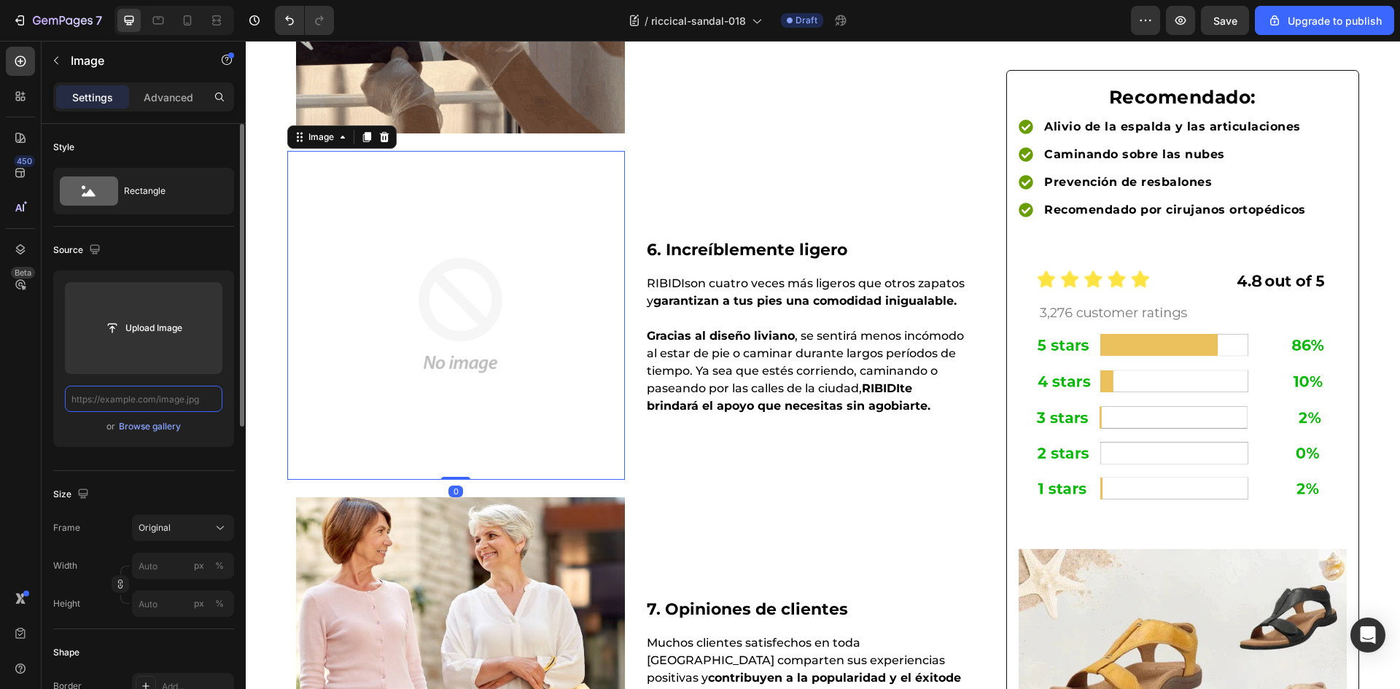
scroll to position [0, 0]
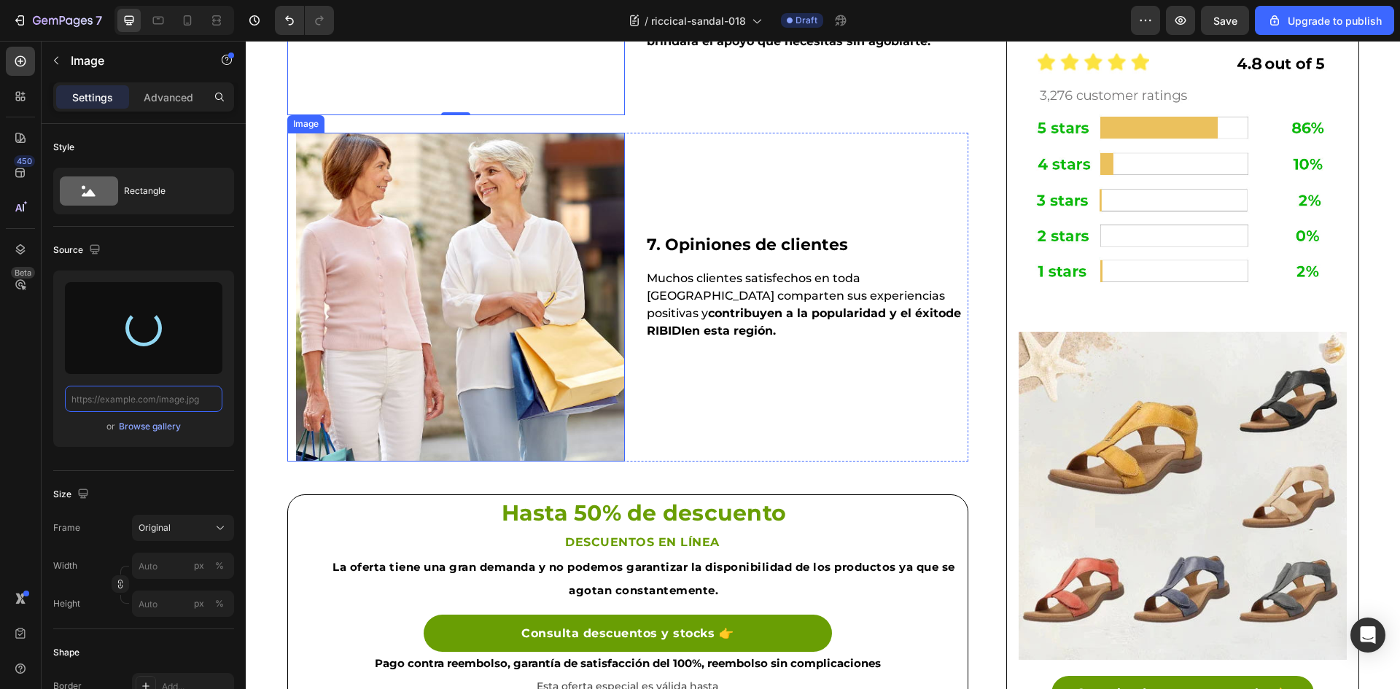
type input "https://cdn.shopify.com/s/files/1/0883/2712/7322/files/gempages_518231226549535…"
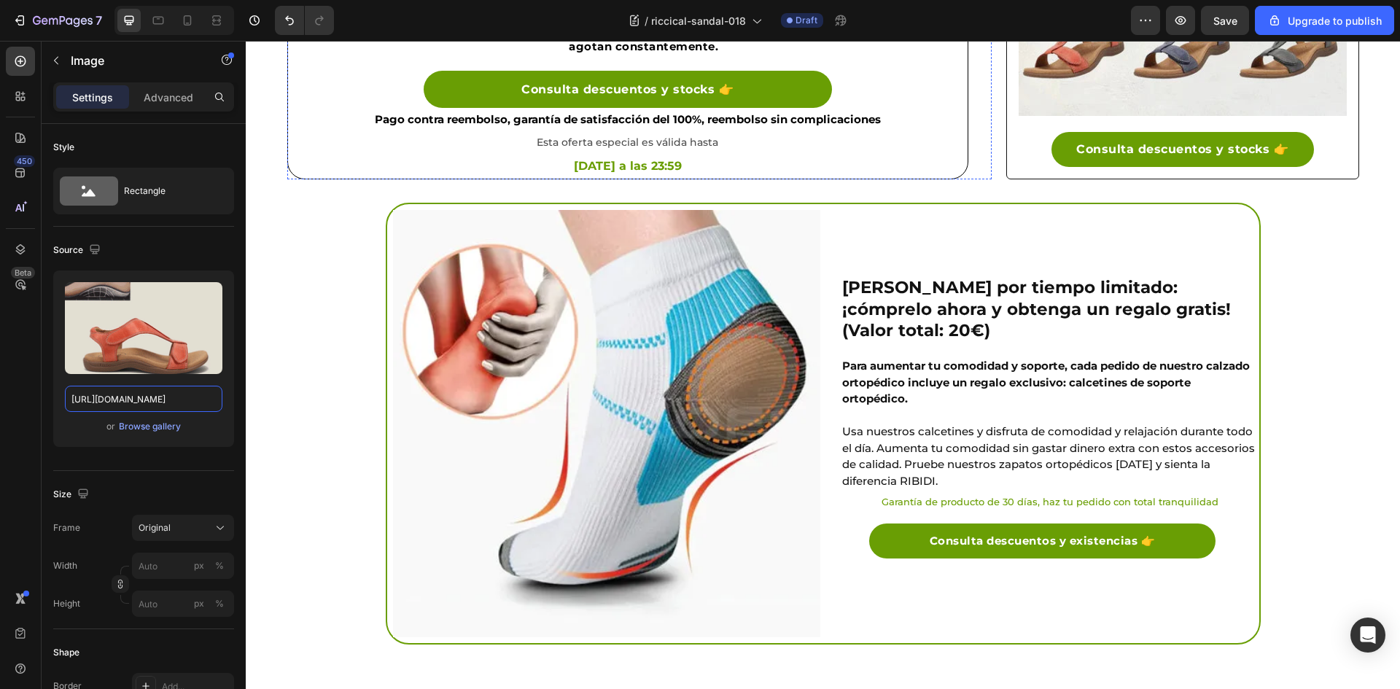
scroll to position [3573, 0]
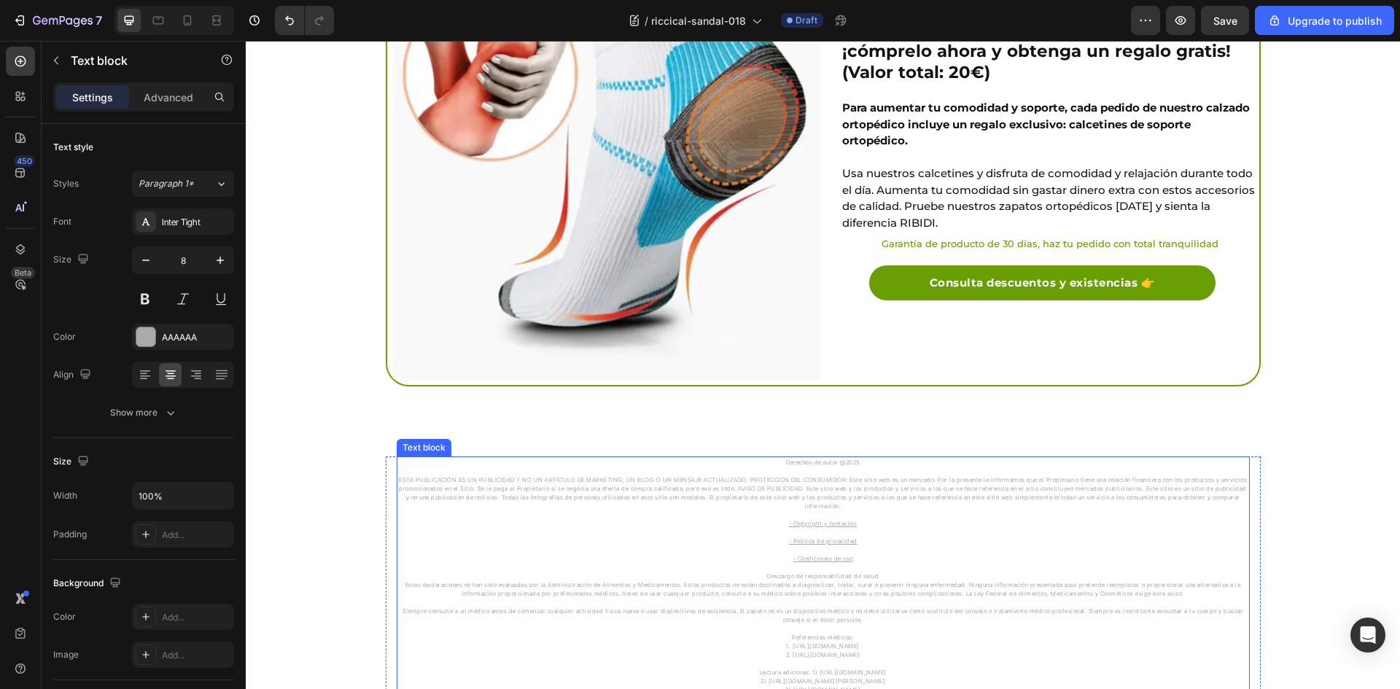
click at [817, 520] on u "- Copyright y contactos" at bounding box center [823, 523] width 69 height 7
click at [817, 519] on p "- Copyright y contactos" at bounding box center [823, 523] width 850 height 9
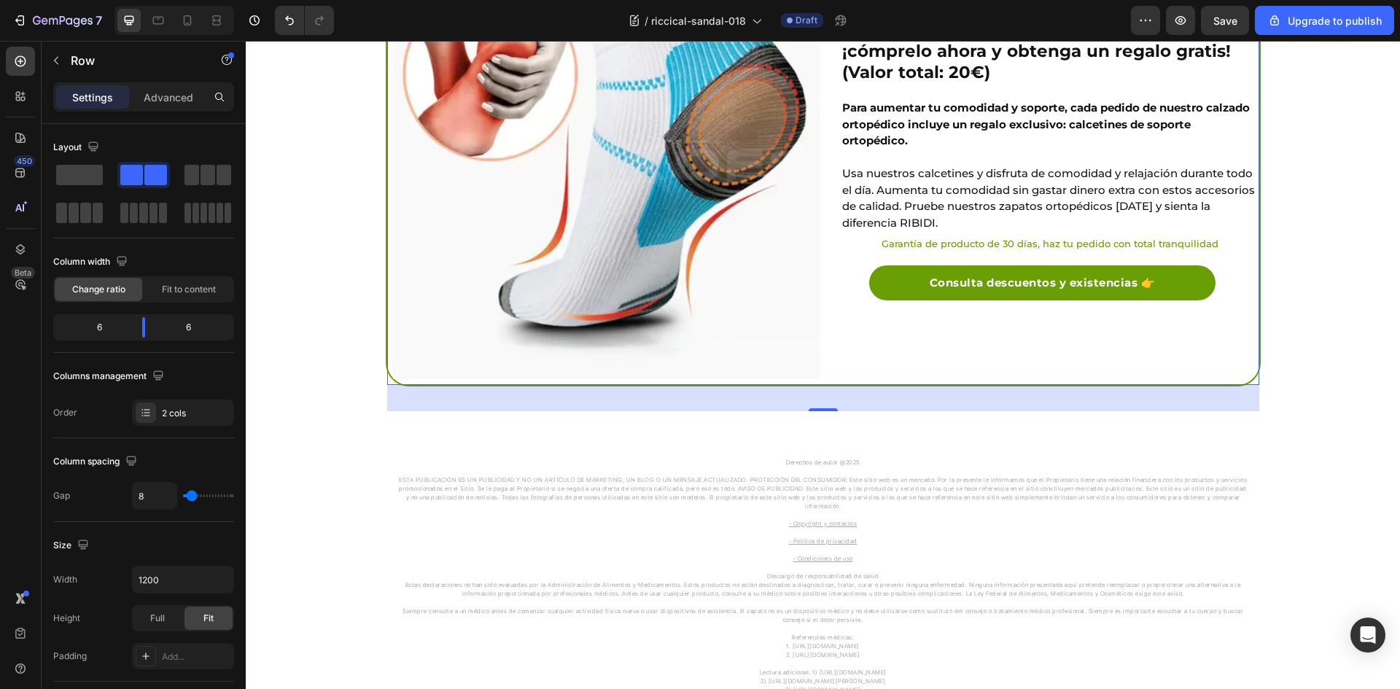
click at [897, 332] on div "Bono por tiempo limitado: ¡cómprelo ahora y obtenga un regalo gratis! (Valor to…" at bounding box center [1042, 165] width 433 height 439
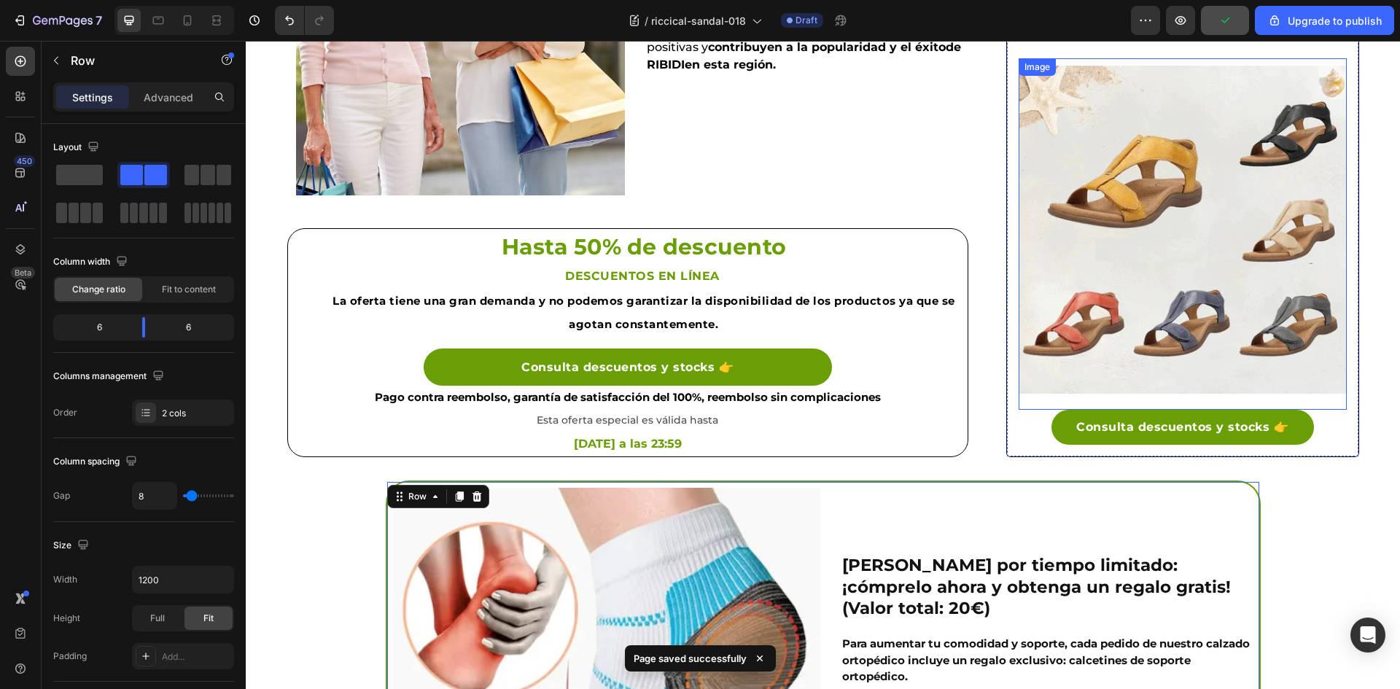
scroll to position [2916, 0]
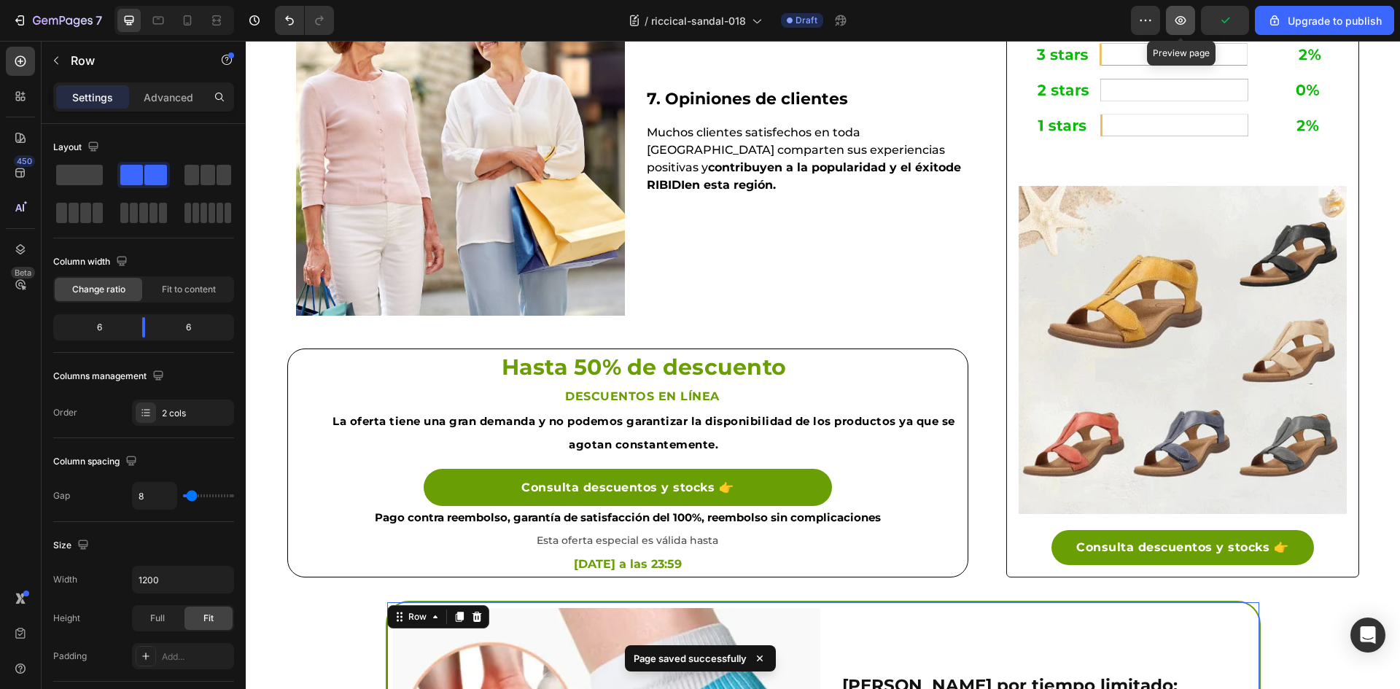
click at [1186, 26] on icon "button" at bounding box center [1180, 20] width 15 height 15
click at [43, 13] on div "7" at bounding box center [67, 20] width 69 height 17
